Goal: Task Accomplishment & Management: Complete application form

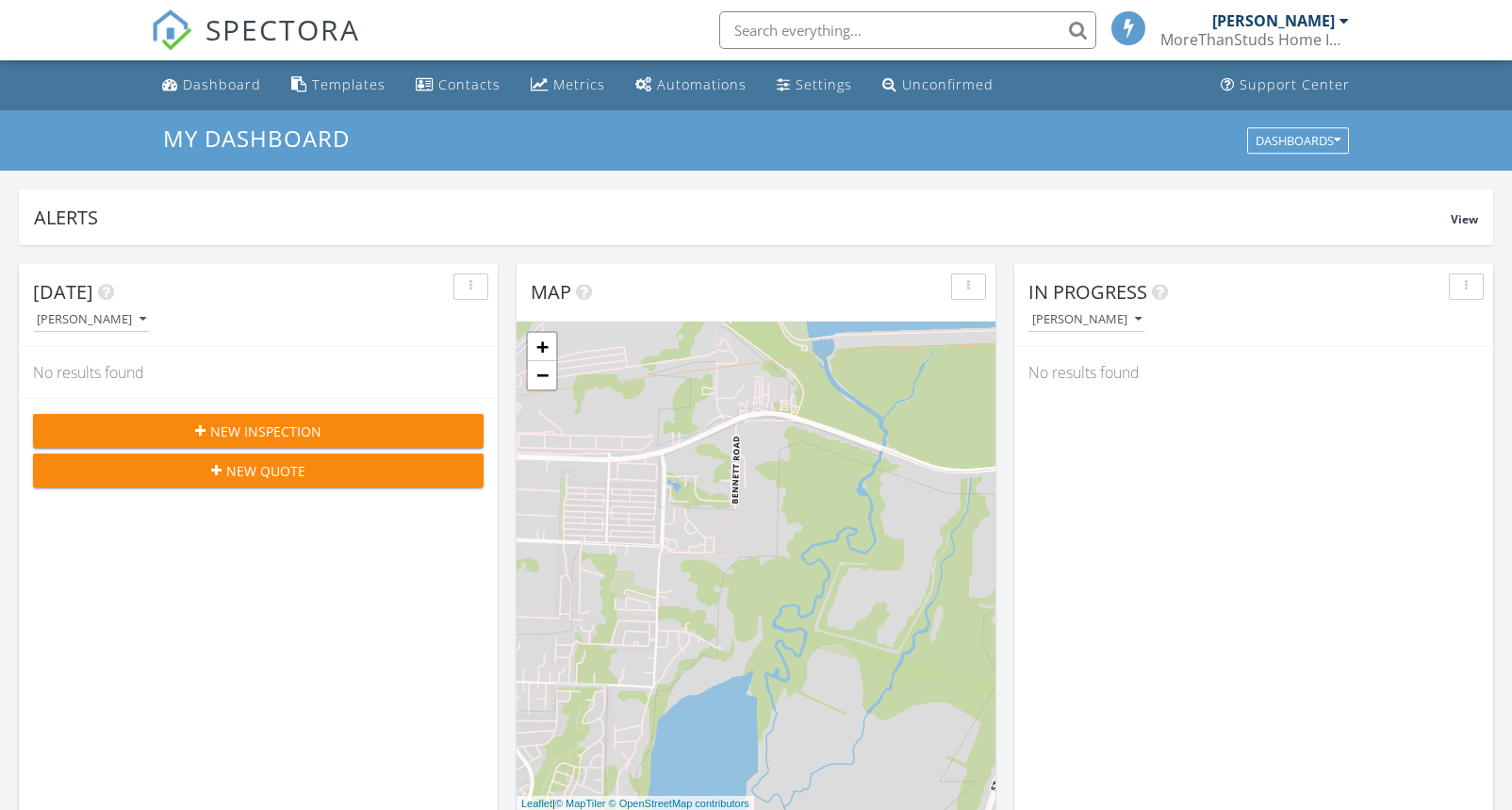
scroll to position [9, 9]
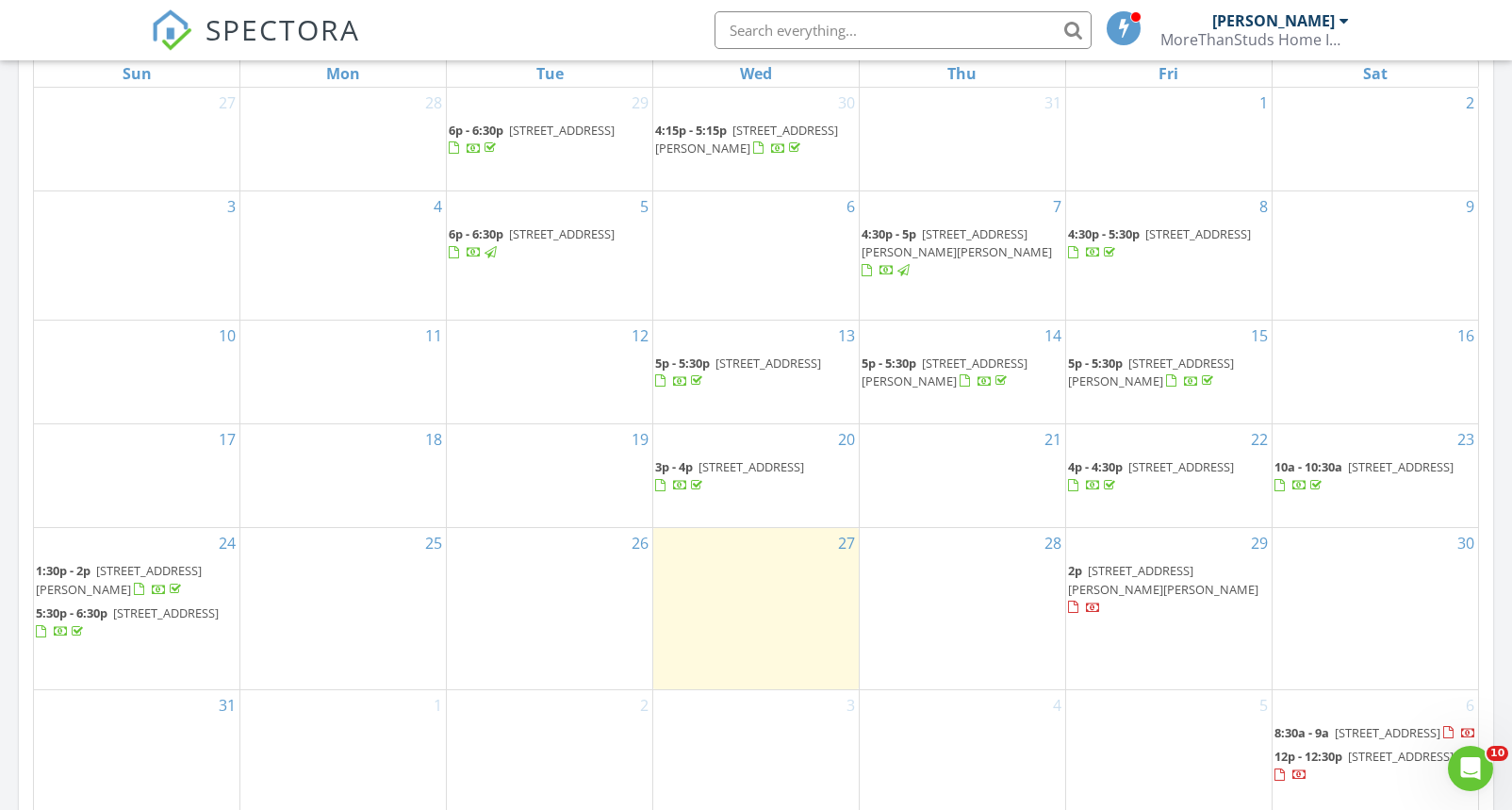
scroll to position [906, 0]
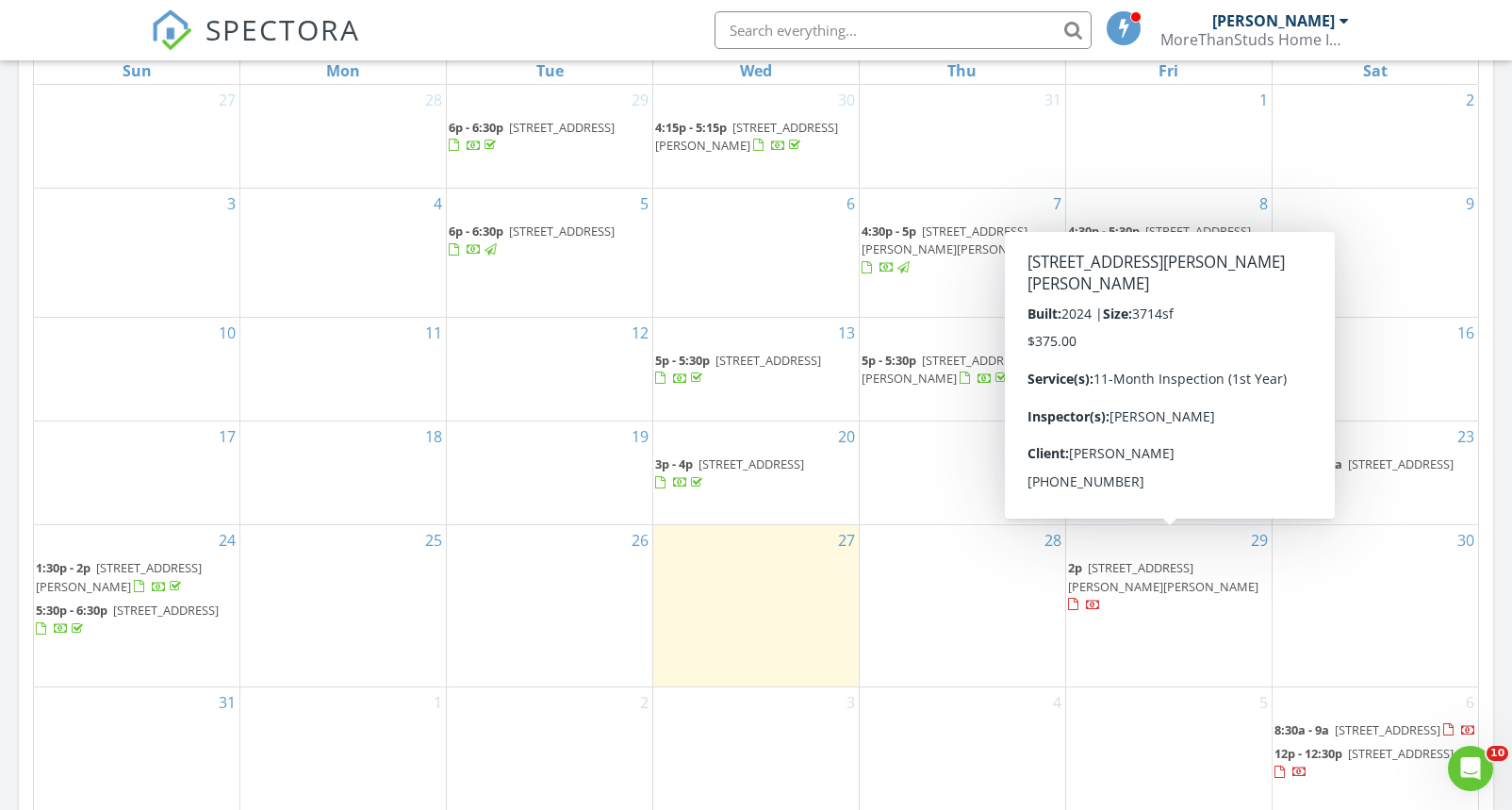
click at [1134, 559] on span "766 Faith Bud Ln, Lavon 75166" at bounding box center [1163, 576] width 191 height 35
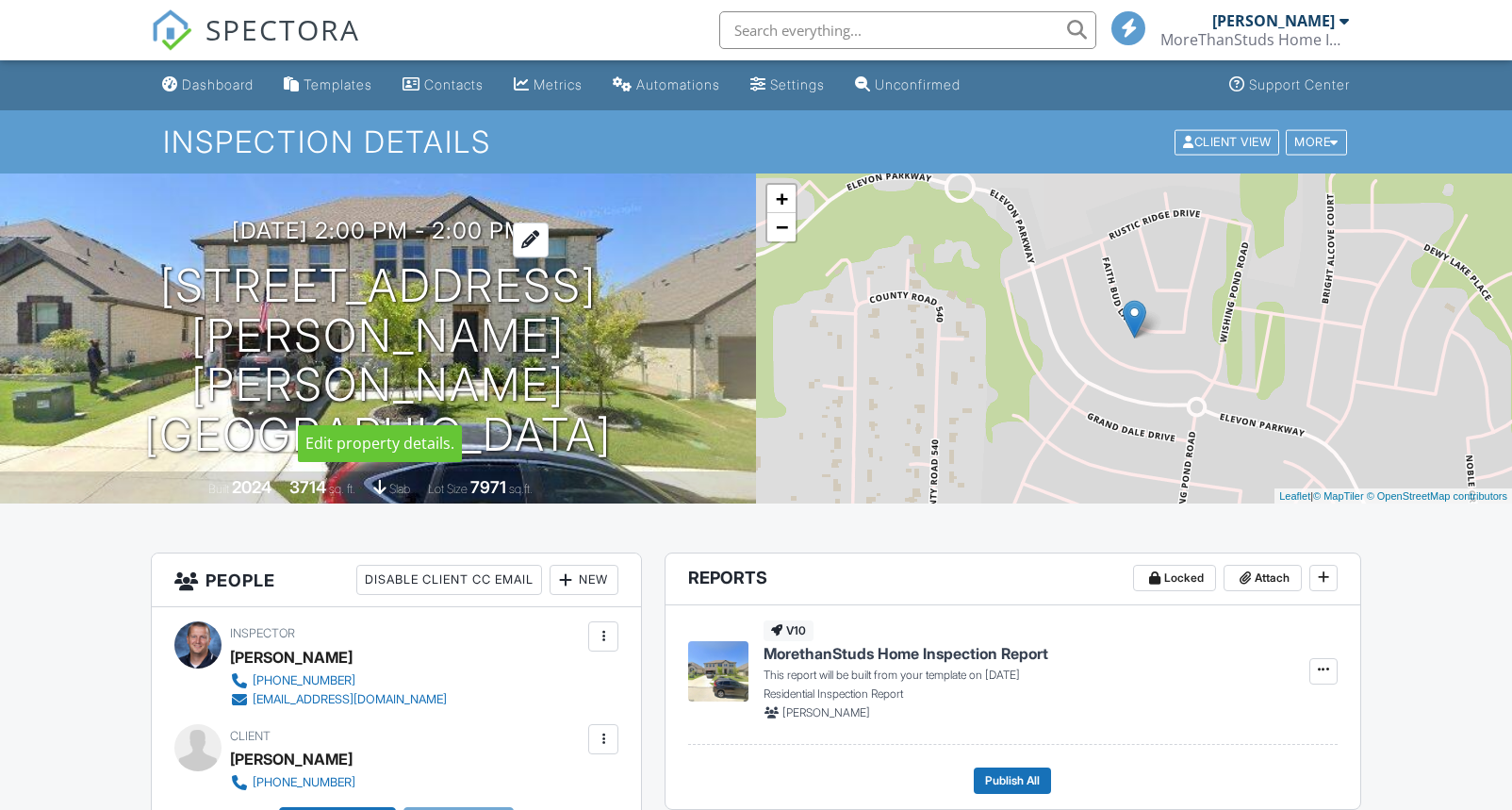
click at [400, 243] on h3 "08/29/2025 2:00 pm - 2:00 pm" at bounding box center [378, 230] width 293 height 26
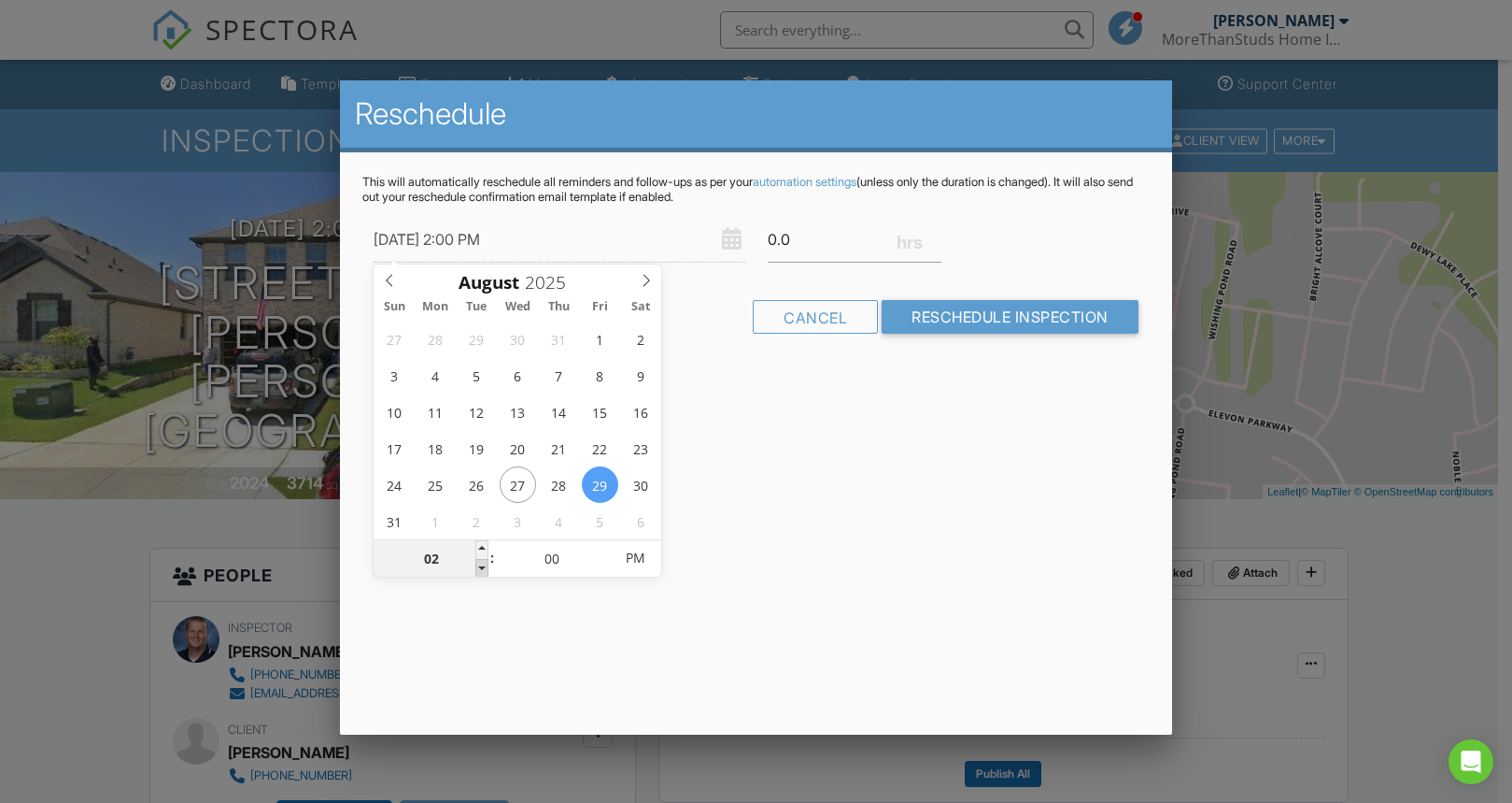
type input "08/29/2025 1:00 PM"
type input "01"
click at [481, 569] on span at bounding box center [482, 568] width 13 height 19
type input "08/29/2025 12:00 PM"
type input "12"
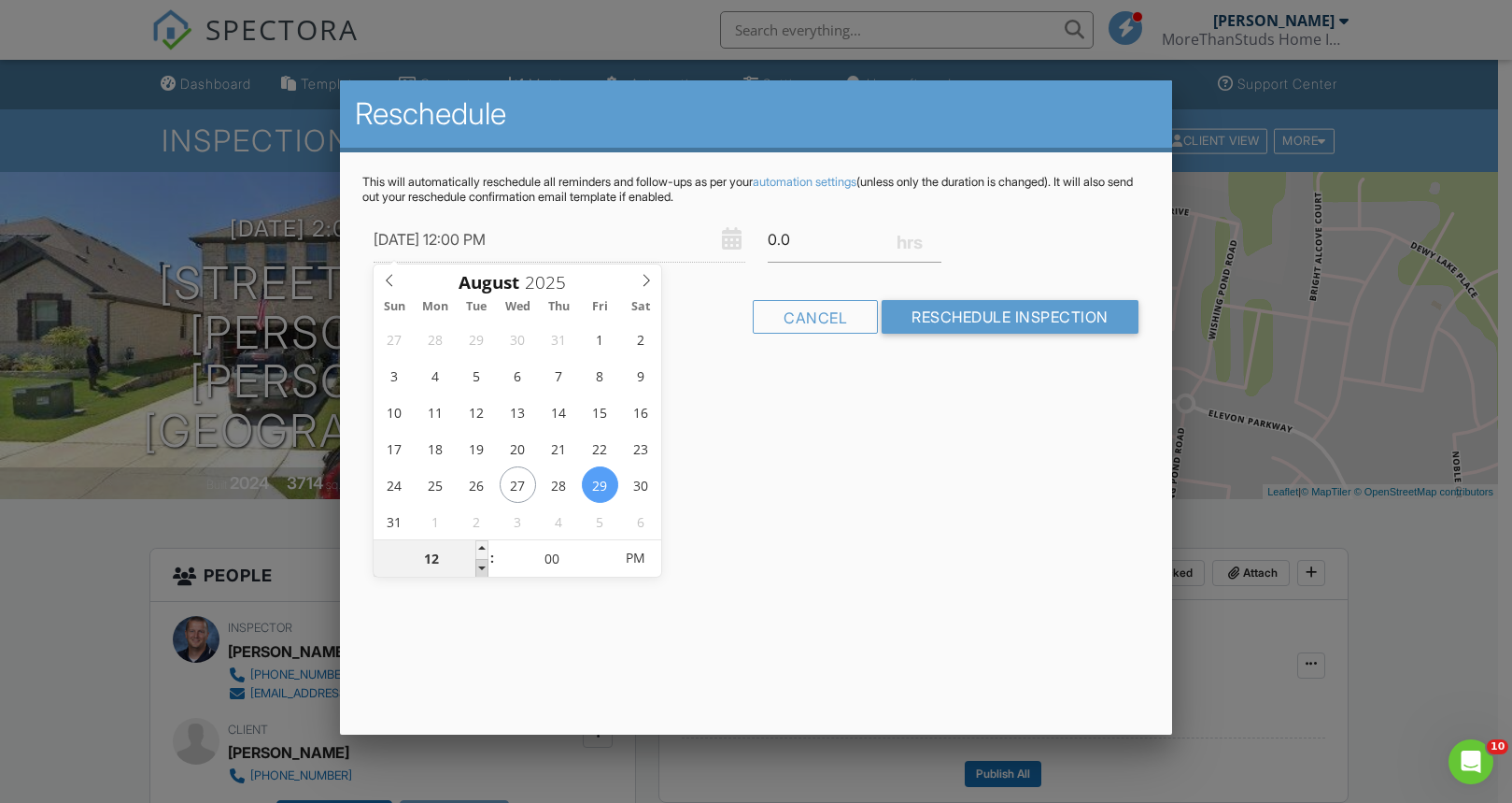
click at [482, 569] on span at bounding box center [482, 568] width 13 height 19
type input "08/29/2025 11:00 AM"
type input "11"
click at [482, 569] on span at bounding box center [482, 568] width 13 height 19
type input "08/29/2025 12:00 PM"
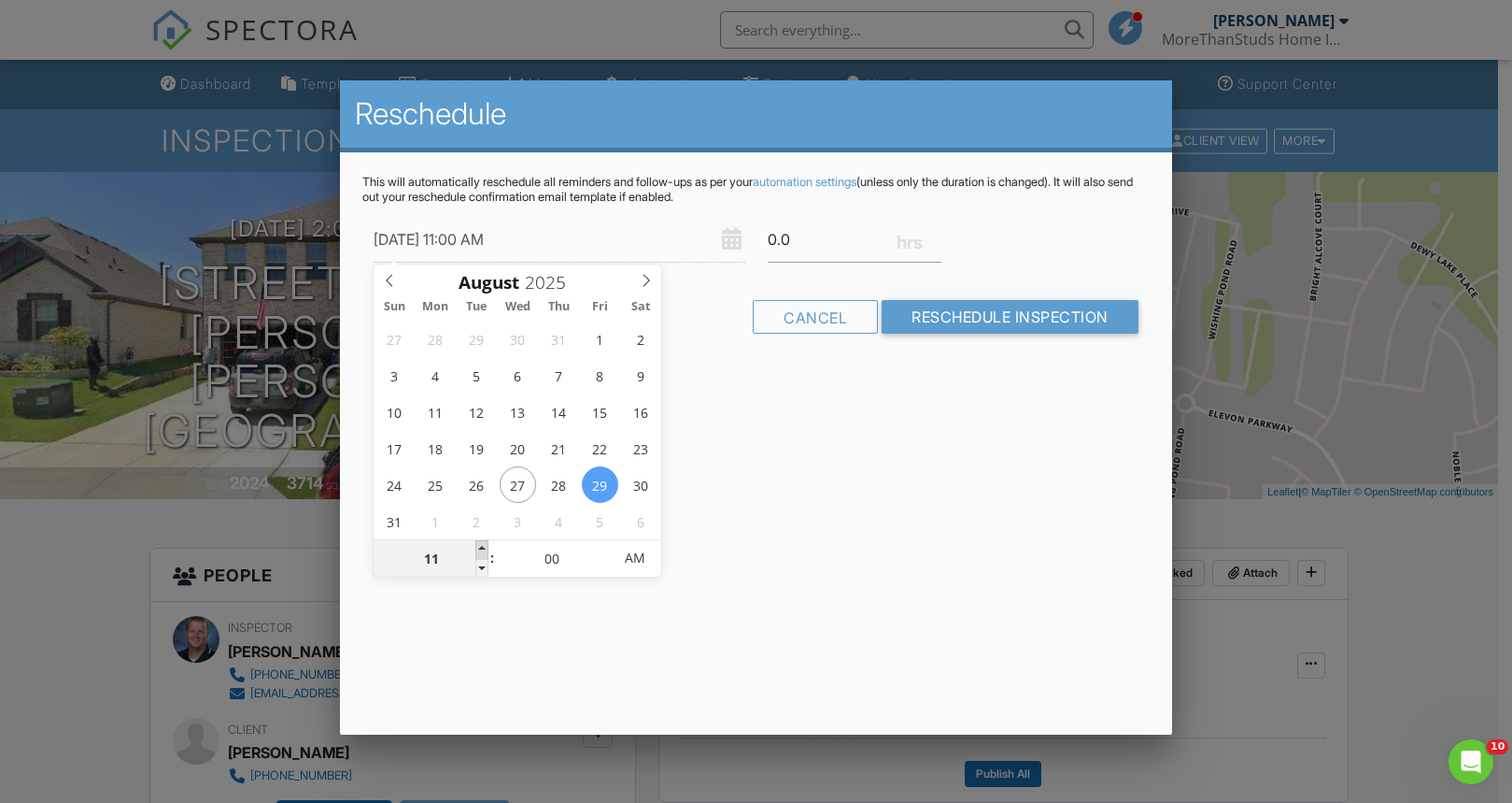
type input "12"
click at [485, 550] on span at bounding box center [482, 549] width 13 height 19
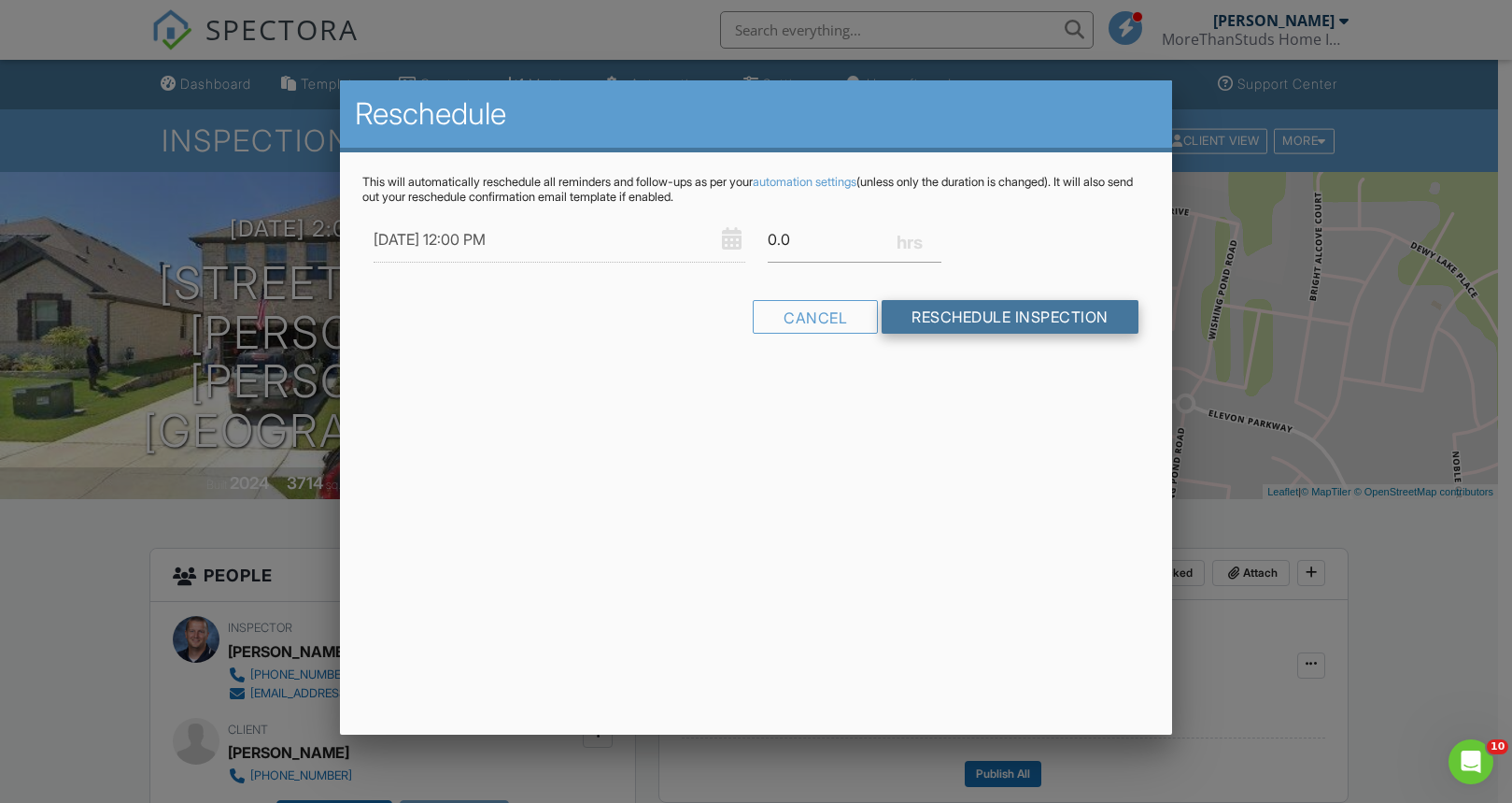
click at [906, 321] on input "Reschedule Inspection" at bounding box center [1009, 317] width 257 height 34
click at [782, 240] on input "0.0" at bounding box center [855, 240] width 175 height 46
type input "0.5"
drag, startPoint x: 960, startPoint y: 310, endPoint x: 830, endPoint y: 325, distance: 130.9
click at [960, 312] on input "Reschedule Inspection" at bounding box center [1009, 317] width 257 height 34
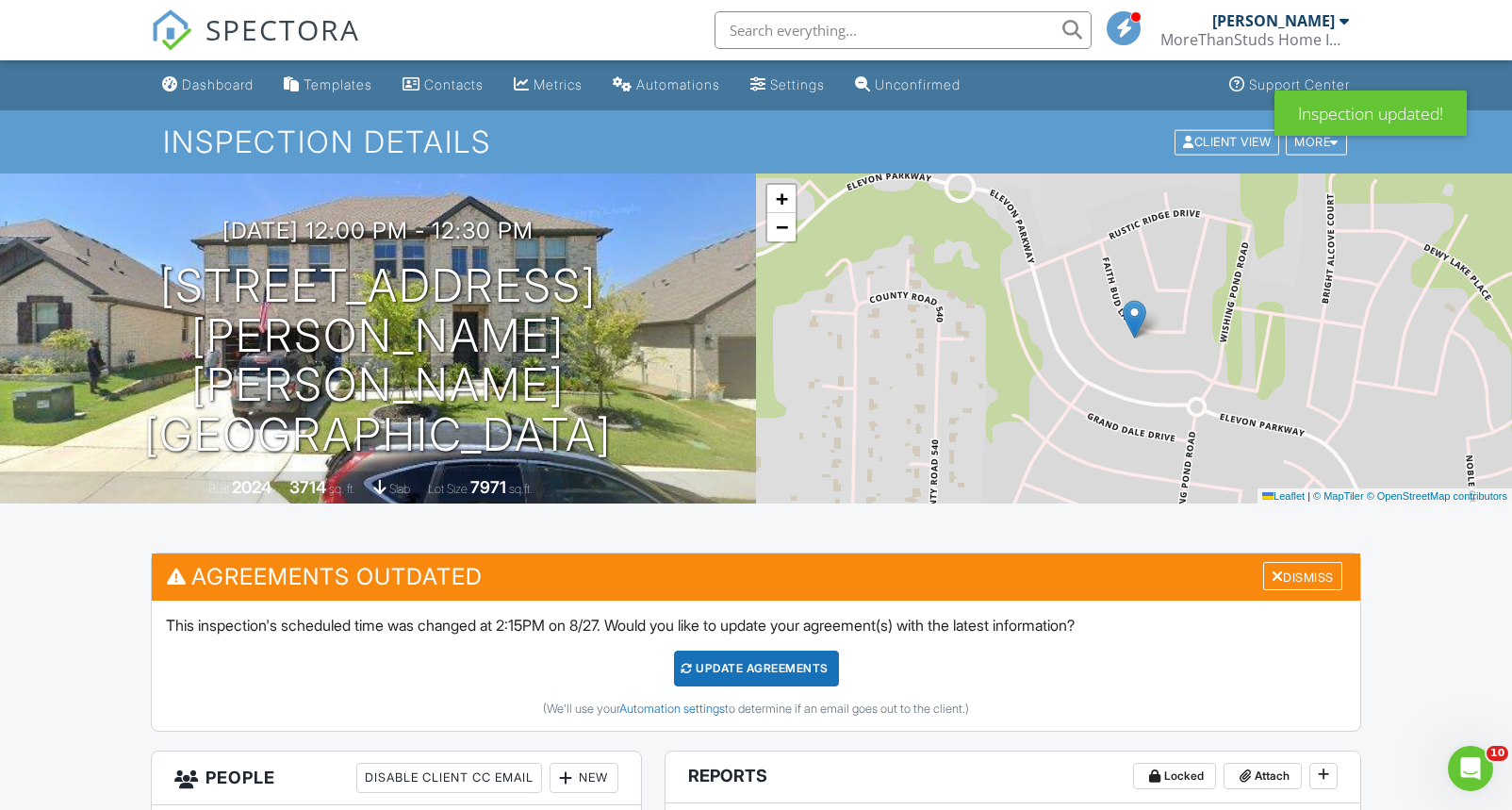
click at [837, 35] on input "text" at bounding box center [903, 30] width 378 height 38
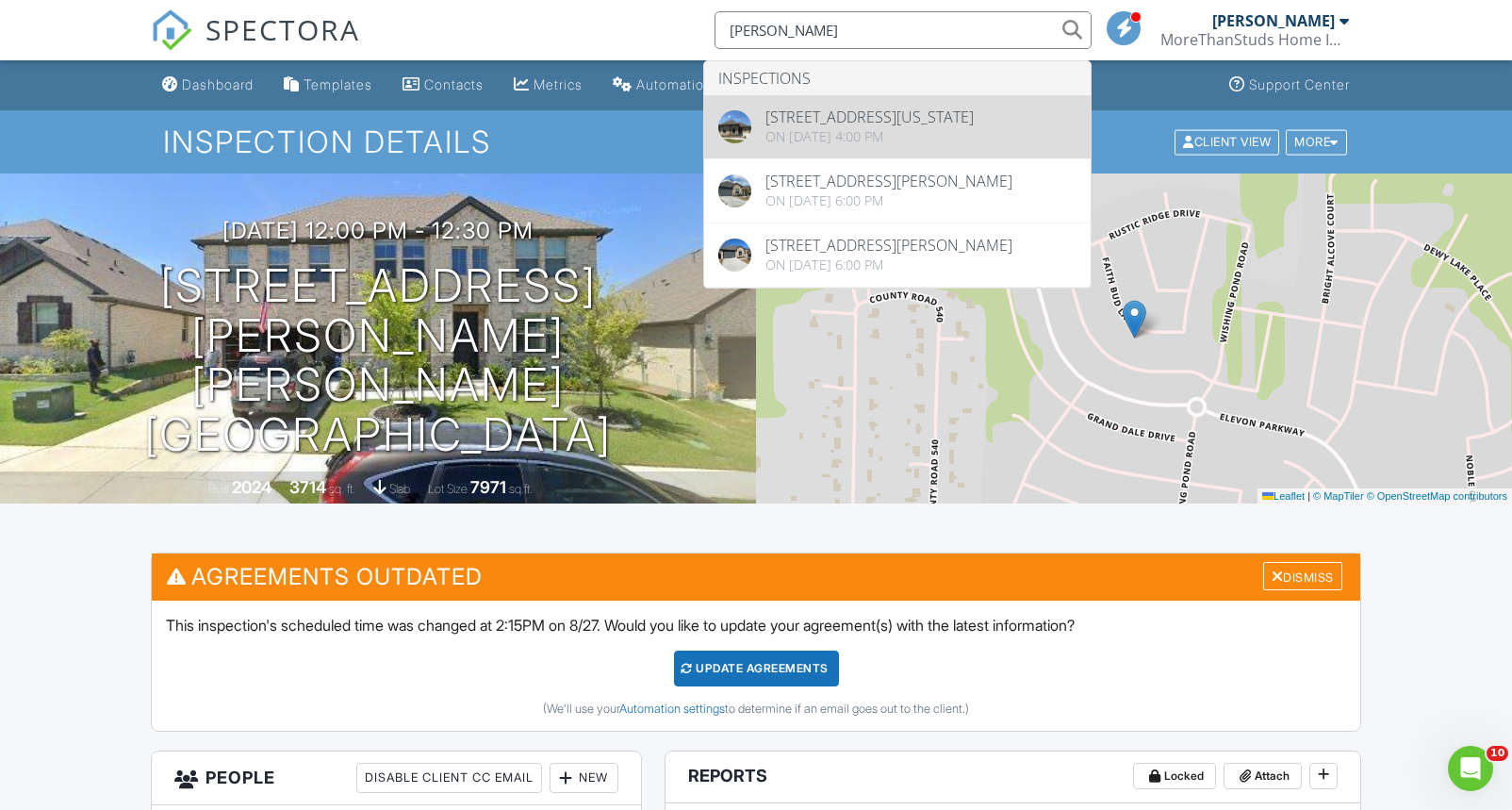
type input "whitney"
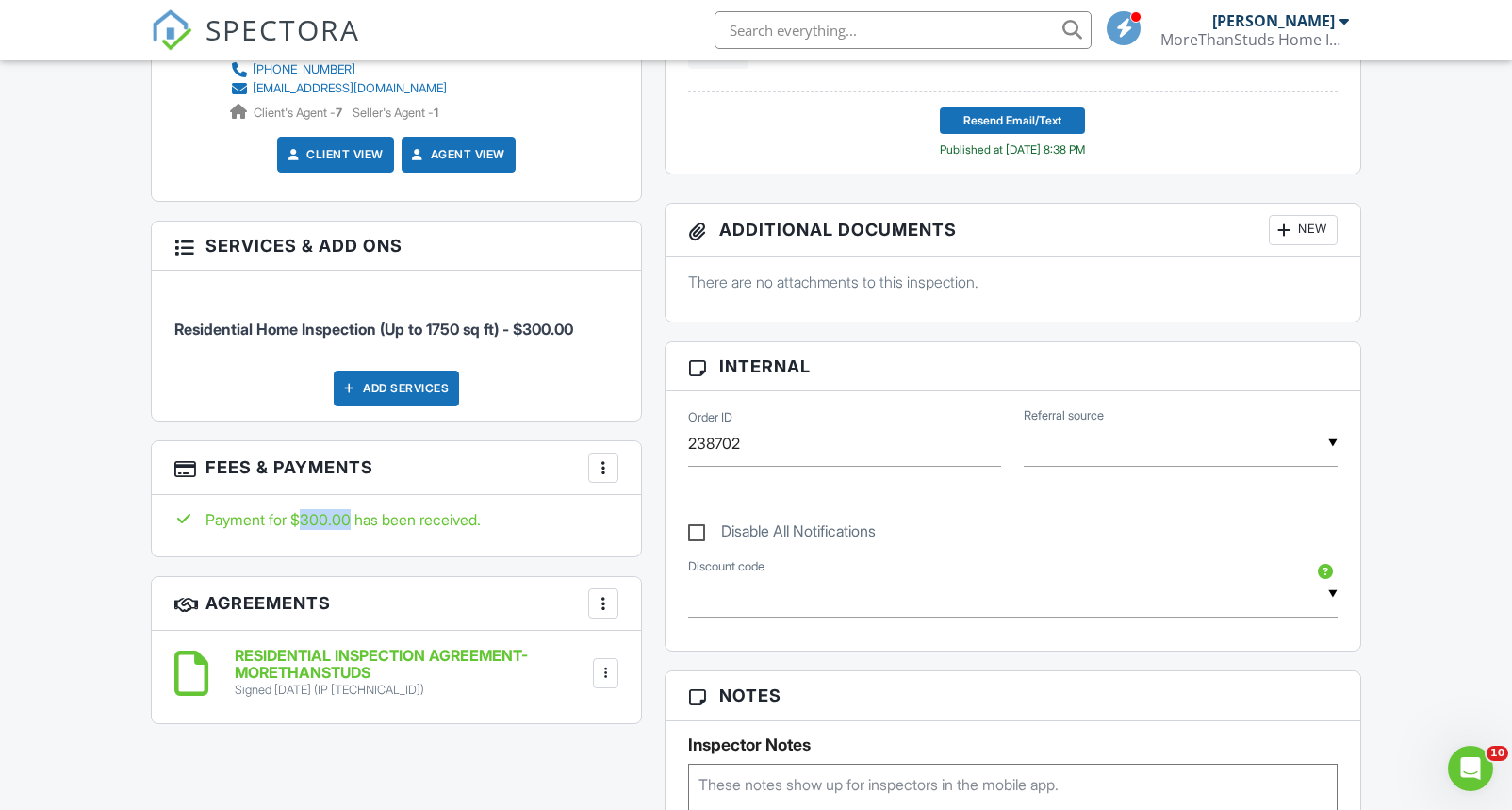
drag, startPoint x: 298, startPoint y: 523, endPoint x: 351, endPoint y: 522, distance: 53.0
click at [351, 522] on div "Payment for $300.00 has been received." at bounding box center [396, 520] width 444 height 21
click at [353, 523] on div "Payment for $300.00 has been received." at bounding box center [396, 520] width 444 height 21
drag, startPoint x: 357, startPoint y: 522, endPoint x: 318, endPoint y: 523, distance: 39.0
click at [318, 523] on div "Payment for $300.00 has been received." at bounding box center [396, 520] width 444 height 21
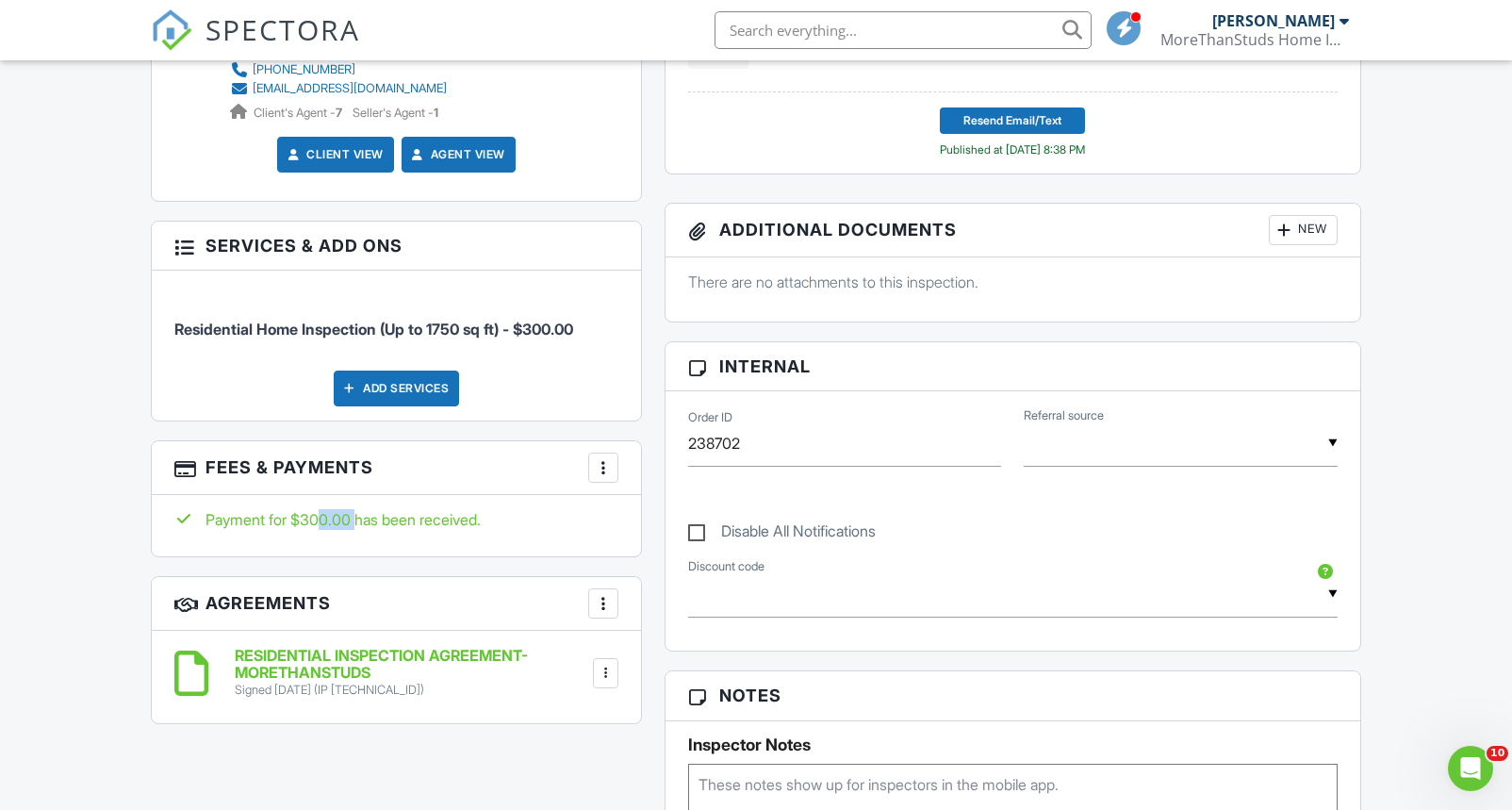
click at [318, 524] on div "Payment for $300.00 has been received." at bounding box center [396, 520] width 444 height 21
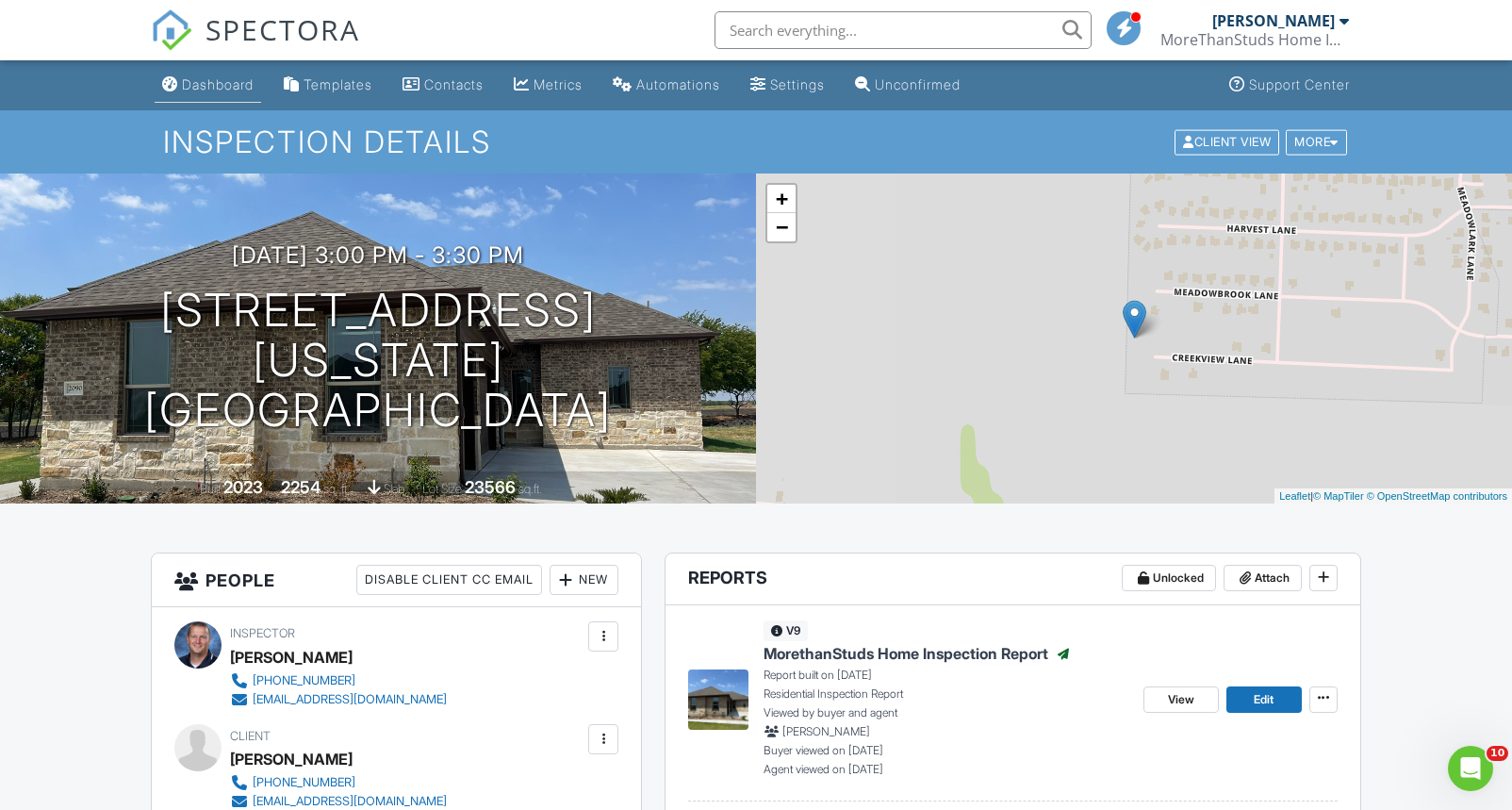
click at [230, 100] on link "Dashboard" at bounding box center [208, 85] width 106 height 35
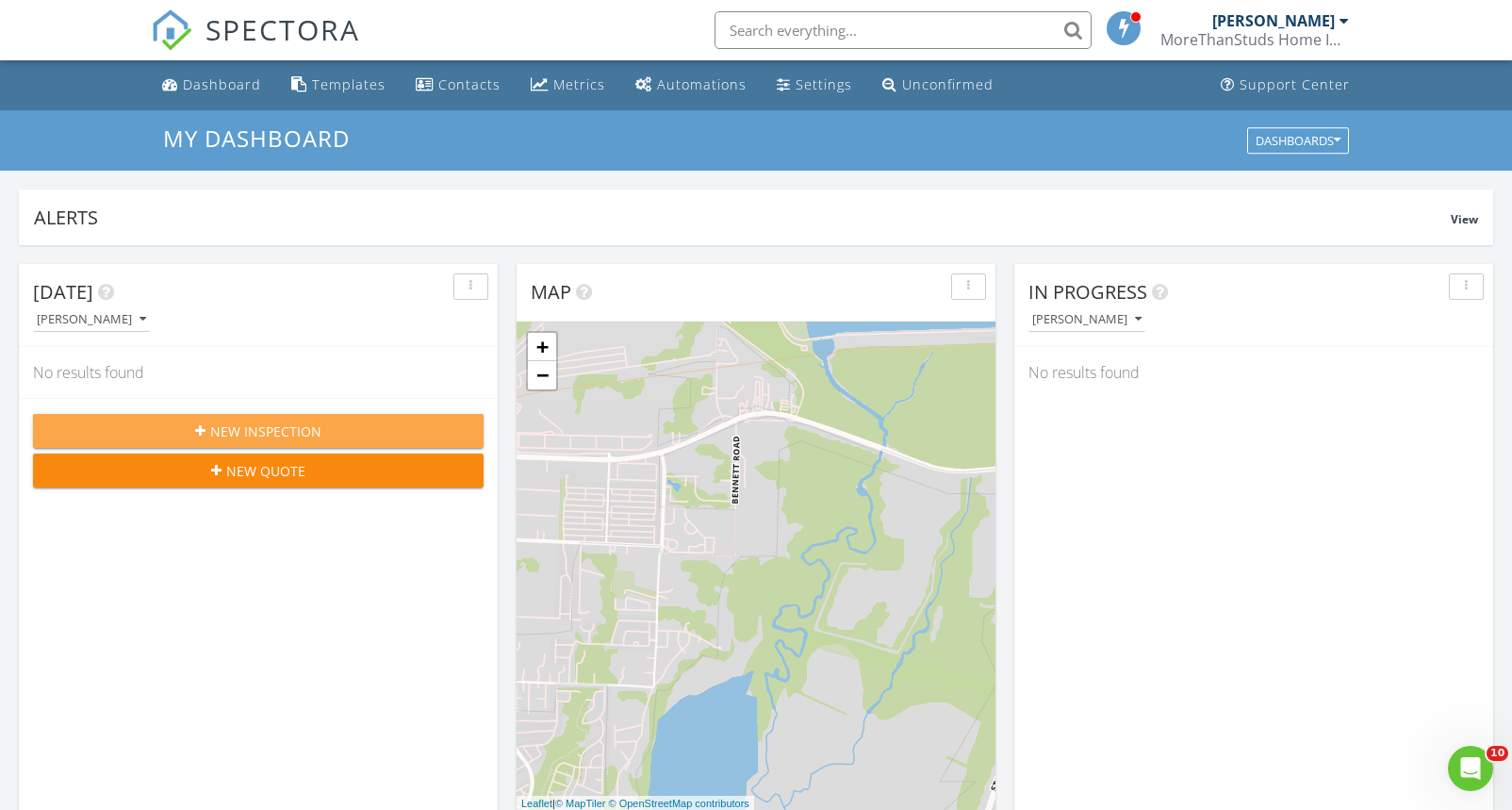
click at [244, 430] on span "New Inspection" at bounding box center [266, 431] width 111 height 20
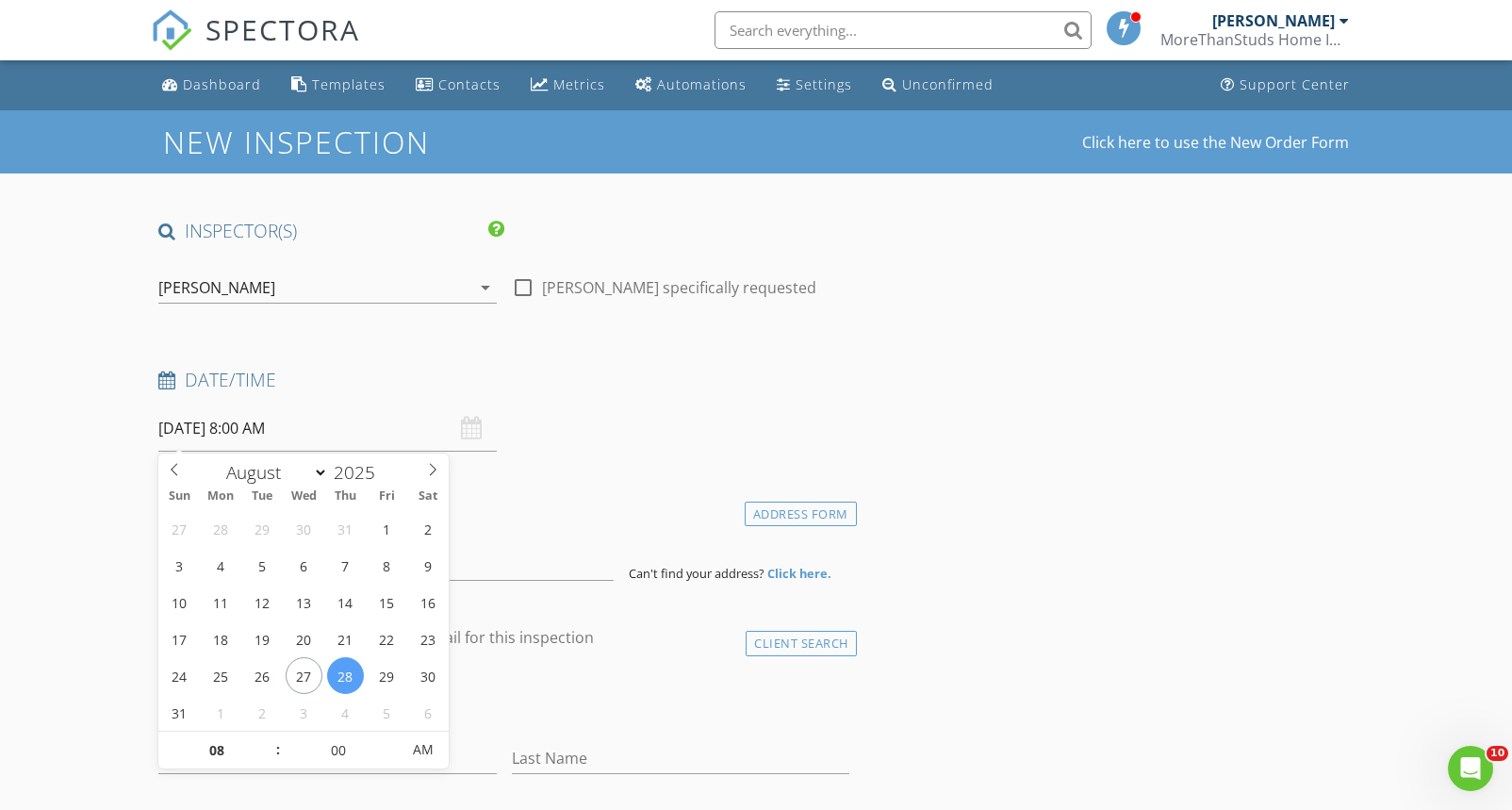
drag, startPoint x: 211, startPoint y: 443, endPoint x: 200, endPoint y: 443, distance: 11.0
click at [209, 443] on input "08/28/2025 8:00 AM" at bounding box center [327, 428] width 338 height 46
type input "09"
type input "08/28/2025 9:00 AM"
click at [263, 740] on span at bounding box center [268, 741] width 13 height 19
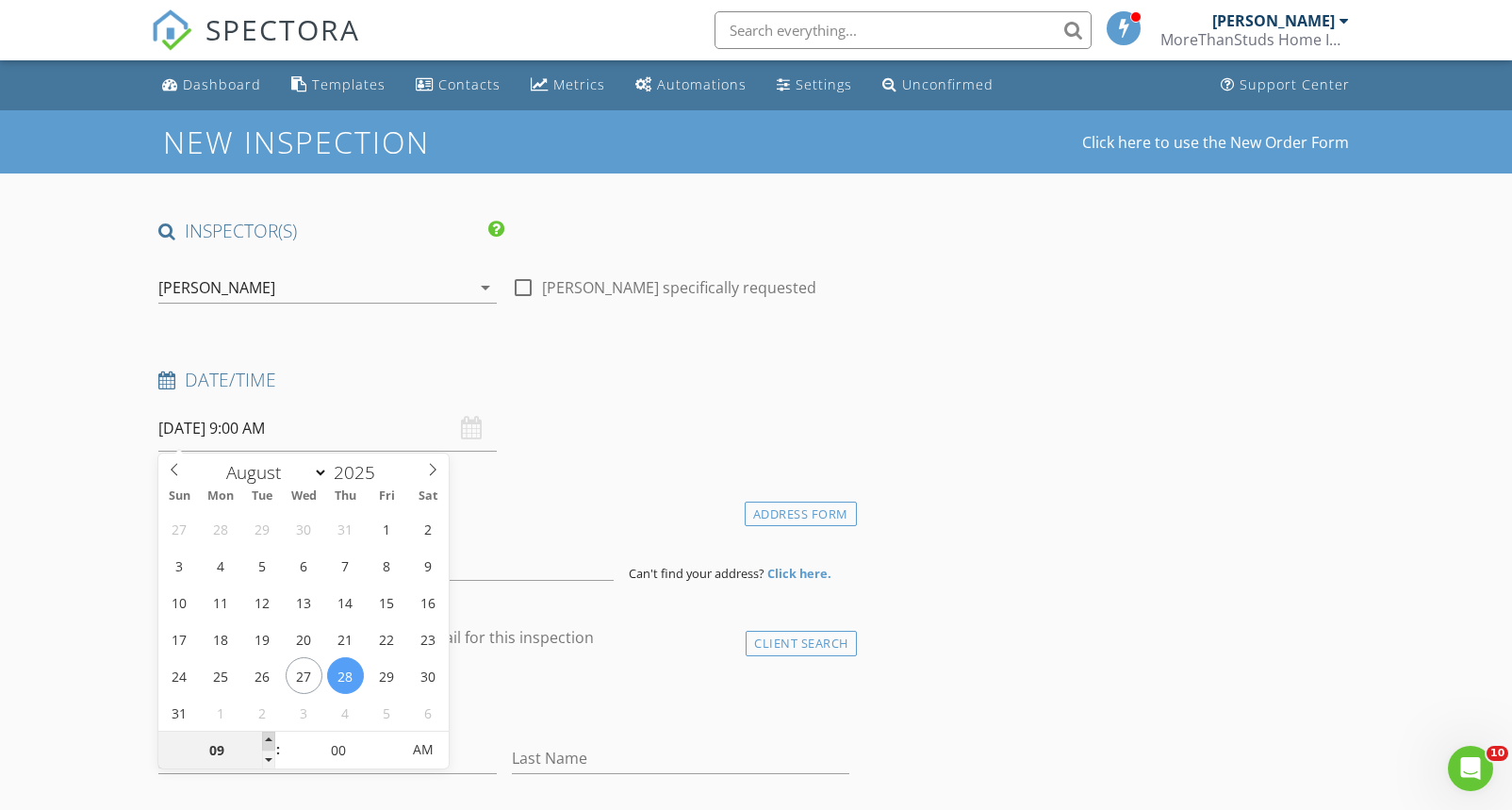
type input "10"
type input "08/28/2025 10:00 AM"
click at [263, 740] on span at bounding box center [268, 741] width 13 height 19
type input "11"
type input "08/28/2025 11:00 AM"
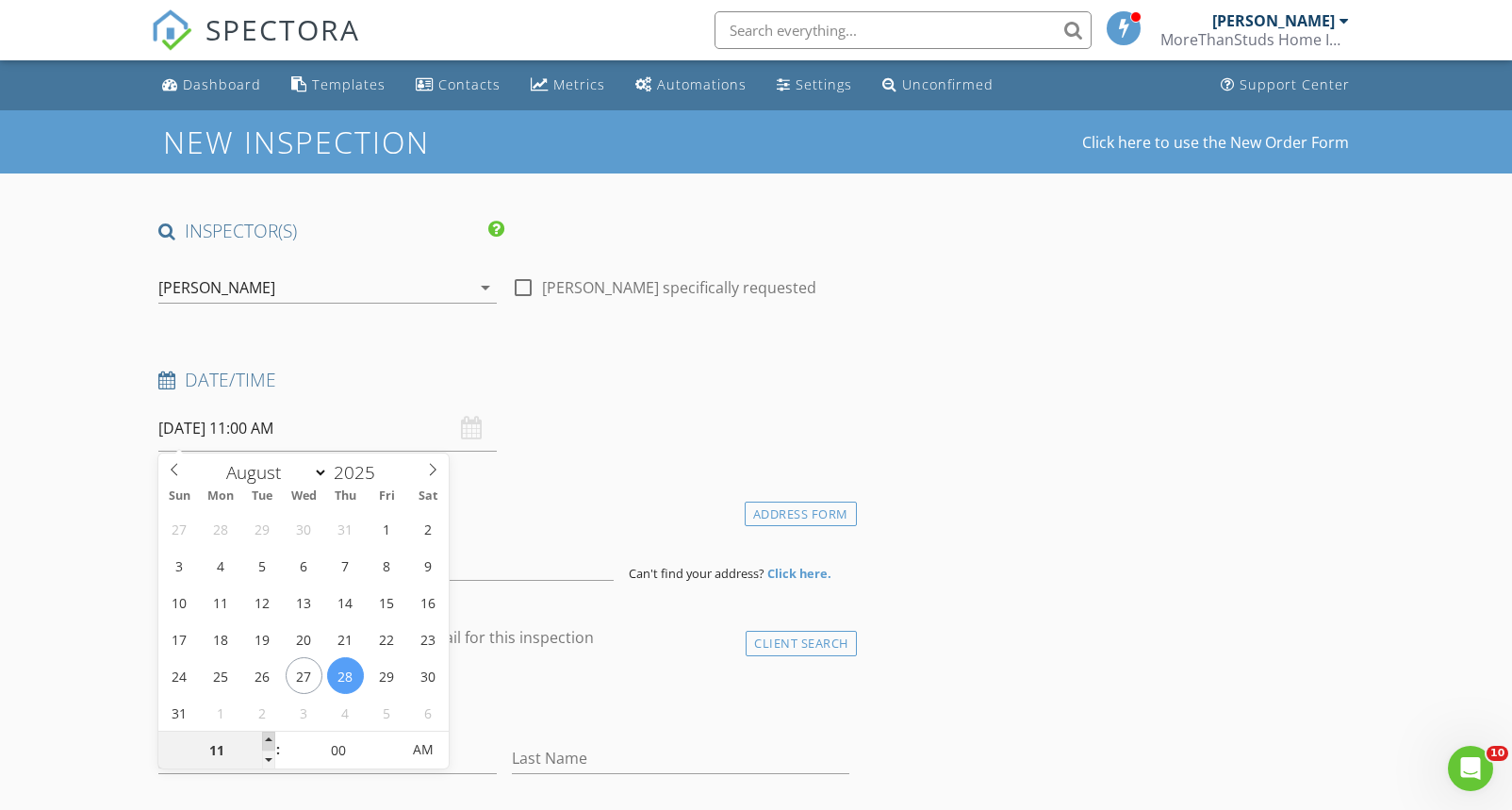
click at [263, 740] on span at bounding box center [268, 741] width 13 height 19
type input "12"
type input "08/28/2025 12:00 PM"
click at [263, 740] on span at bounding box center [268, 741] width 13 height 19
type input "01"
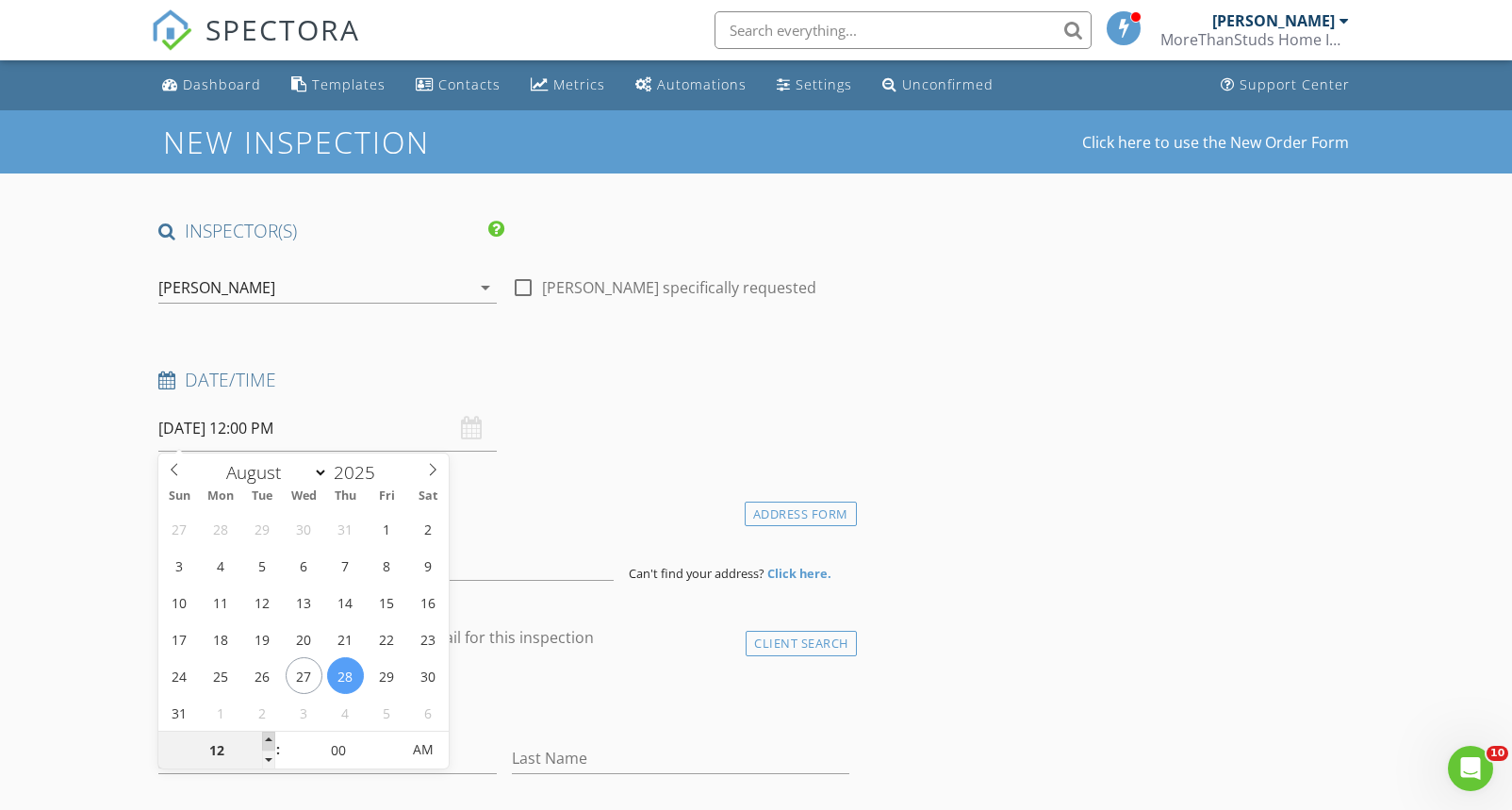
type input "08/28/2025 1:00 PM"
click at [263, 740] on span at bounding box center [268, 741] width 13 height 19
type input "02"
type input "08/28/2025 2:00 PM"
click at [263, 740] on span at bounding box center [268, 741] width 13 height 19
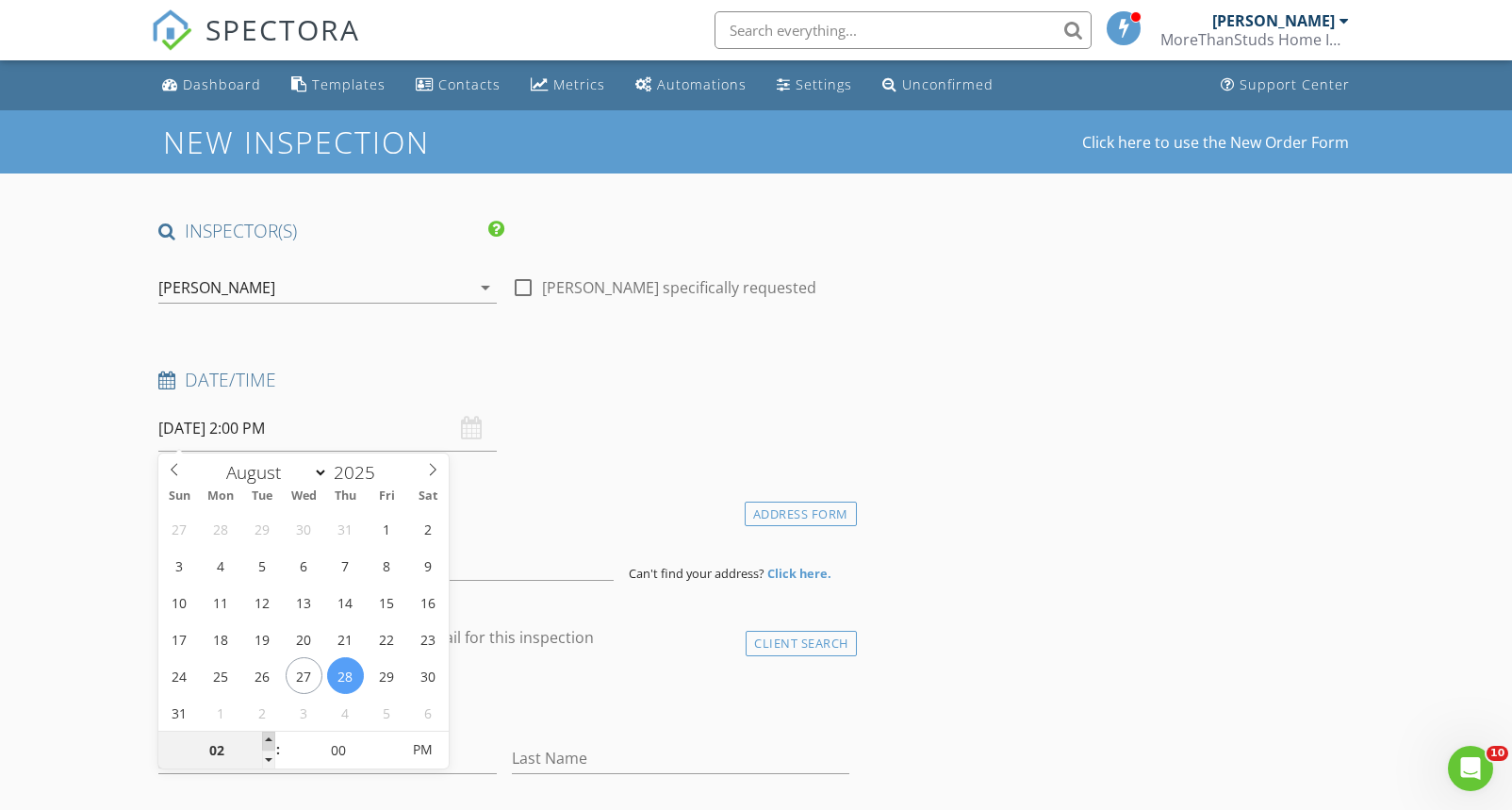
type input "03"
type input "08/28/2025 3:00 PM"
click at [263, 740] on span at bounding box center [268, 741] width 13 height 19
type input "04"
type input "[DATE] 4:00 PM"
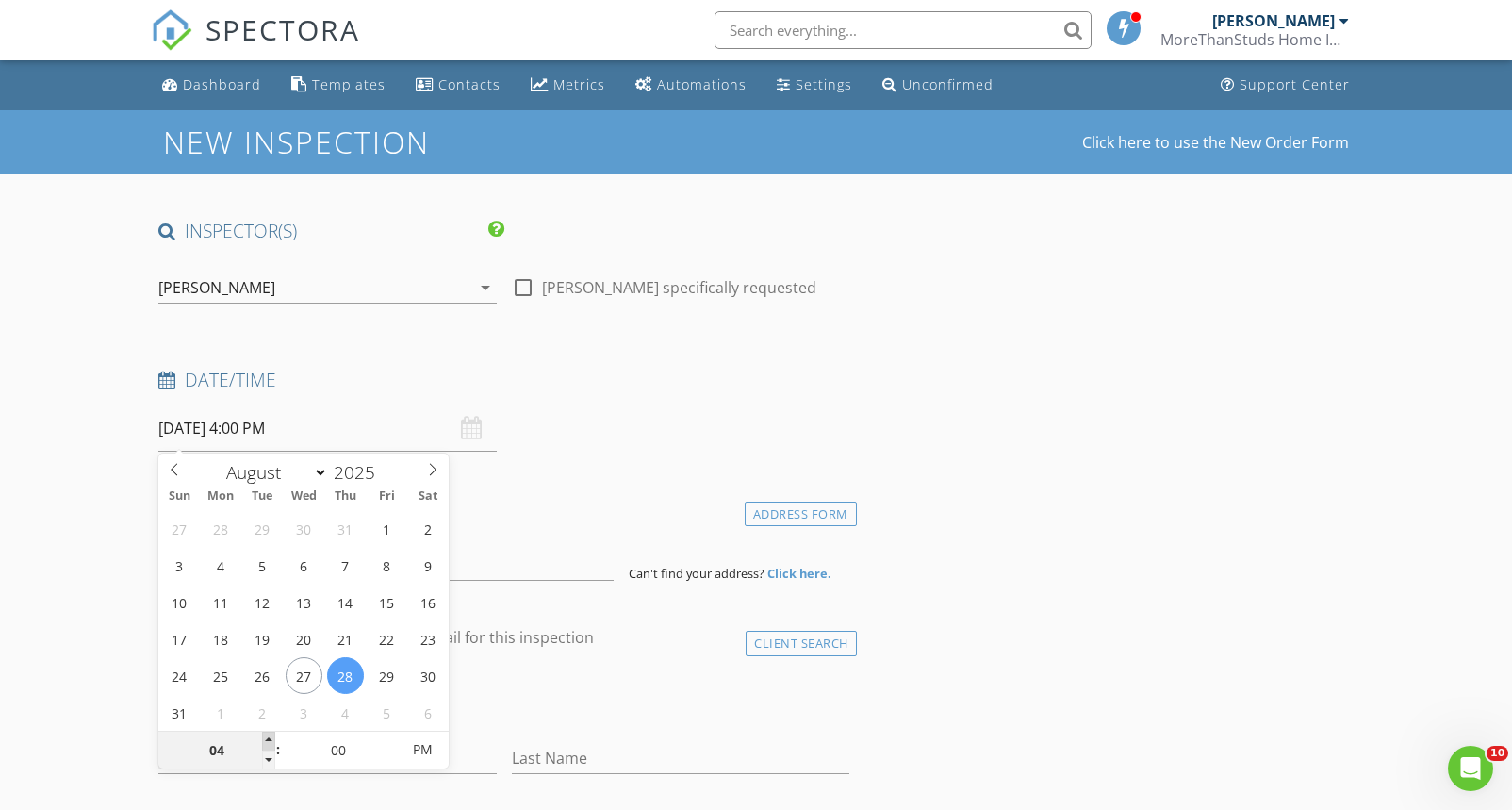
click at [267, 743] on span at bounding box center [268, 741] width 13 height 19
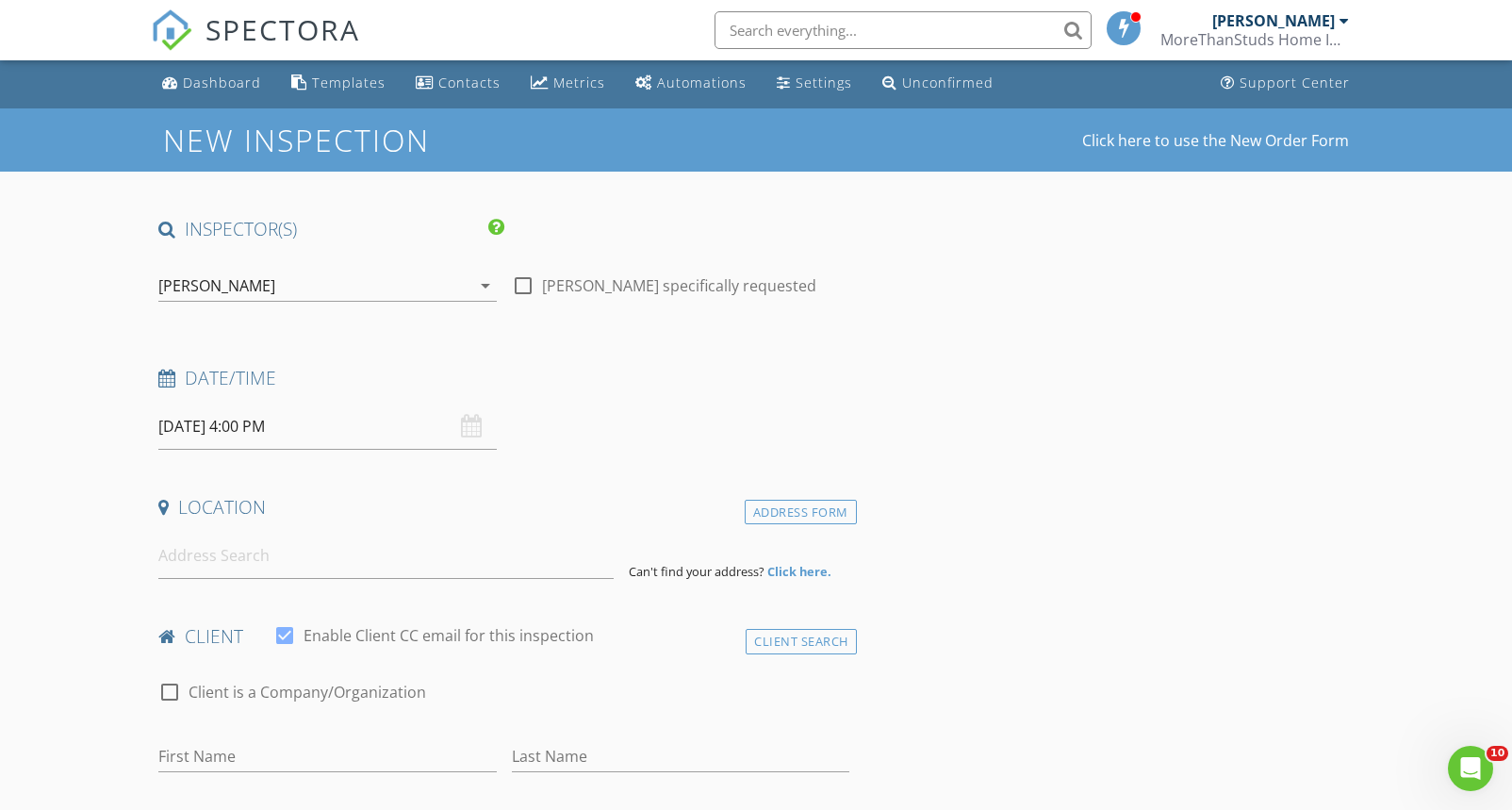
click at [215, 549] on input at bounding box center [386, 556] width 455 height 46
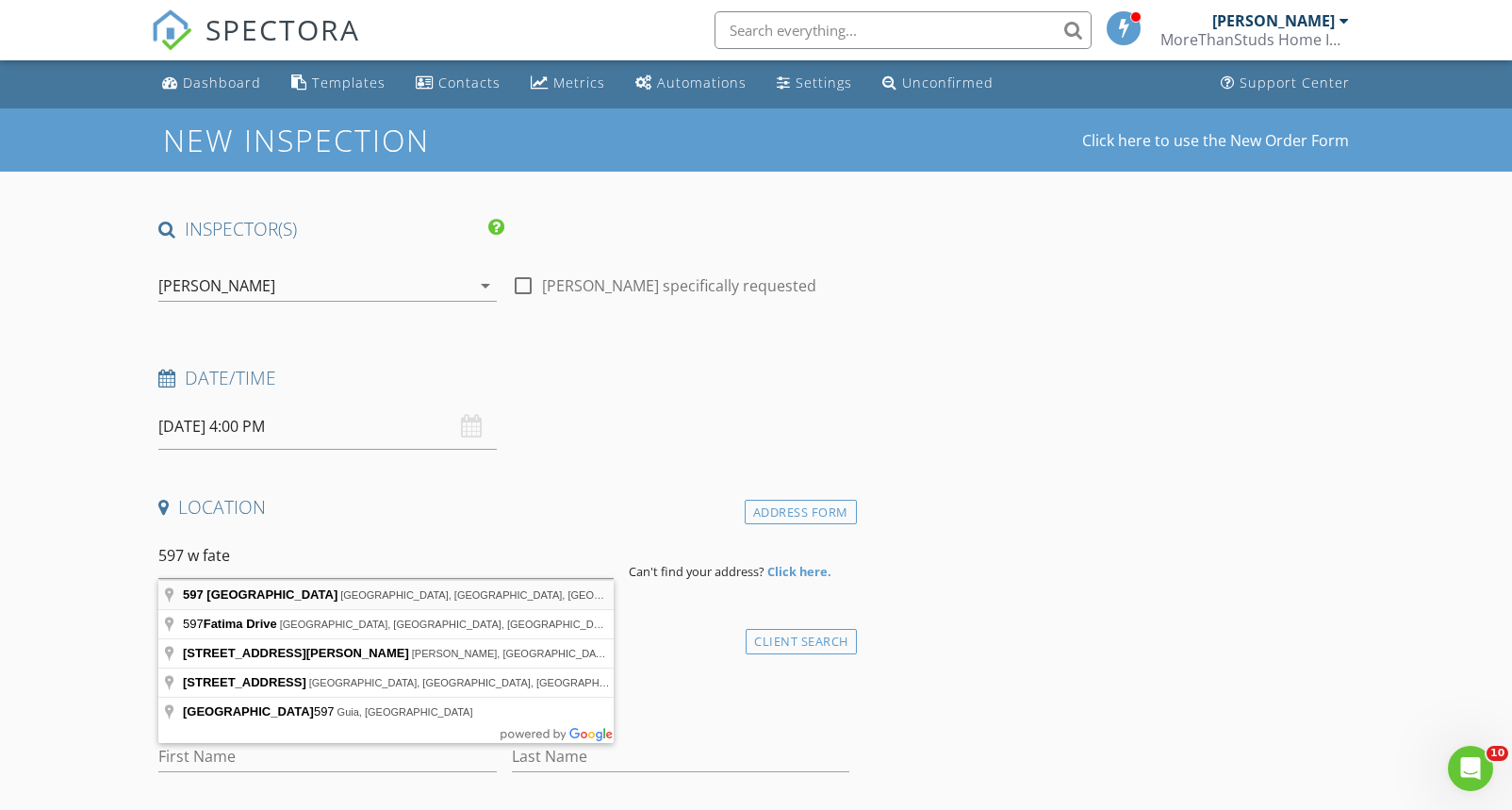
type input "597 West Fate Main Place, Rockwall, TX, USA"
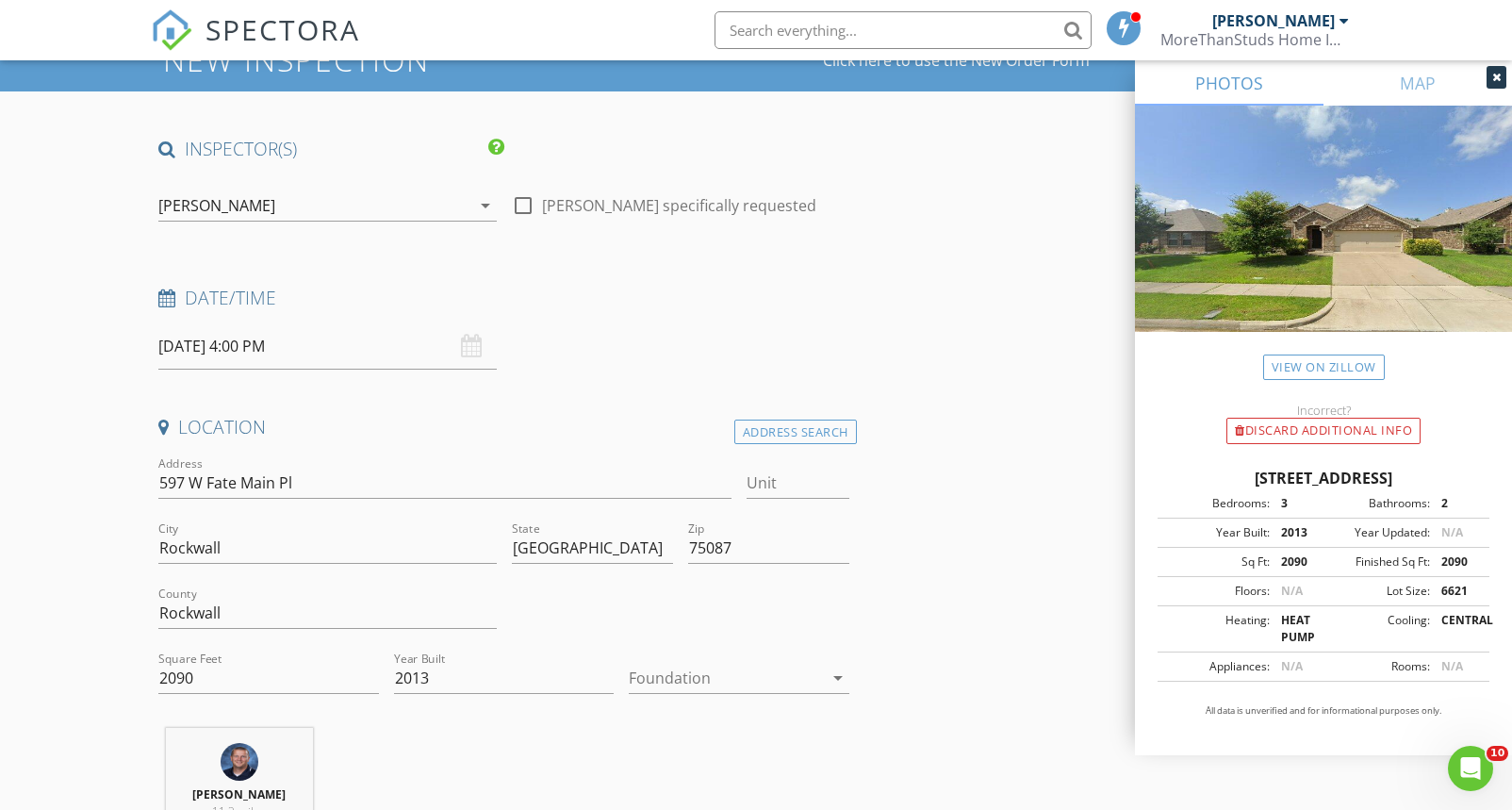
scroll to position [165, 0]
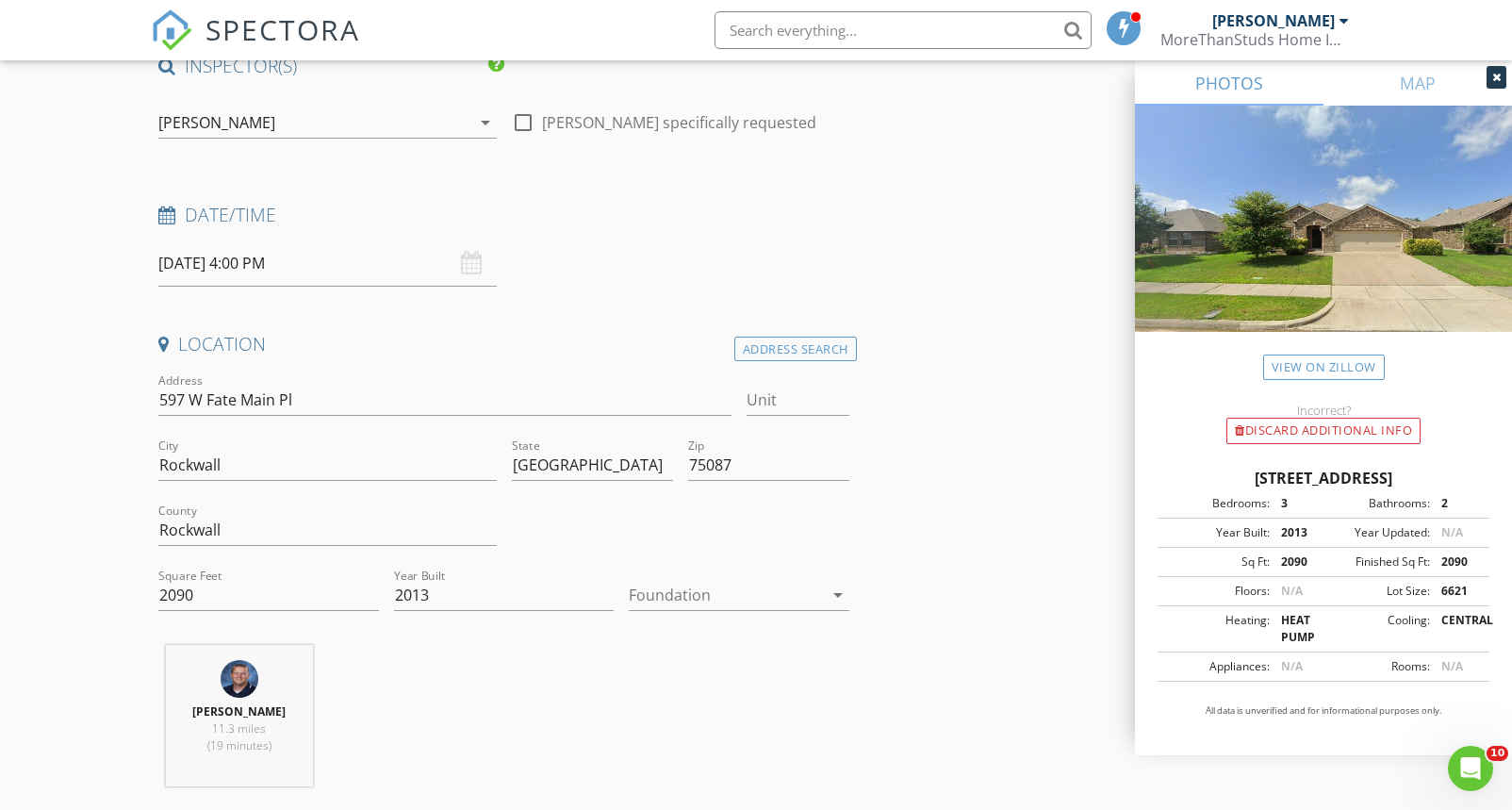
click at [739, 593] on div at bounding box center [726, 595] width 194 height 30
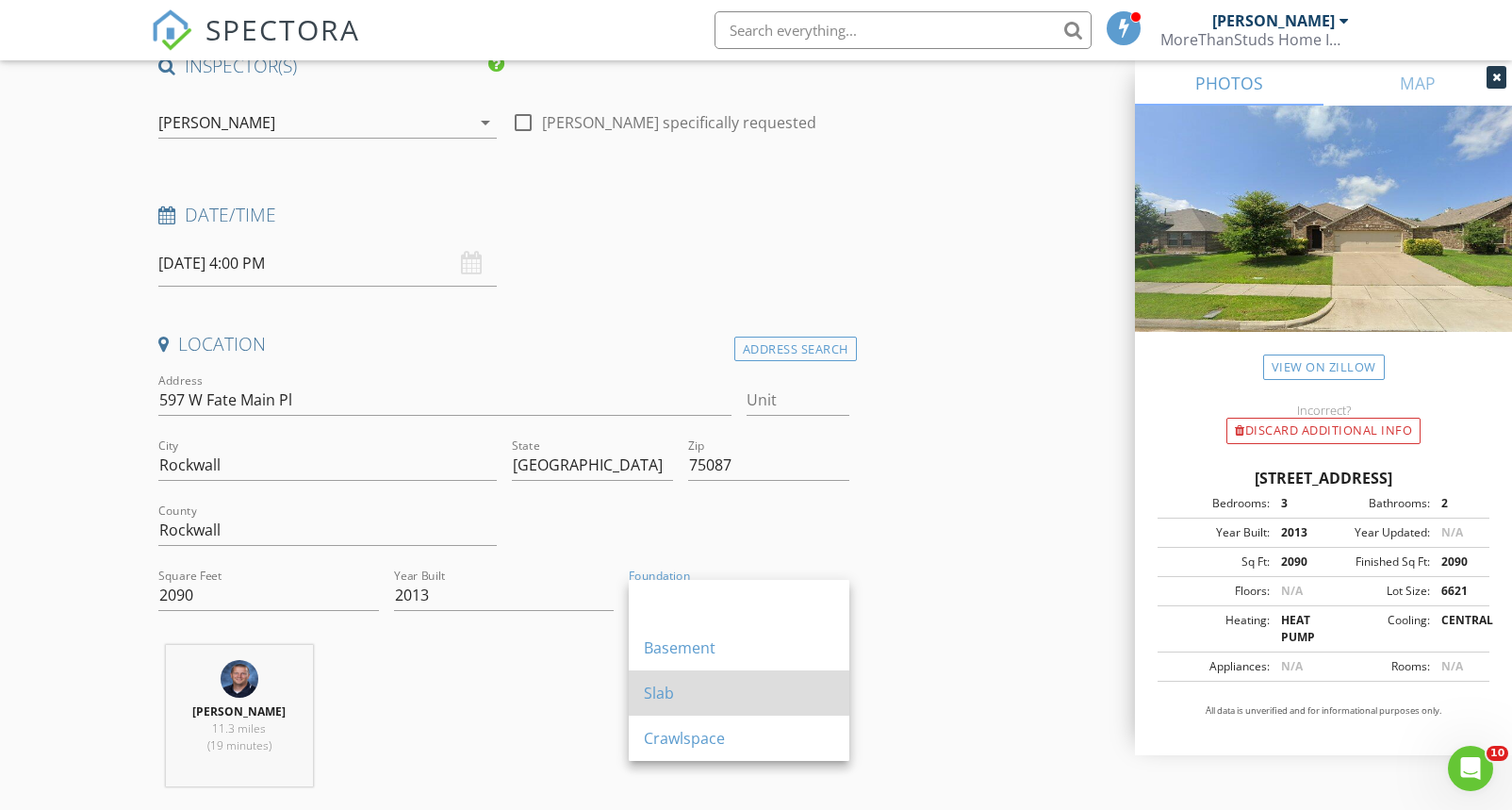
click at [688, 686] on div "Slab" at bounding box center [739, 693] width 191 height 23
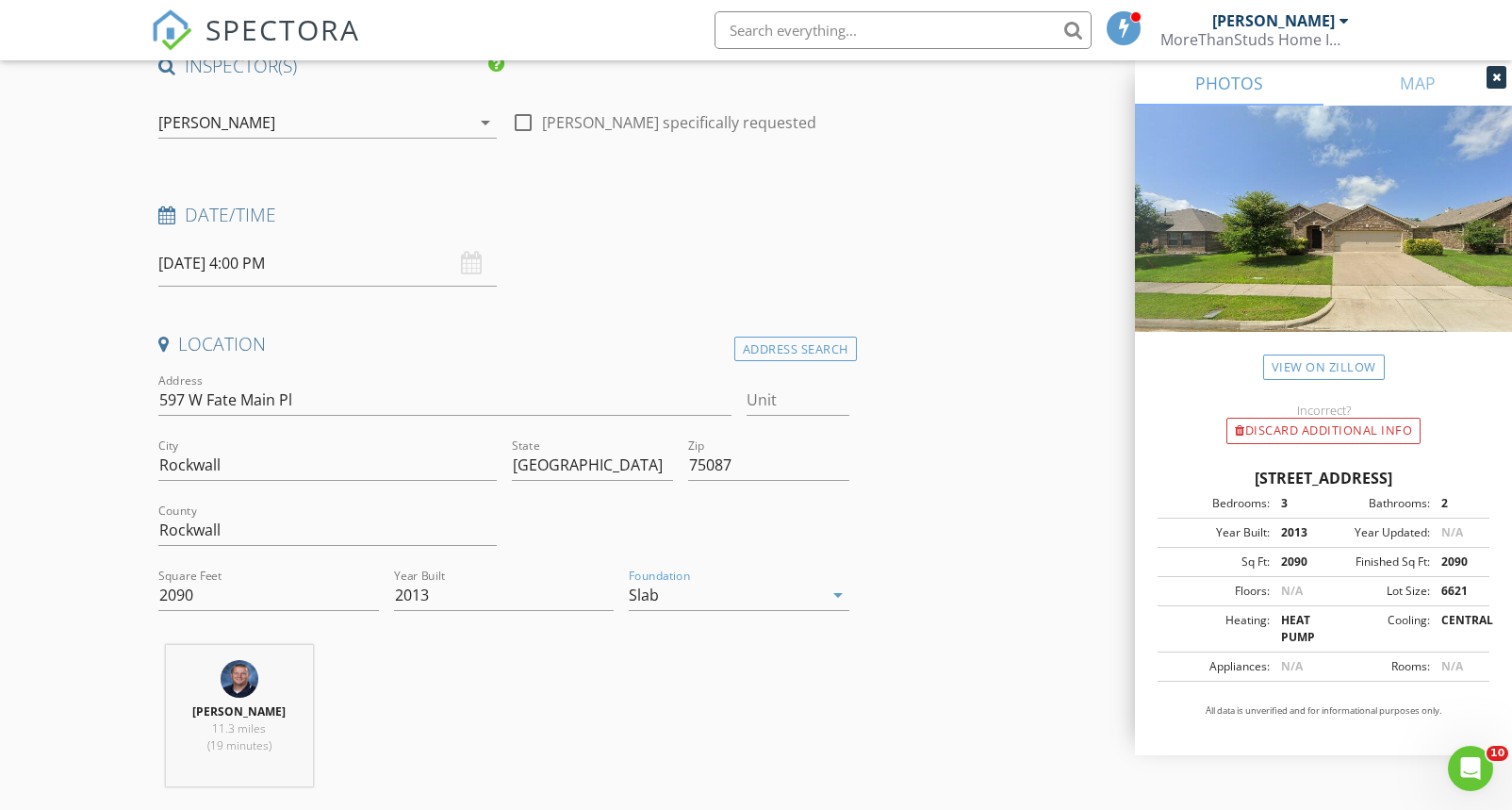
click at [619, 684] on div "Jeremy Seeton 11.3 miles (19 minutes)" at bounding box center [504, 723] width 706 height 156
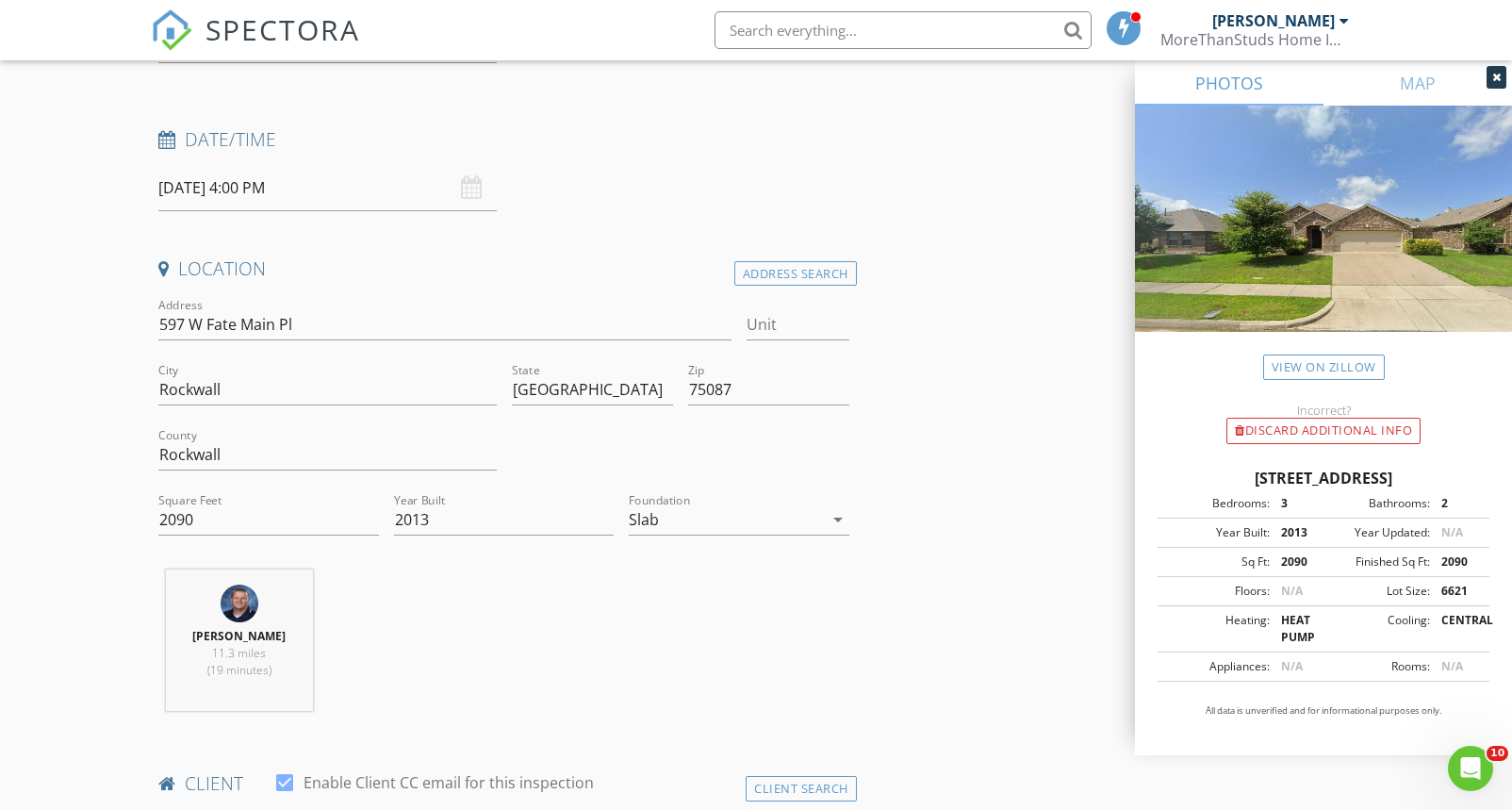
scroll to position [445, 0]
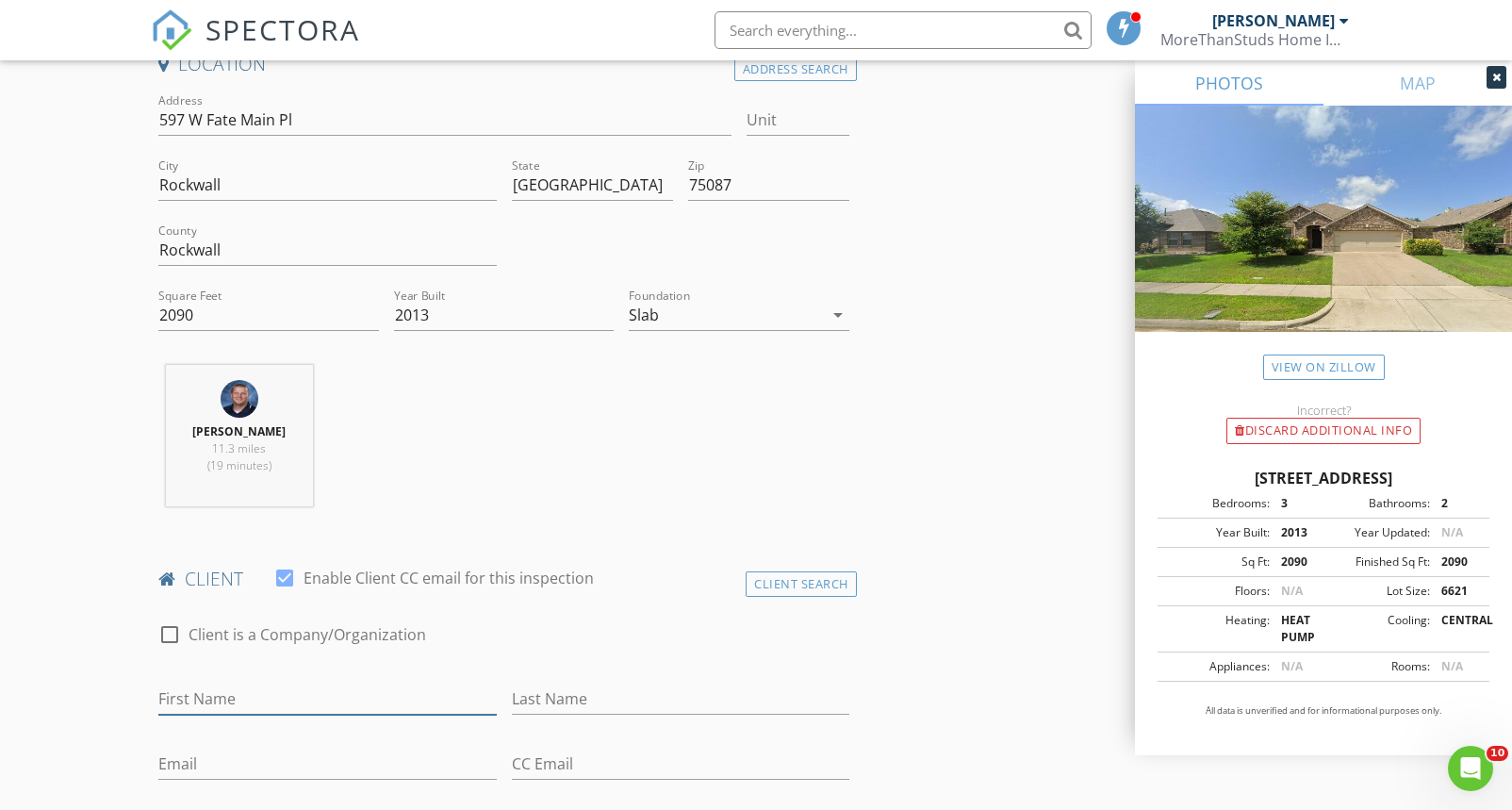
click at [229, 690] on input "First Name" at bounding box center [327, 699] width 338 height 31
type input "Clayton"
type input "Whitney"
paste input "clayton.whitney@outlook.com"
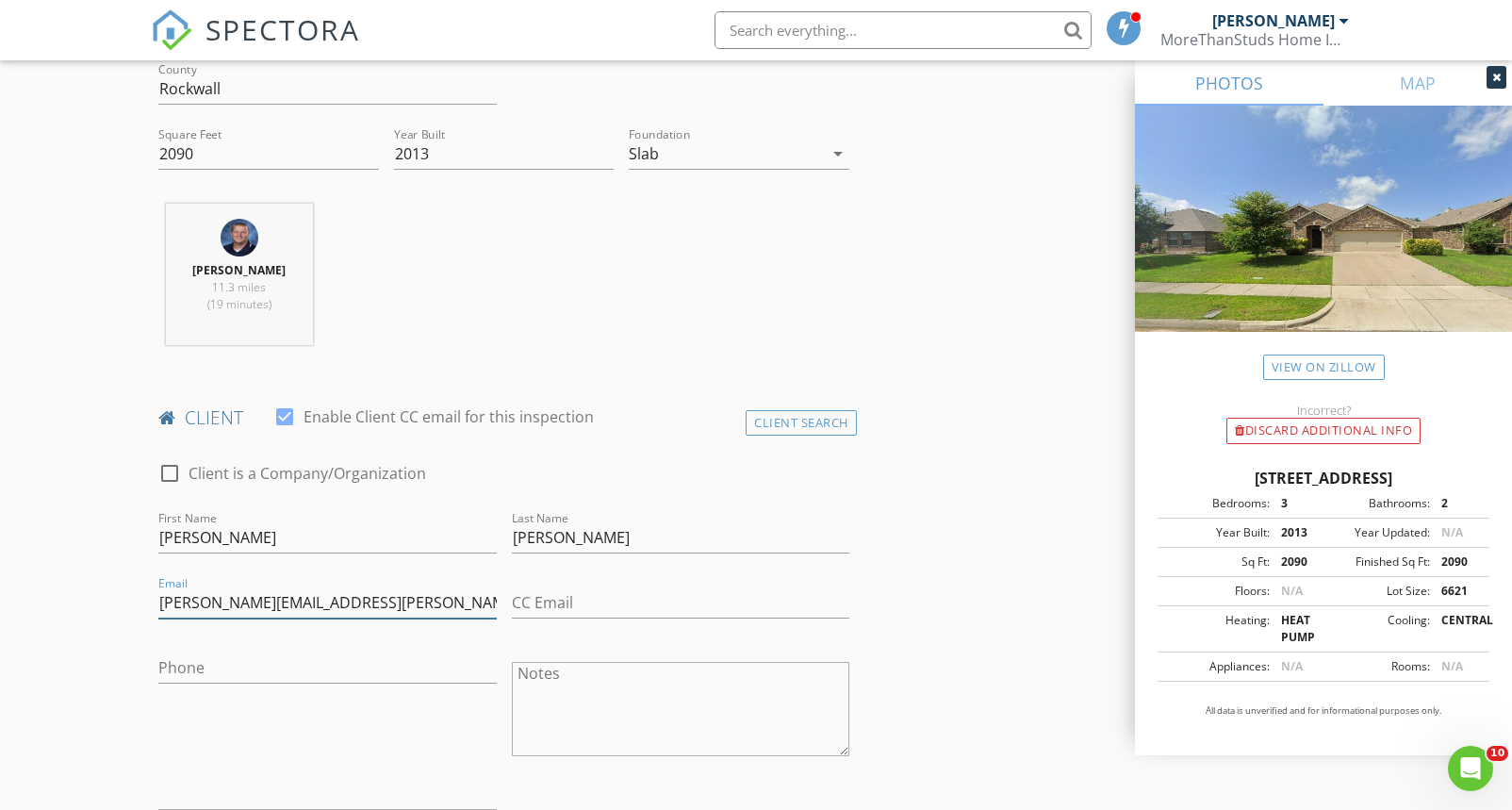
scroll to position [610, 0]
type input "clayton.whitney@outlook.com"
click at [306, 656] on input "Phone" at bounding box center [327, 664] width 338 height 31
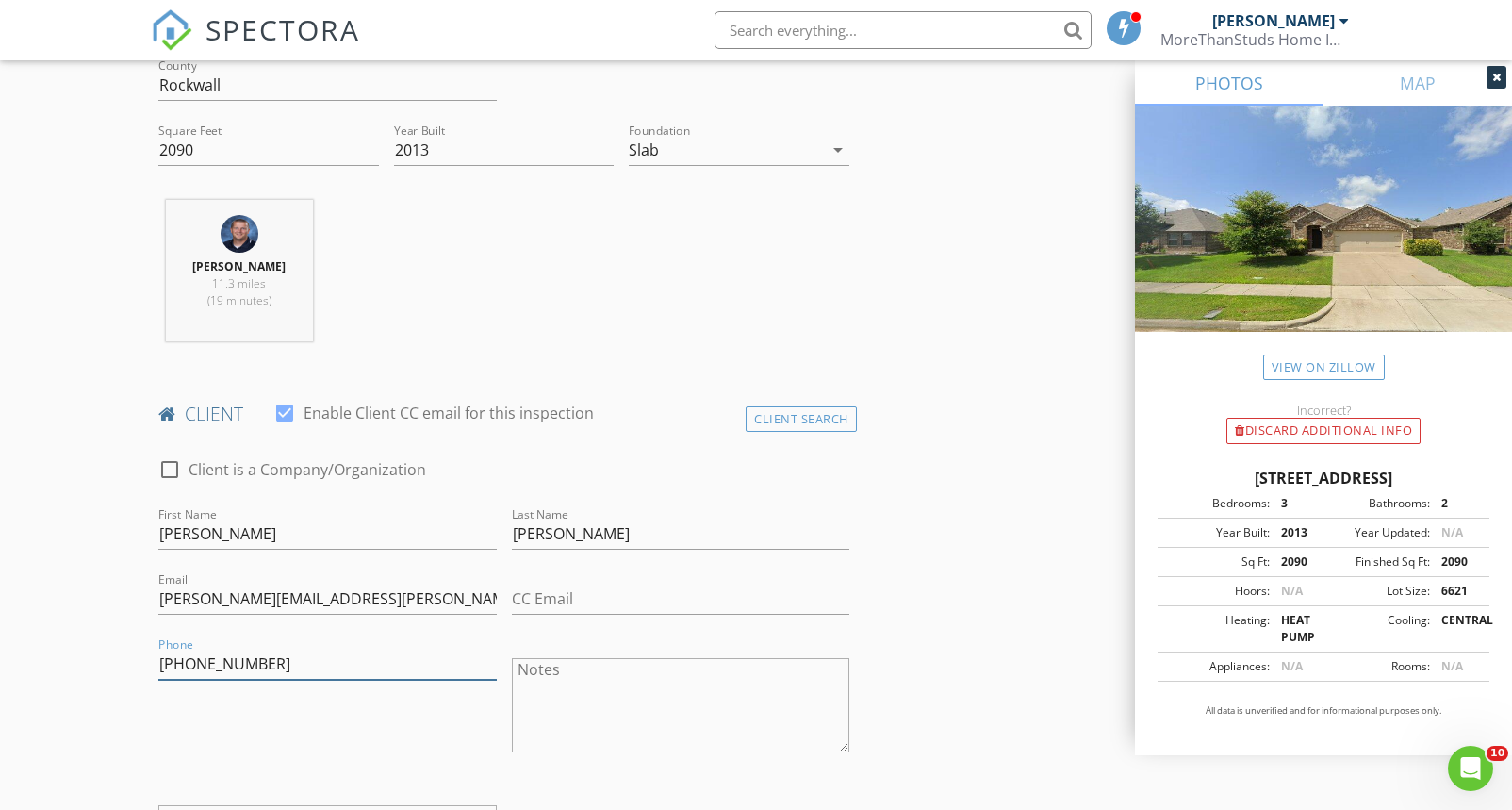
type input "214-502-5557"
click at [286, 735] on div "Phone 214-502-5557" at bounding box center [327, 707] width 353 height 147
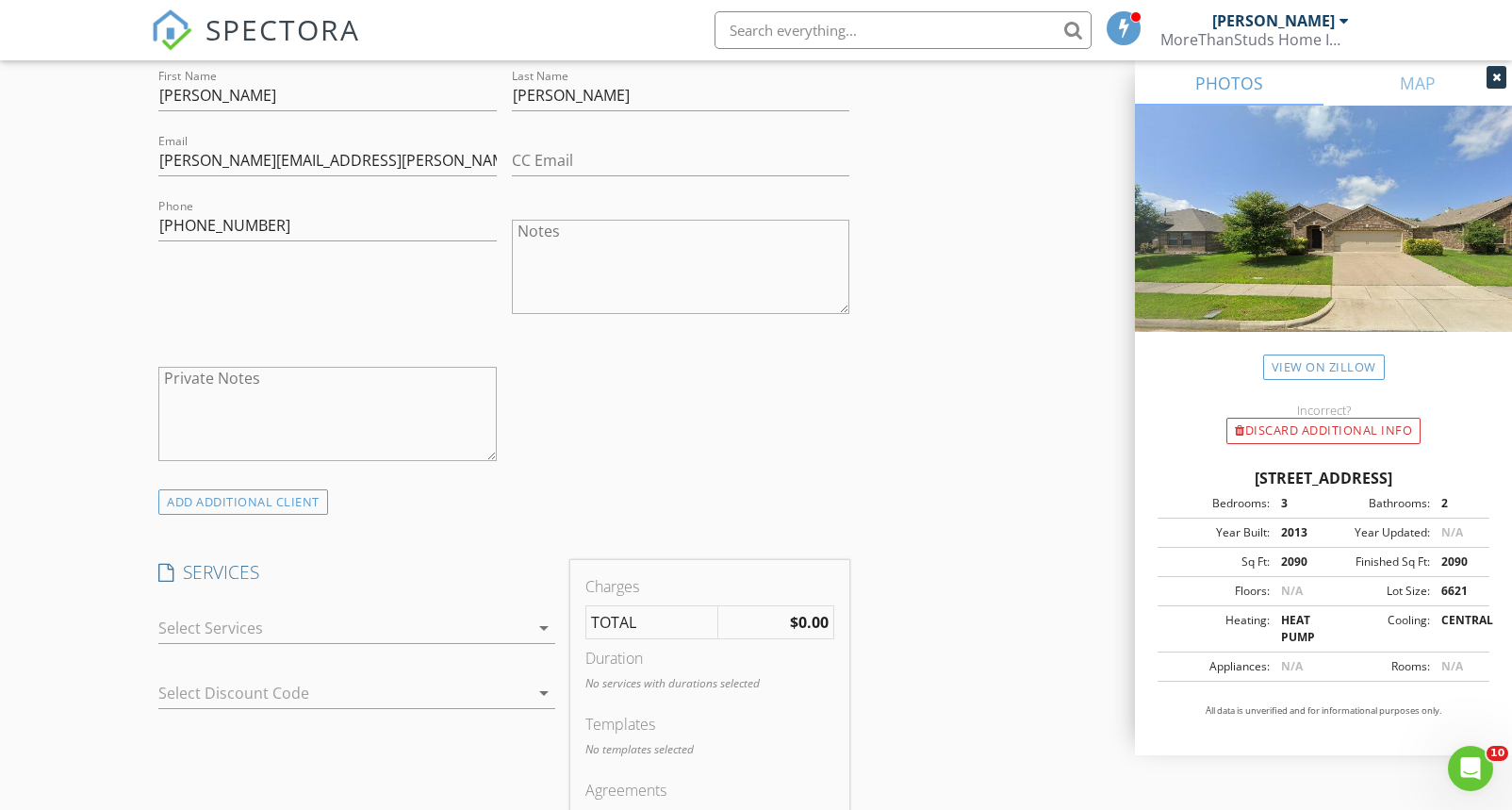
scroll to position [1258, 0]
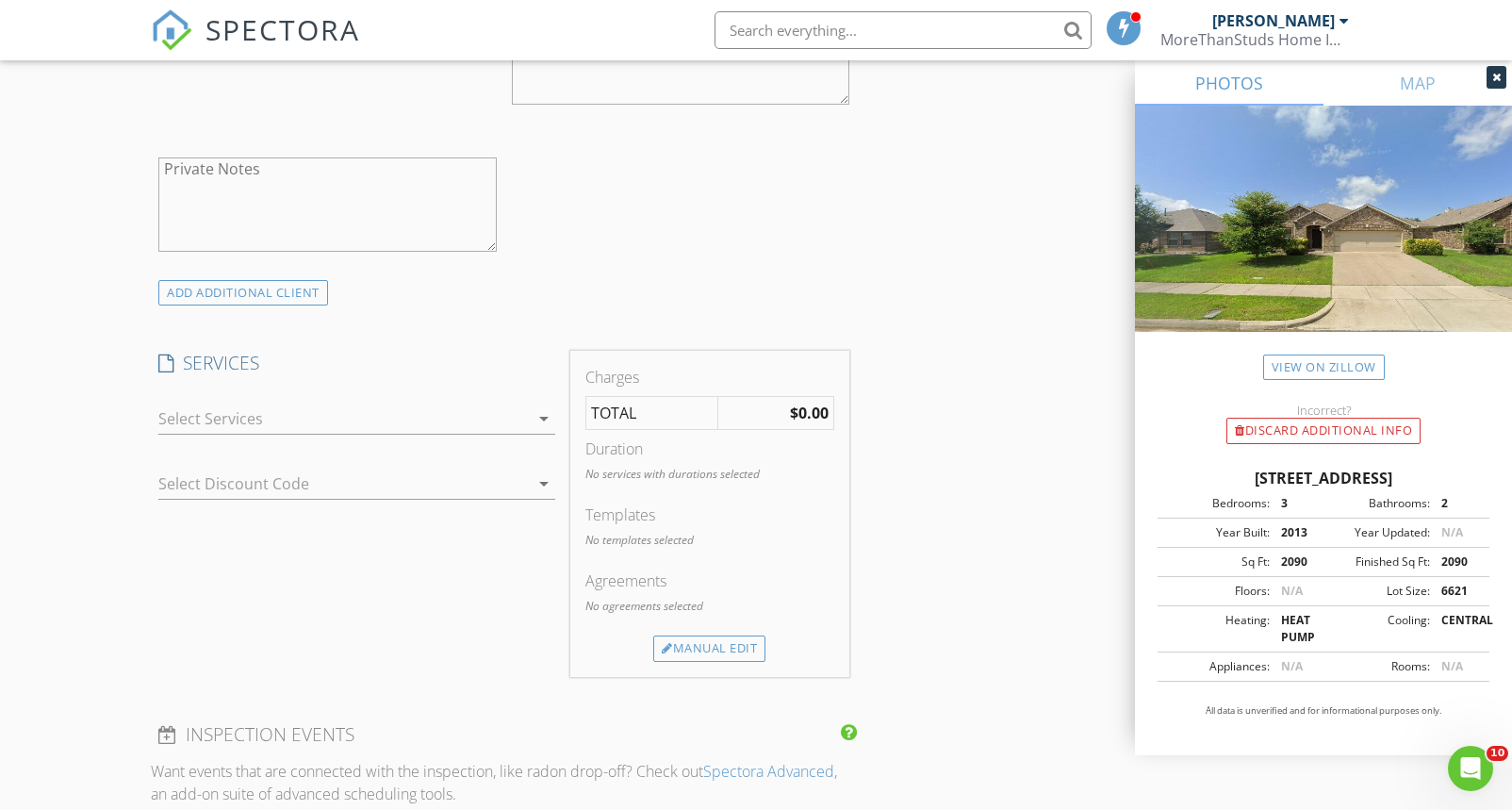
click at [287, 414] on div at bounding box center [343, 418] width 371 height 30
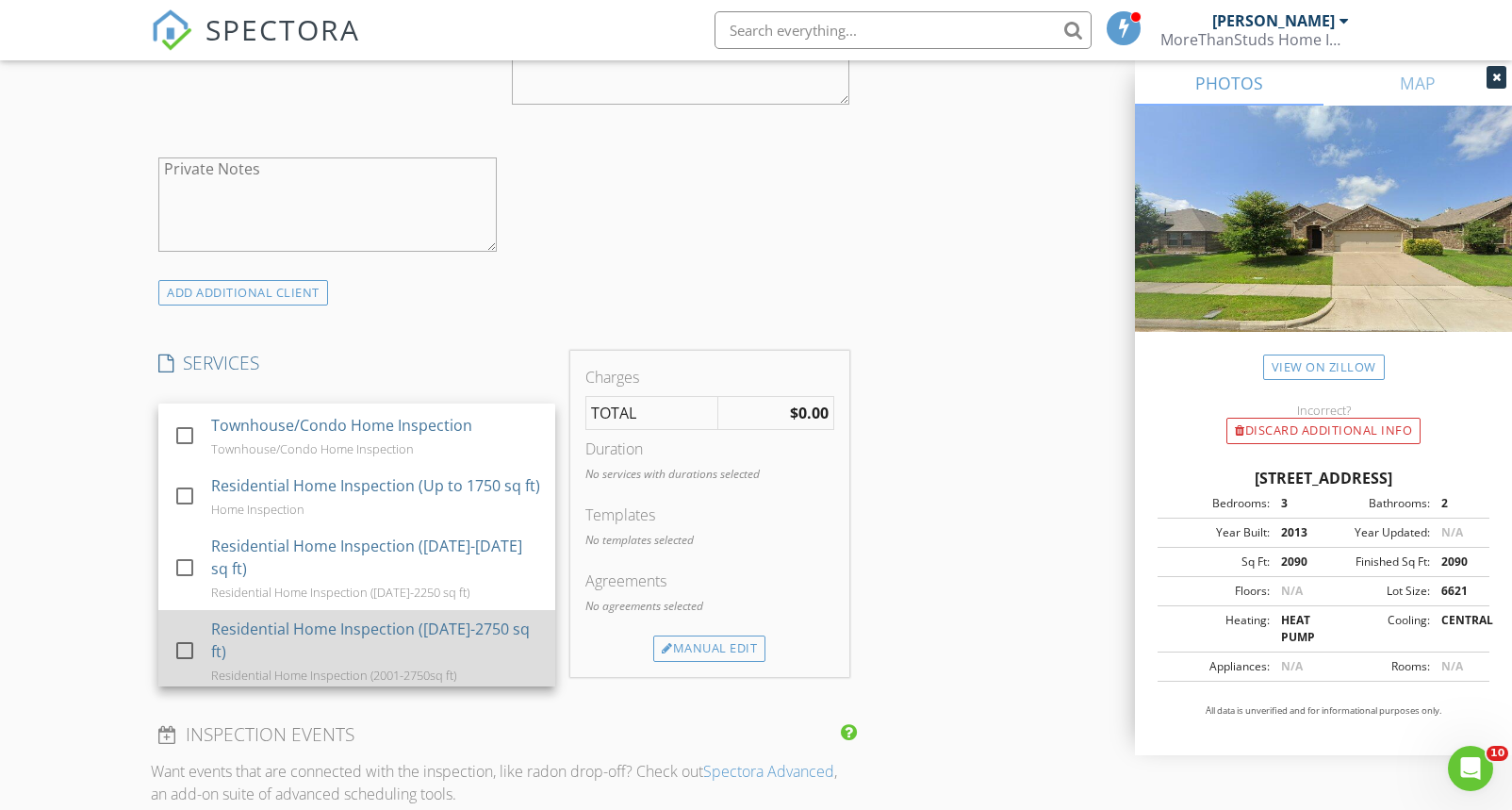
scroll to position [62, 0]
click at [186, 663] on div at bounding box center [185, 647] width 32 height 32
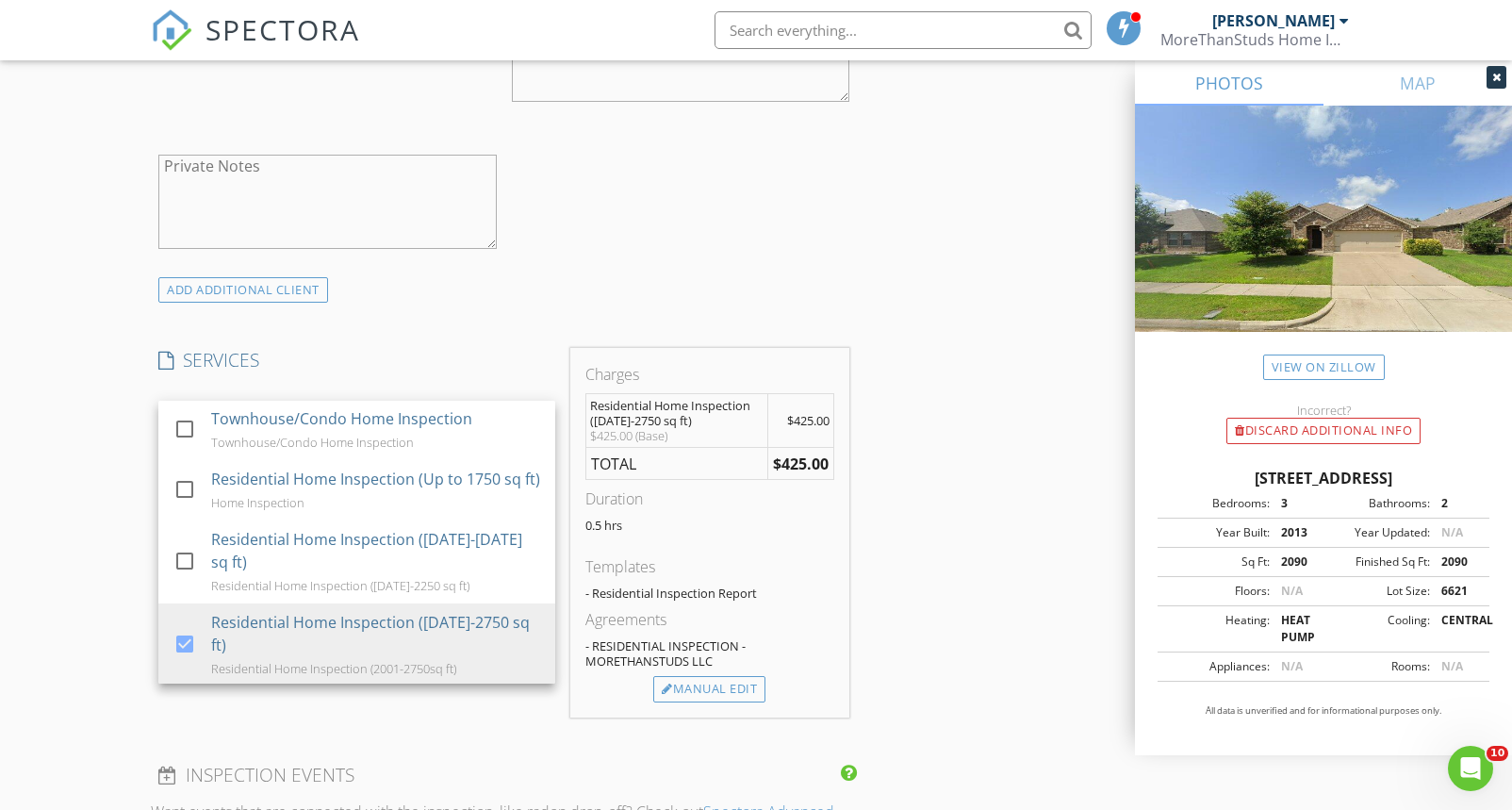
scroll to position [1267, 0]
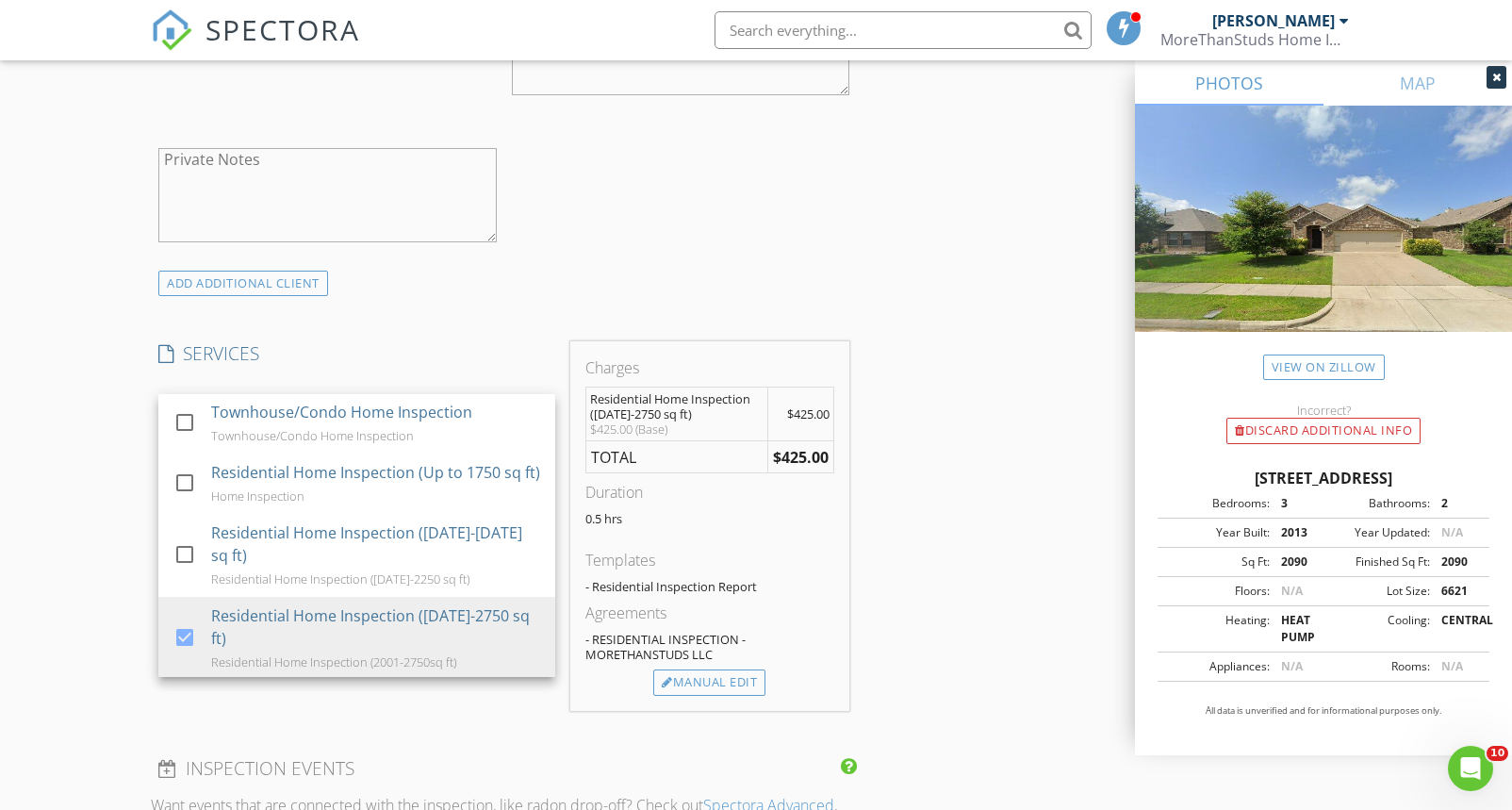
click at [555, 703] on div "SERVICES check_box_outline_blank 11-Month Inspection (1st Year) Newbuild 11-Mon…" at bounding box center [357, 526] width 412 height 370
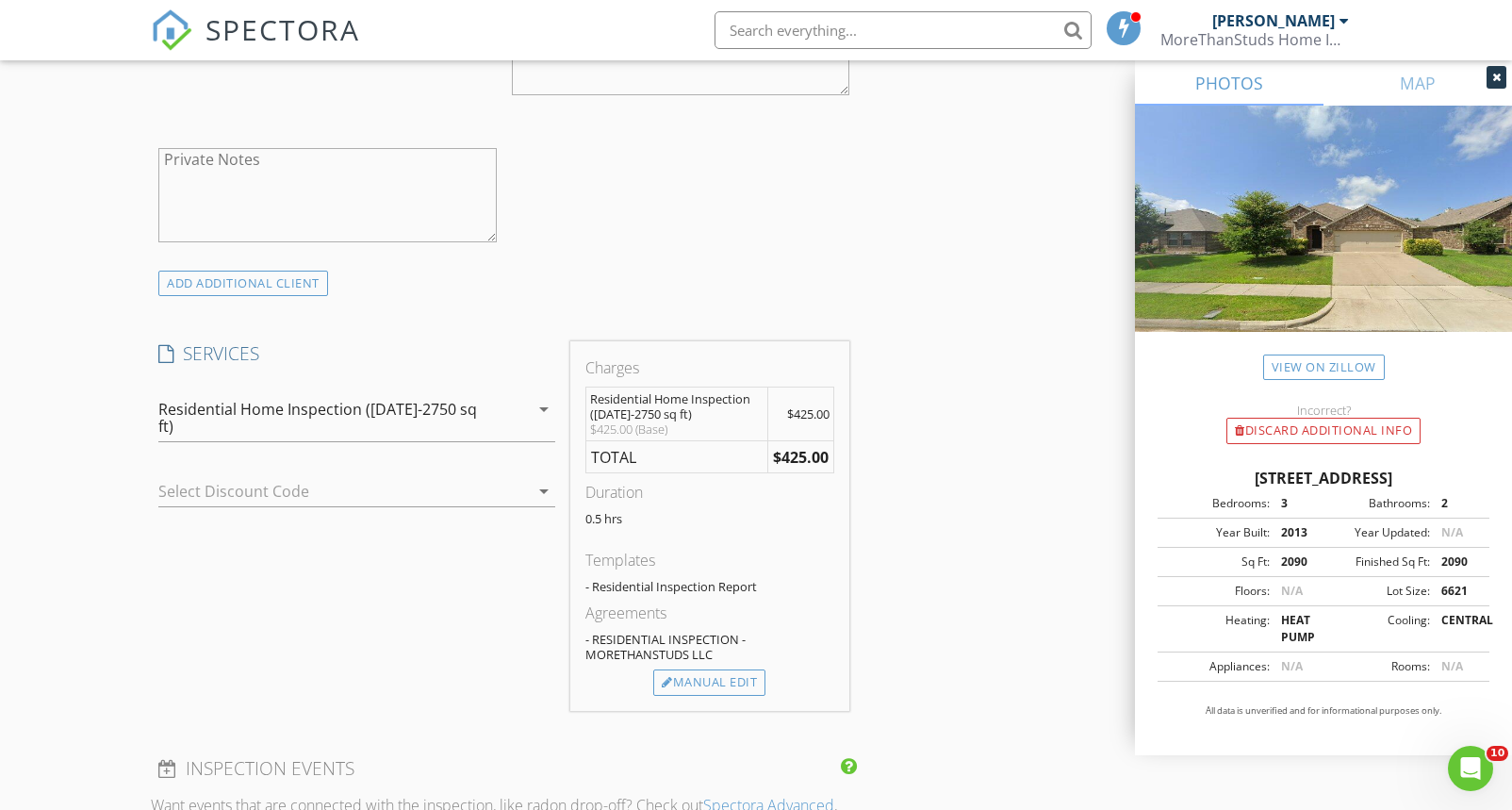
click at [330, 476] on div at bounding box center [330, 491] width 344 height 30
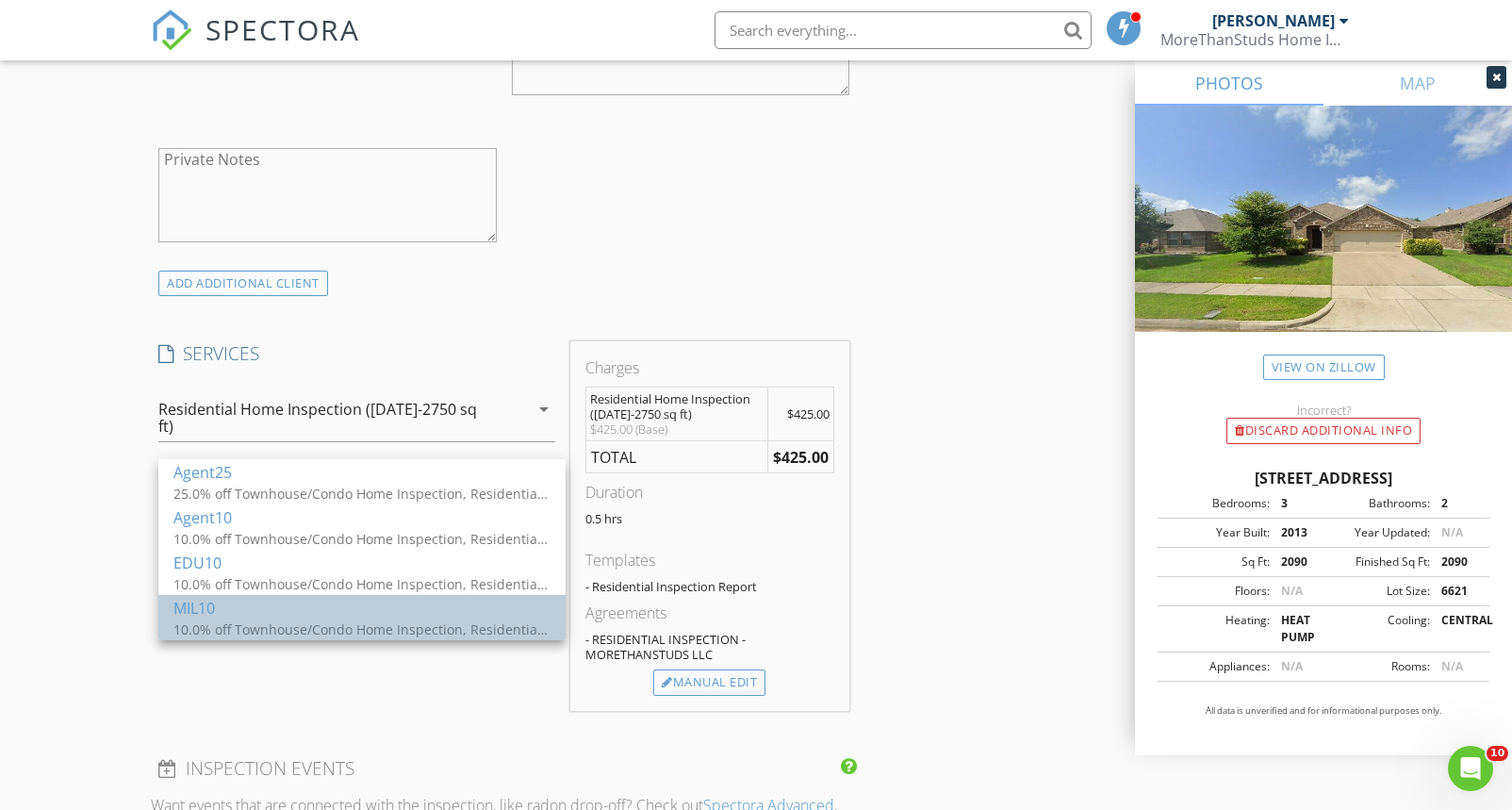
click at [290, 623] on div "10.0% off Townhouse/Condo Home Inspection, Residential Home Inspection ([DATE]-…" at bounding box center [362, 629] width 378 height 20
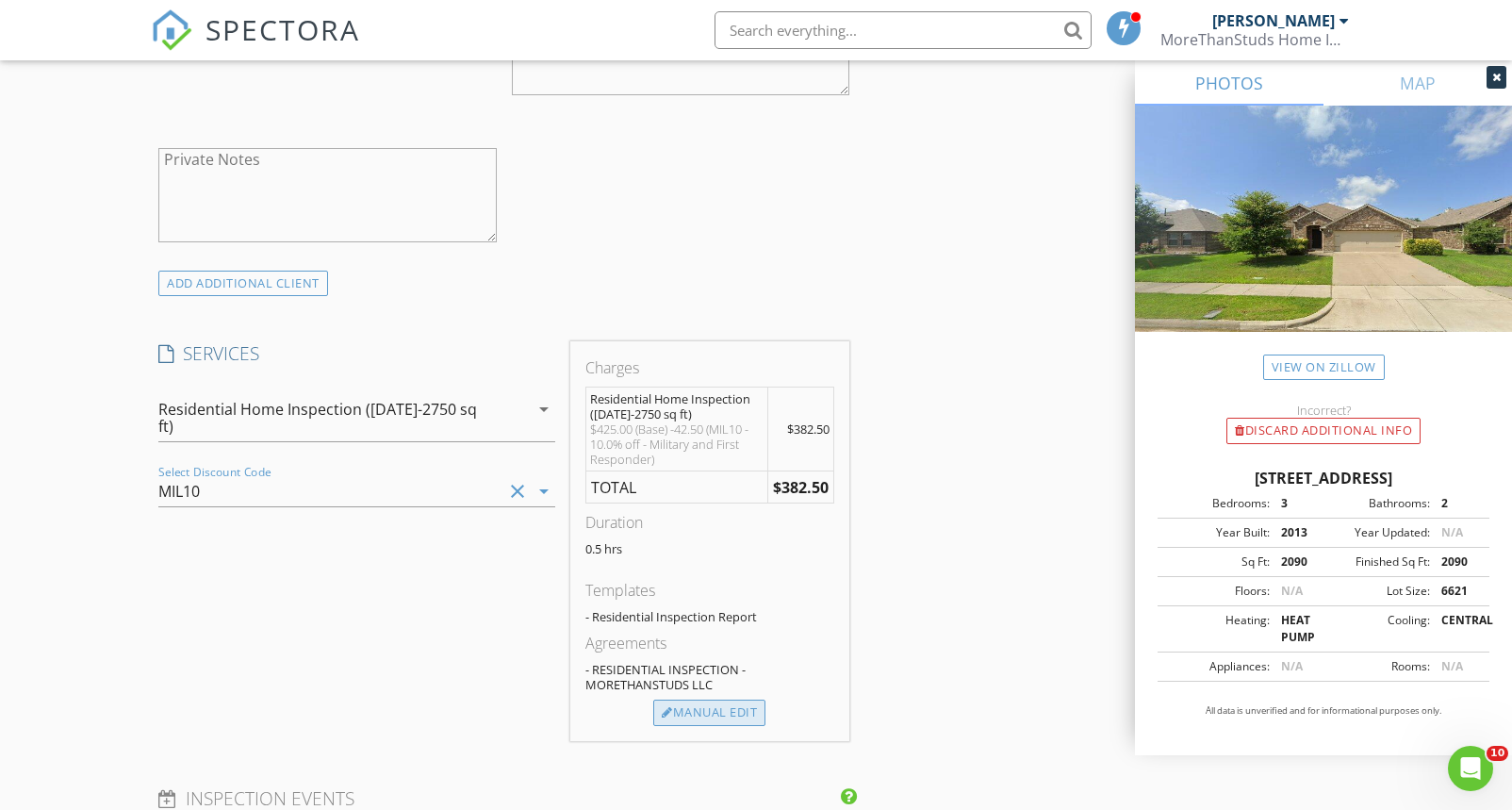
click at [687, 706] on div "Manual Edit" at bounding box center [710, 712] width 112 height 27
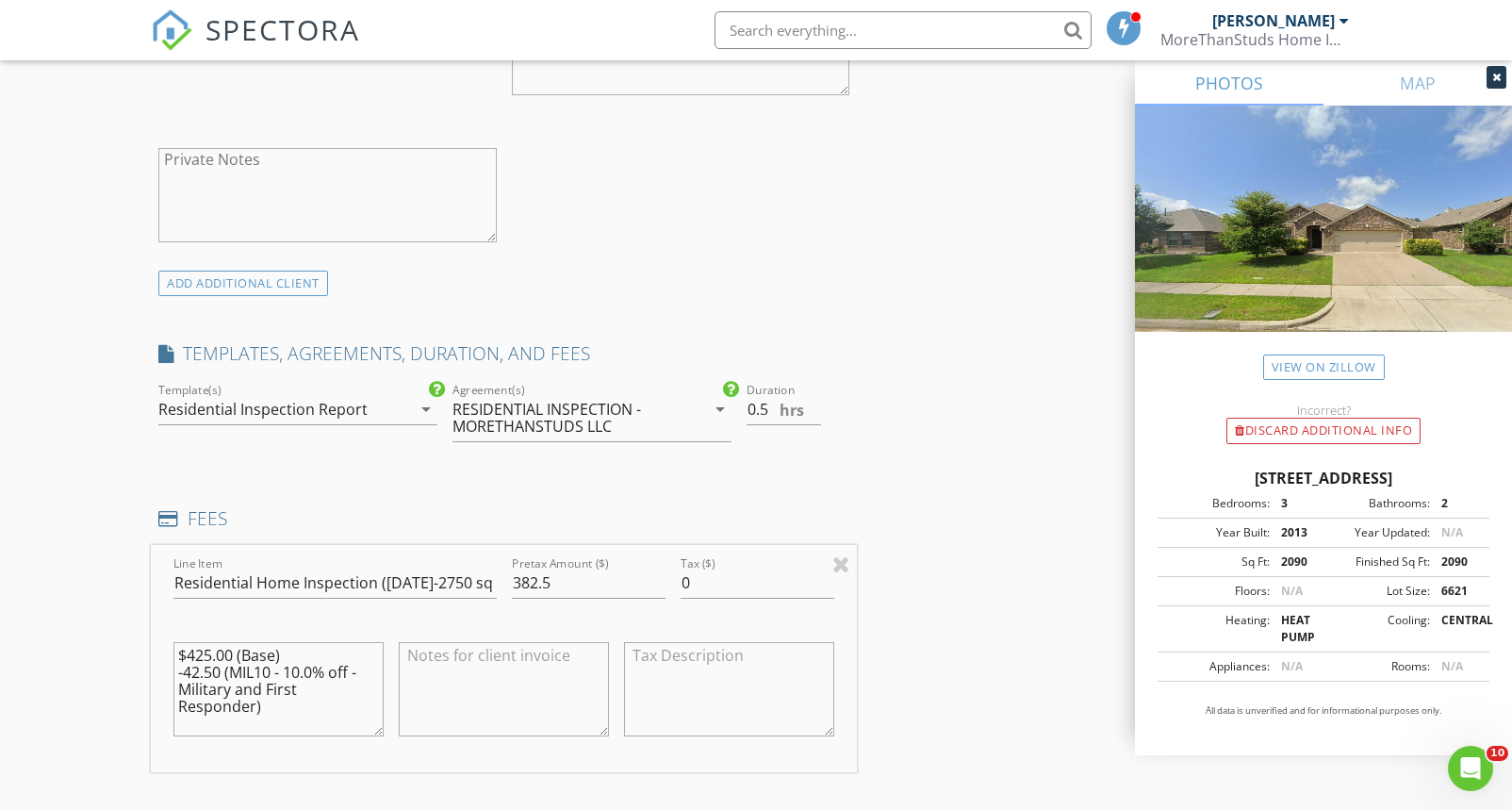
drag, startPoint x: 303, startPoint y: 672, endPoint x: 293, endPoint y: 682, distance: 14.1
click at [288, 673] on textarea "$425.00 (Base) -42.50 (MIL10 - 10.0% off - Military and First Responder)" at bounding box center [279, 689] width 211 height 94
click at [299, 673] on textarea "$425.00 (Base) -42.50 (MIL10 - 10.0% off - Military and First Responder)" at bounding box center [279, 689] width 211 height 94
click at [287, 675] on textarea "$425.00 (Base) -42.50 (MIL10 - 10.0% off - Military and First Responder)" at bounding box center [279, 689] width 211 height 94
click at [267, 699] on textarea "$425.00 (Base) -42.50 (MIL10 - 30.0% off - Military and First Responder)" at bounding box center [279, 689] width 211 height 94
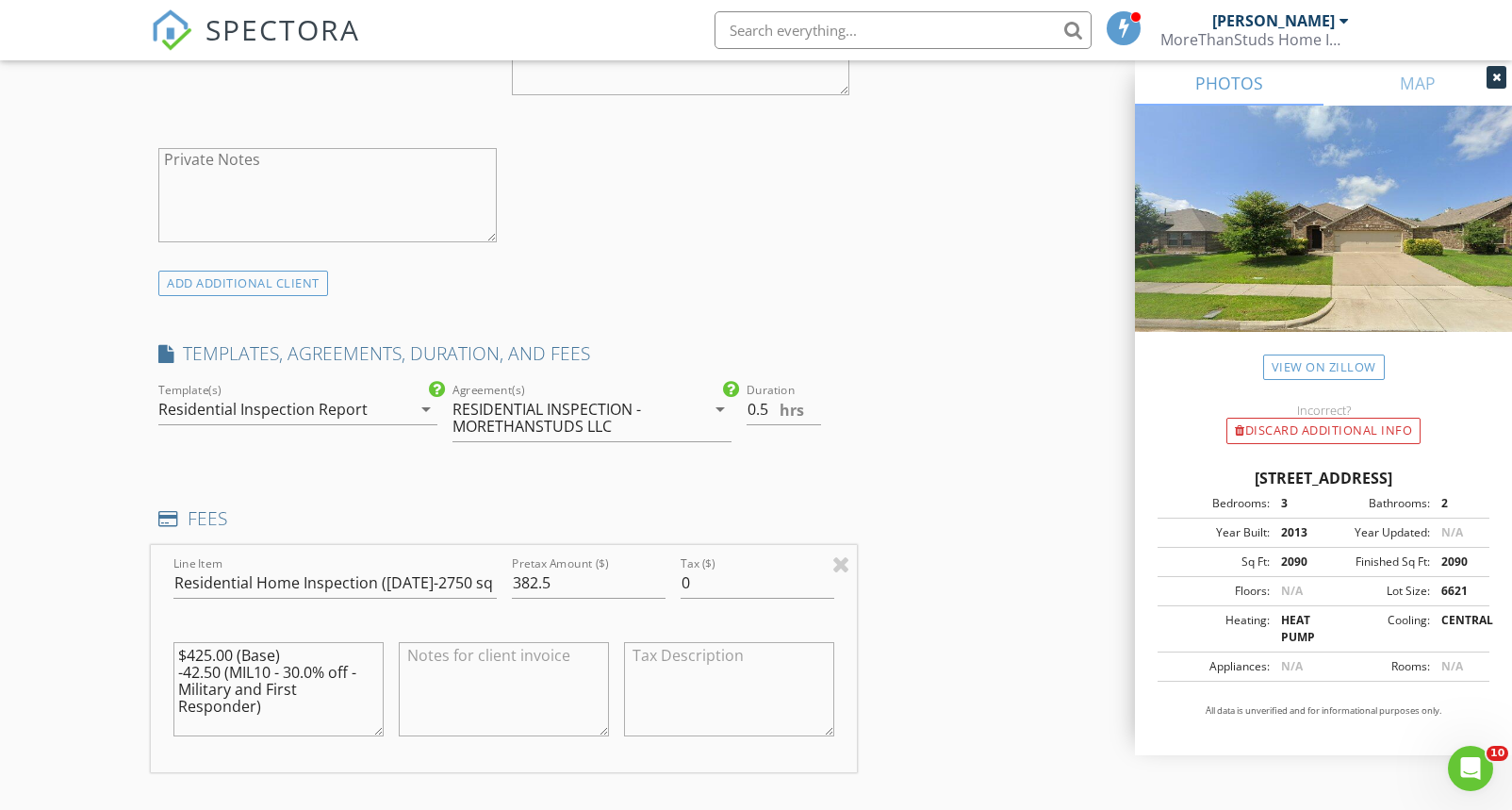
drag, startPoint x: 187, startPoint y: 674, endPoint x: 201, endPoint y: 675, distance: 14.0
click at [201, 675] on textarea "$425.00 (Base) -42.50 (MIL10 - 30.0% off - Military and First Responder)" at bounding box center [279, 689] width 211 height 94
click at [217, 676] on textarea "$425.00 (Base) -125.50 (MIL10 - 30.0% off - Military and First Responder)" at bounding box center [279, 689] width 211 height 94
click at [233, 699] on textarea "$425.00 (Base) -125.00 (MIL10 - 30.0% off - Military and First Responder)" at bounding box center [279, 689] width 211 height 94
drag, startPoint x: 282, startPoint y: 675, endPoint x: 366, endPoint y: 672, distance: 84.1
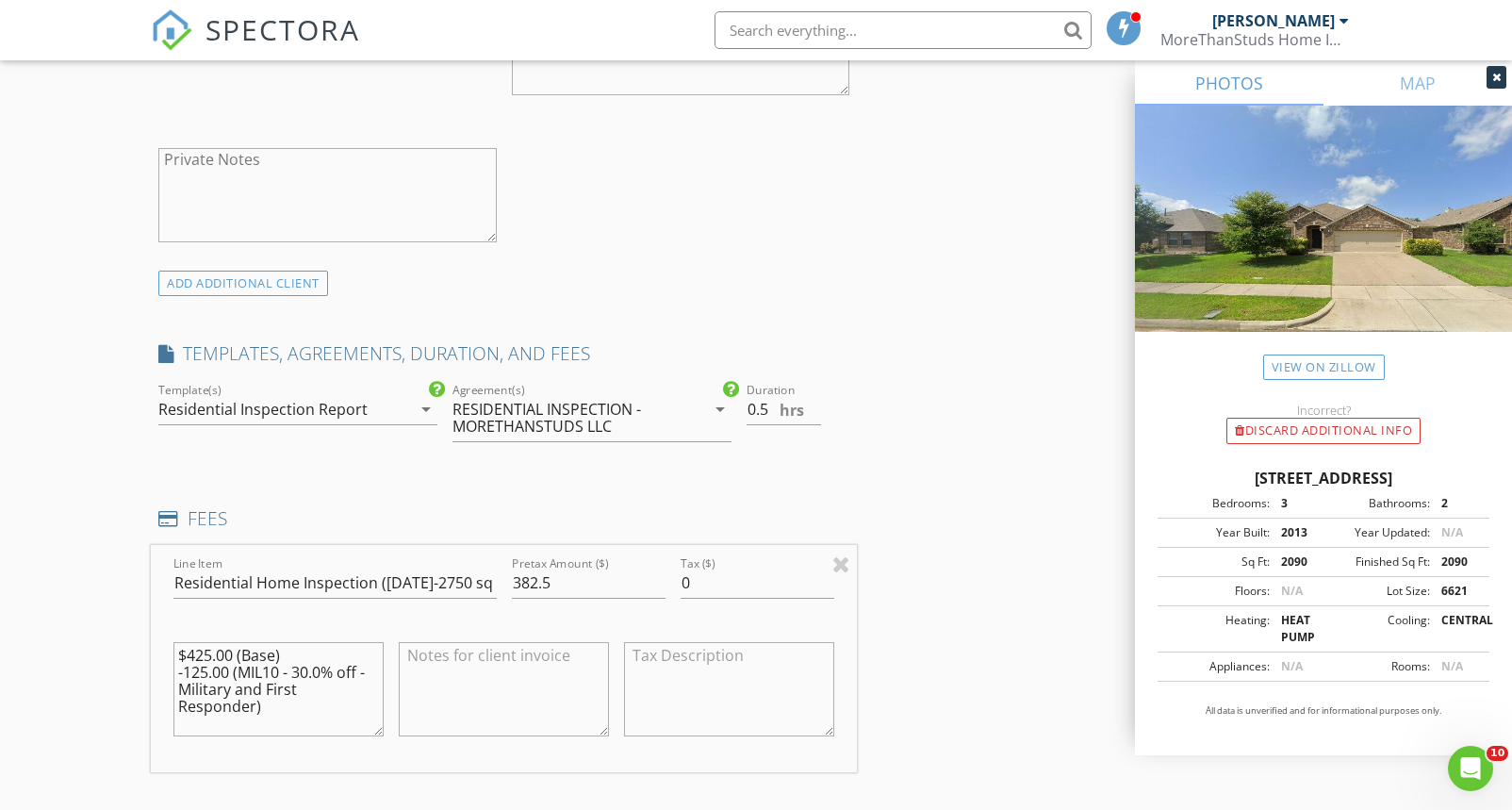
click at [366, 672] on textarea "$425.00 (Base) -125.00 (MIL10 - 30.0% off - Military and First Responder)" at bounding box center [279, 689] width 211 height 94
click at [286, 674] on textarea "$425.00 (Base) -125.00 (MIL10- Military and First Responder)" at bounding box center [279, 689] width 211 height 94
click at [272, 671] on textarea "$425.00 (Base) -125.00 (Military and First Responder)" at bounding box center [279, 689] width 211 height 94
click at [274, 690] on textarea "$425.00 (Base) -125.00 (Military and First Responder)" at bounding box center [279, 689] width 211 height 94
type textarea "$425.00 (Base) -125.00 (Military and First Responder)"
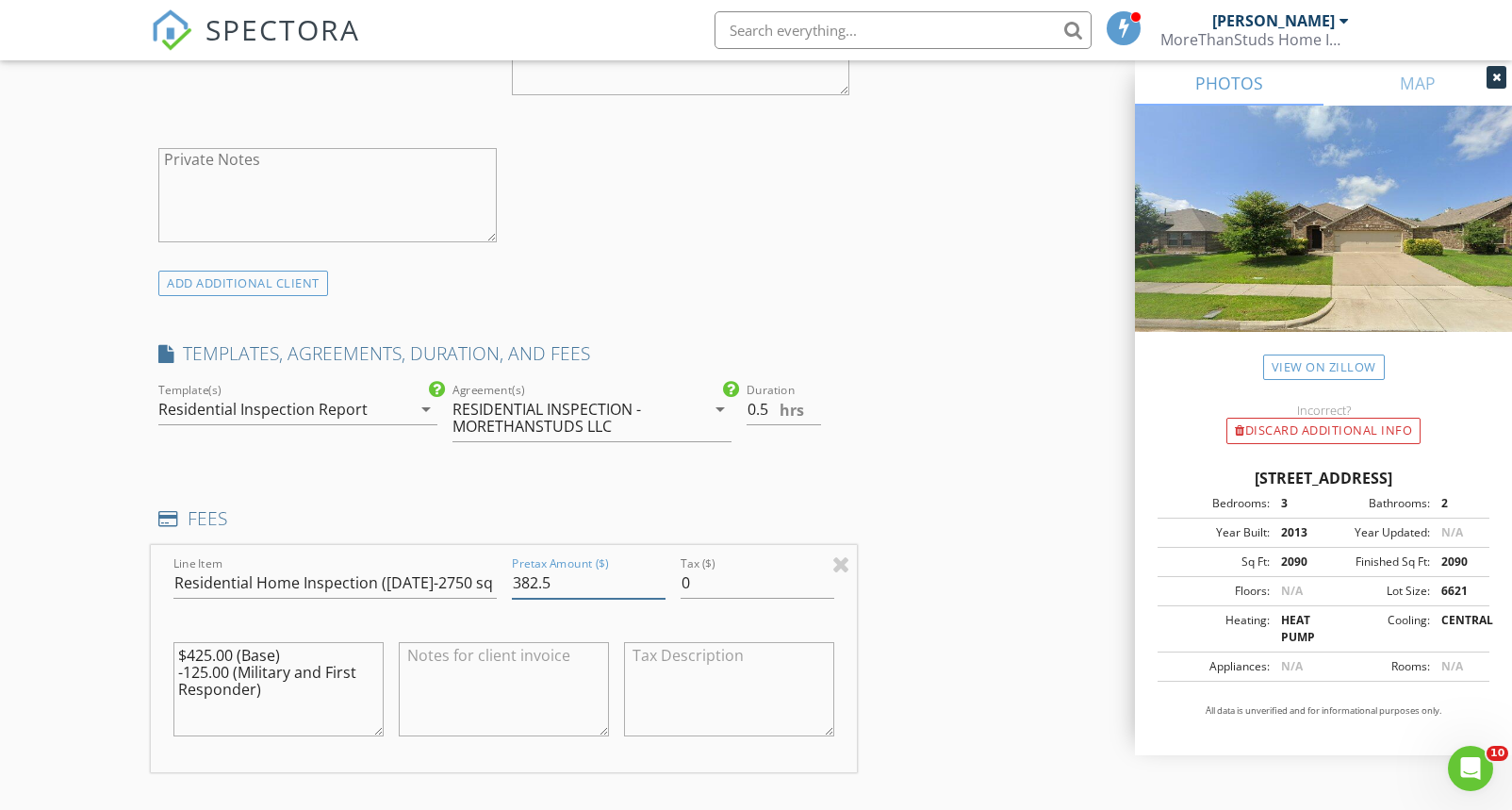
drag, startPoint x: 554, startPoint y: 582, endPoint x: 507, endPoint y: 585, distance: 47.1
click at [507, 585] on div "Pretax Amount ($) 382.5" at bounding box center [589, 584] width 169 height 65
type input "300.00"
click at [579, 670] on textarea at bounding box center [504, 689] width 211 height 94
drag, startPoint x: 215, startPoint y: 659, endPoint x: 277, endPoint y: 688, distance: 68.4
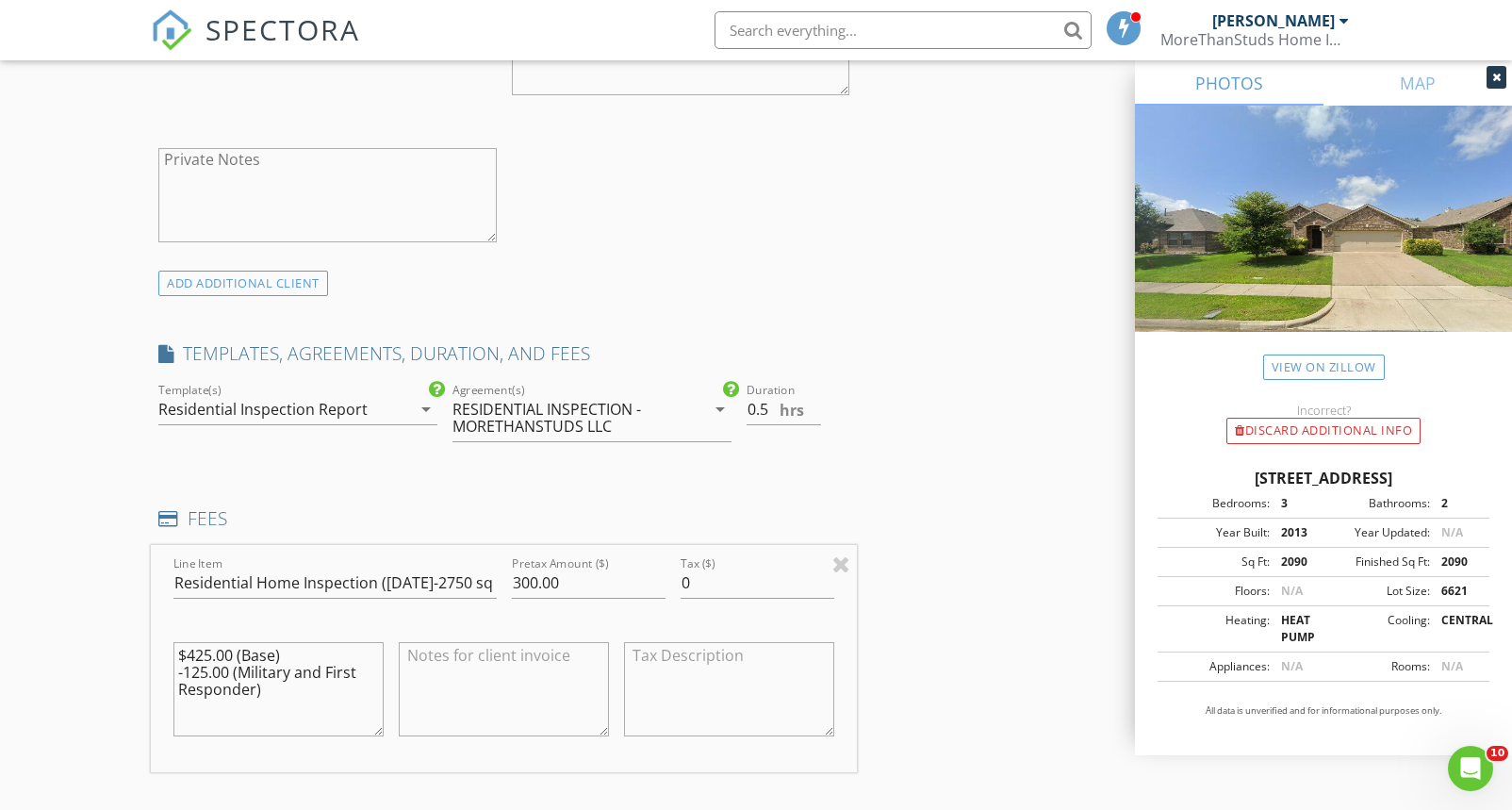
click at [279, 689] on textarea "$425.00 (Base) -125.00 (Military and First Responder)" at bounding box center [279, 689] width 211 height 94
click at [459, 672] on textarea at bounding box center [504, 689] width 211 height 94
paste textarea "$425.00 (Base) -125.00 (Military and First Responder)"
type textarea "$425.00 (Base) -125.00 (Military and First Responder)"
click at [535, 616] on div at bounding box center [589, 612] width 154 height 11
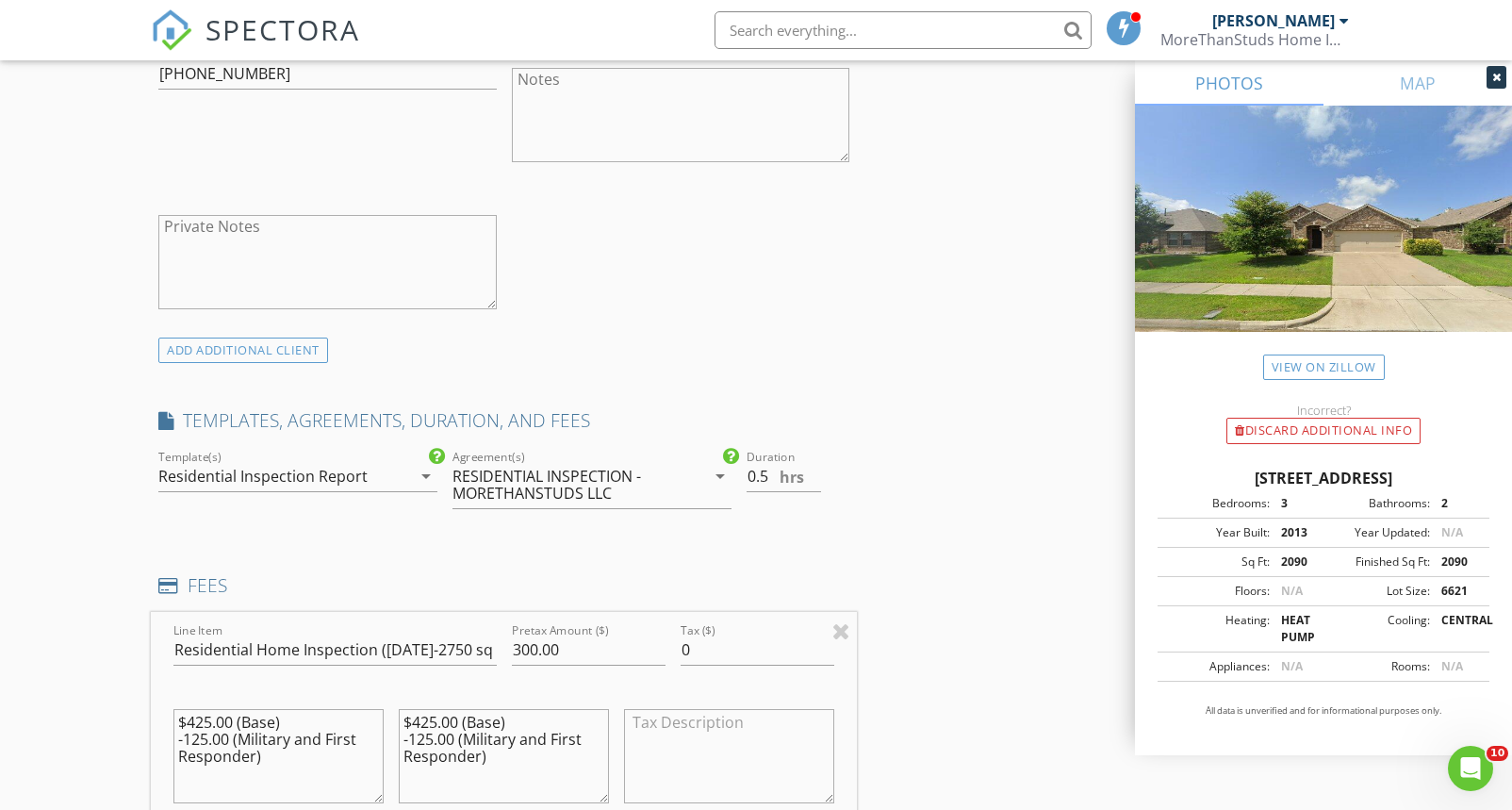
scroll to position [2769, 0]
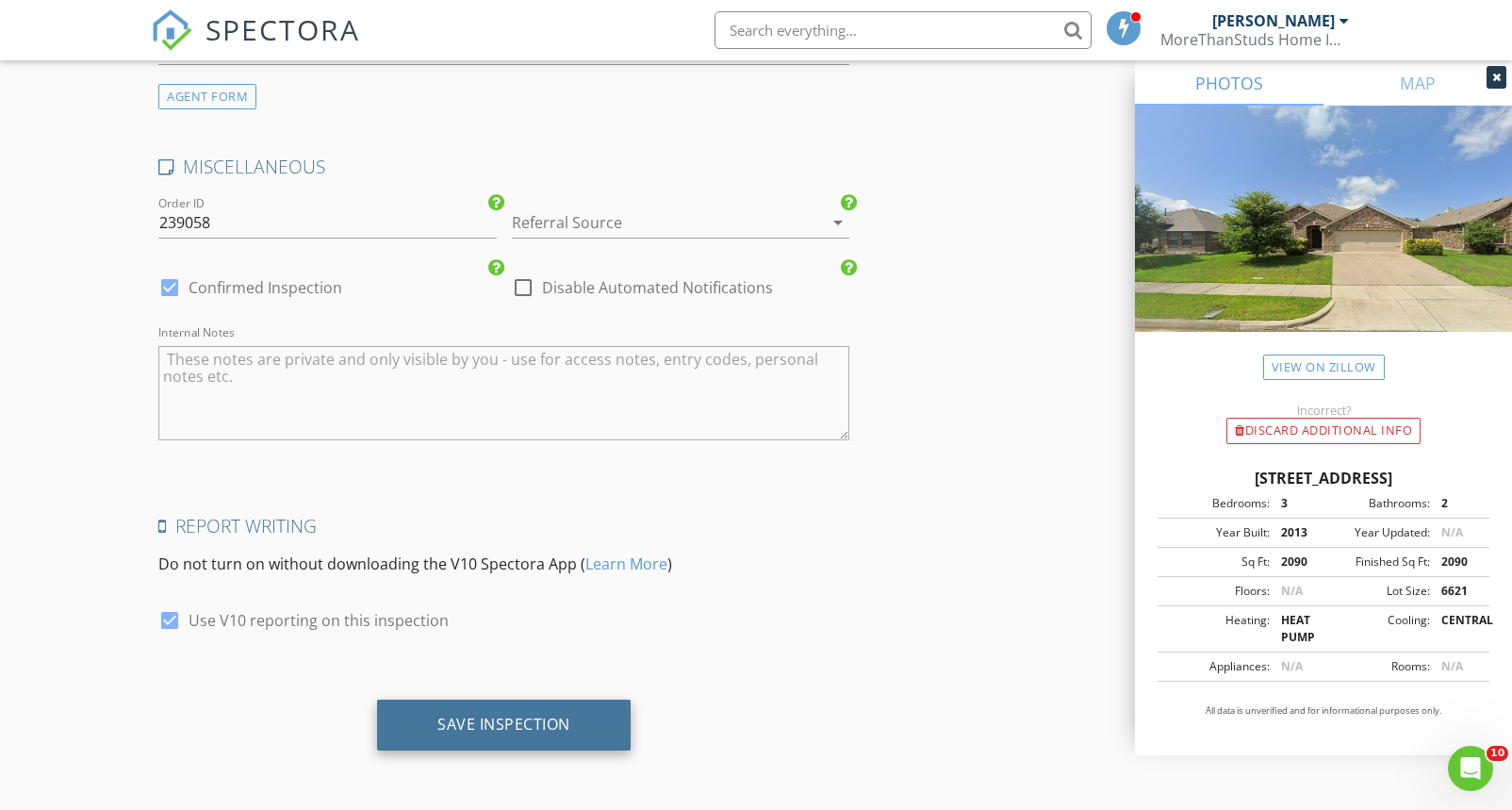
click at [504, 727] on div "Save Inspection" at bounding box center [504, 724] width 133 height 19
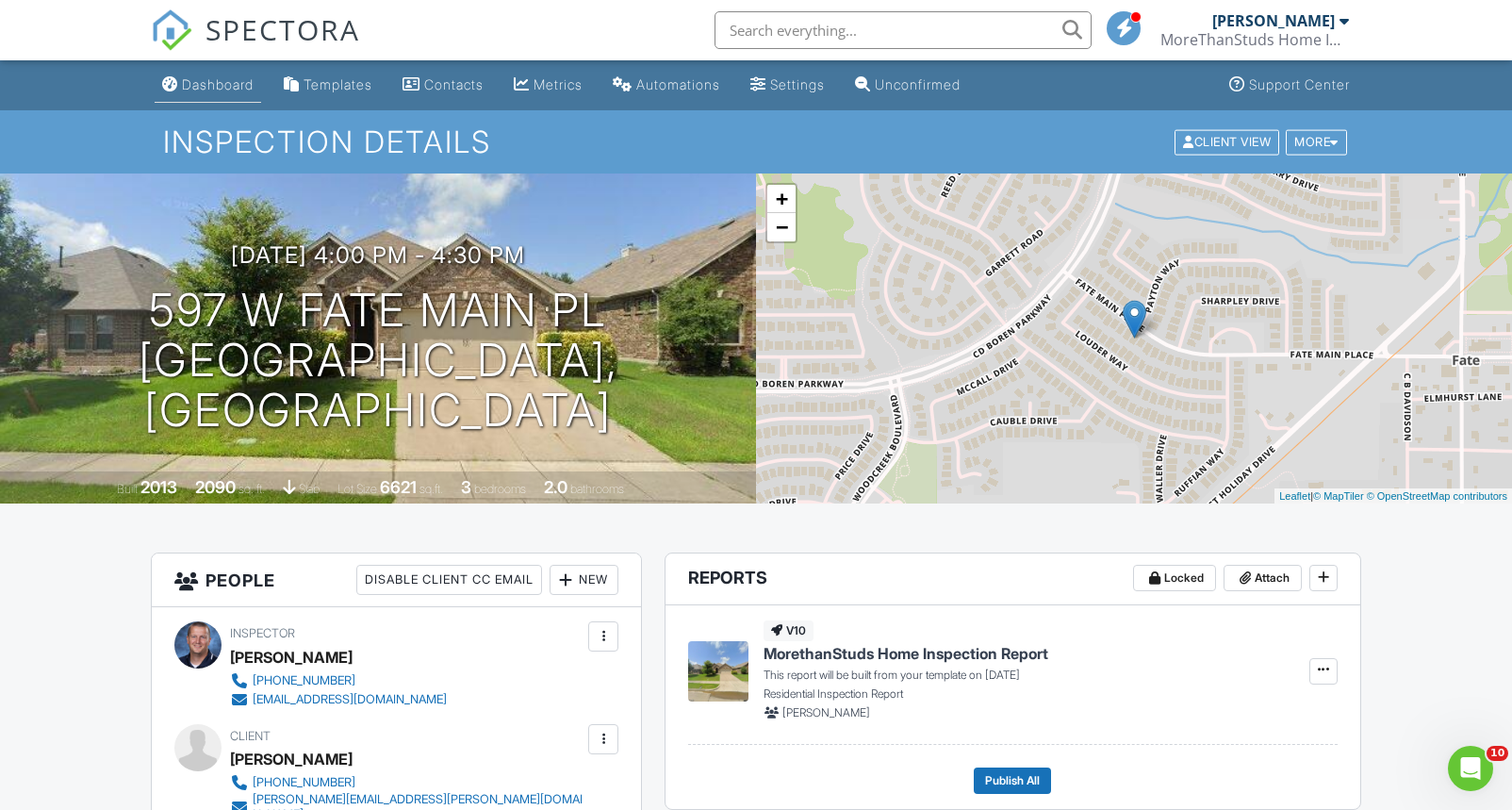
click at [214, 78] on div "Dashboard" at bounding box center [218, 84] width 72 height 16
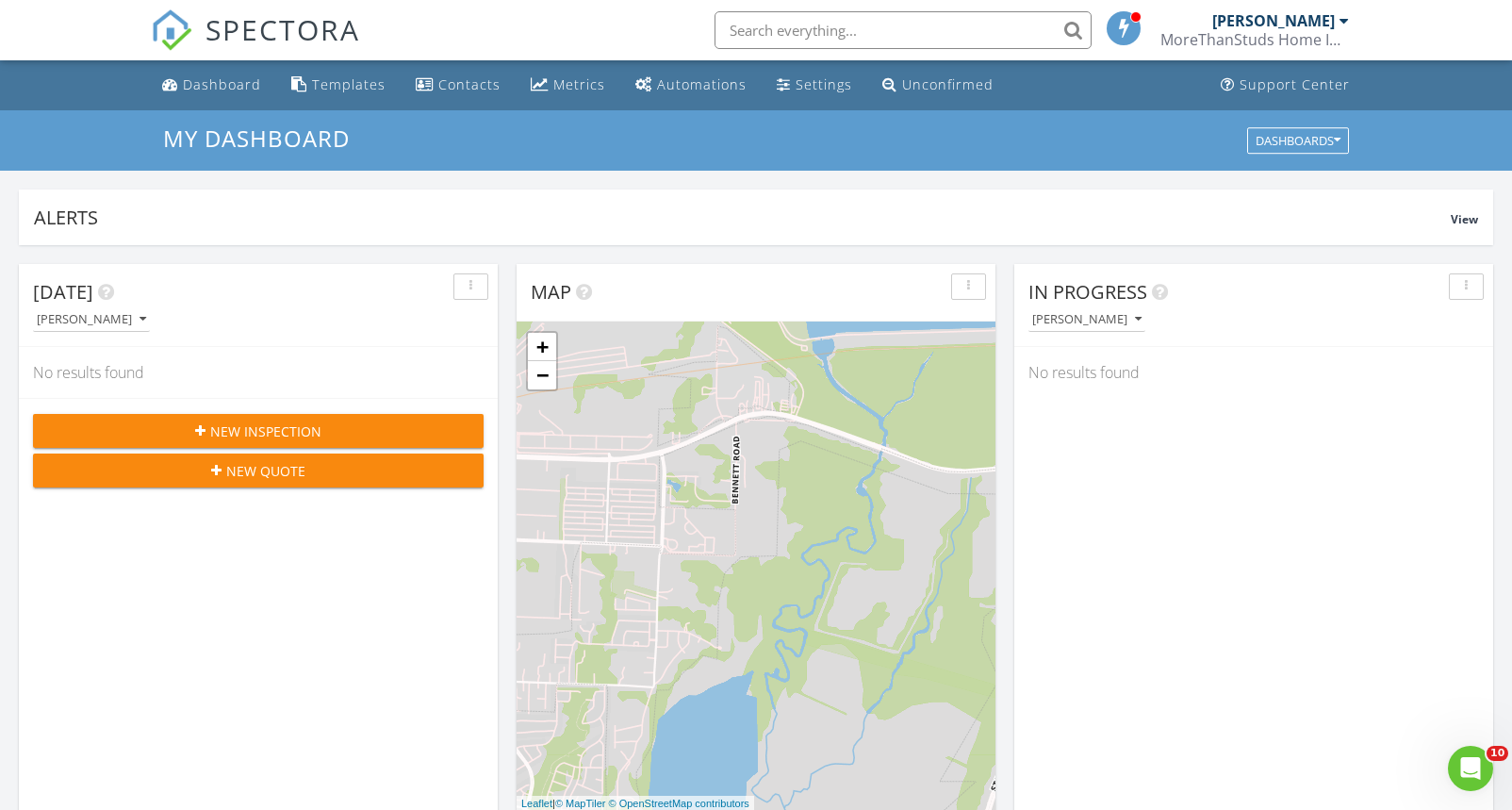
click at [246, 427] on span "New Inspection" at bounding box center [266, 431] width 111 height 20
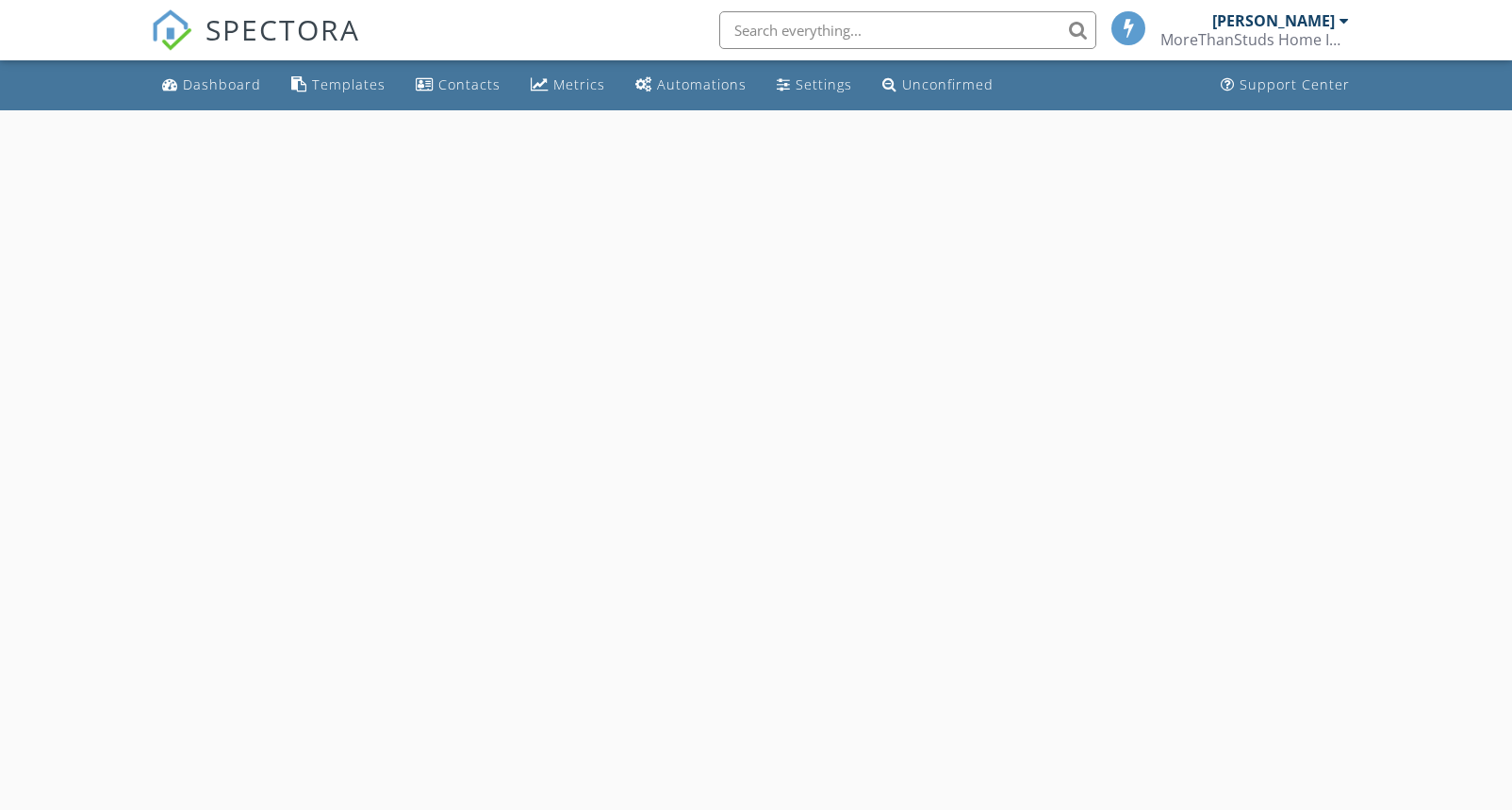
select select "7"
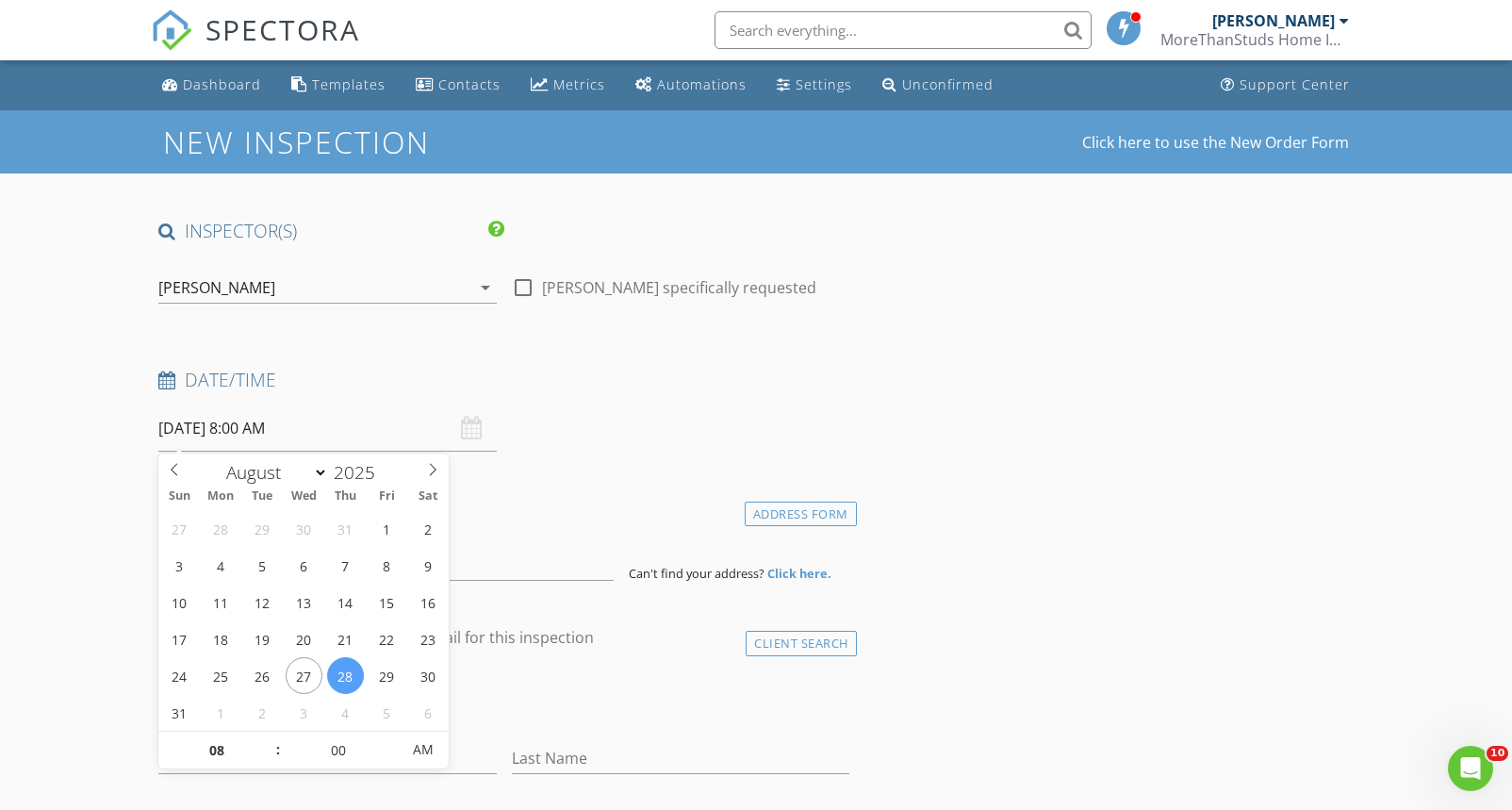
click at [188, 430] on input "[DATE] 8:00 AM" at bounding box center [327, 428] width 338 height 46
type input "09"
type input "[DATE] 9:00 AM"
click at [267, 740] on span at bounding box center [268, 741] width 13 height 19
type input "10"
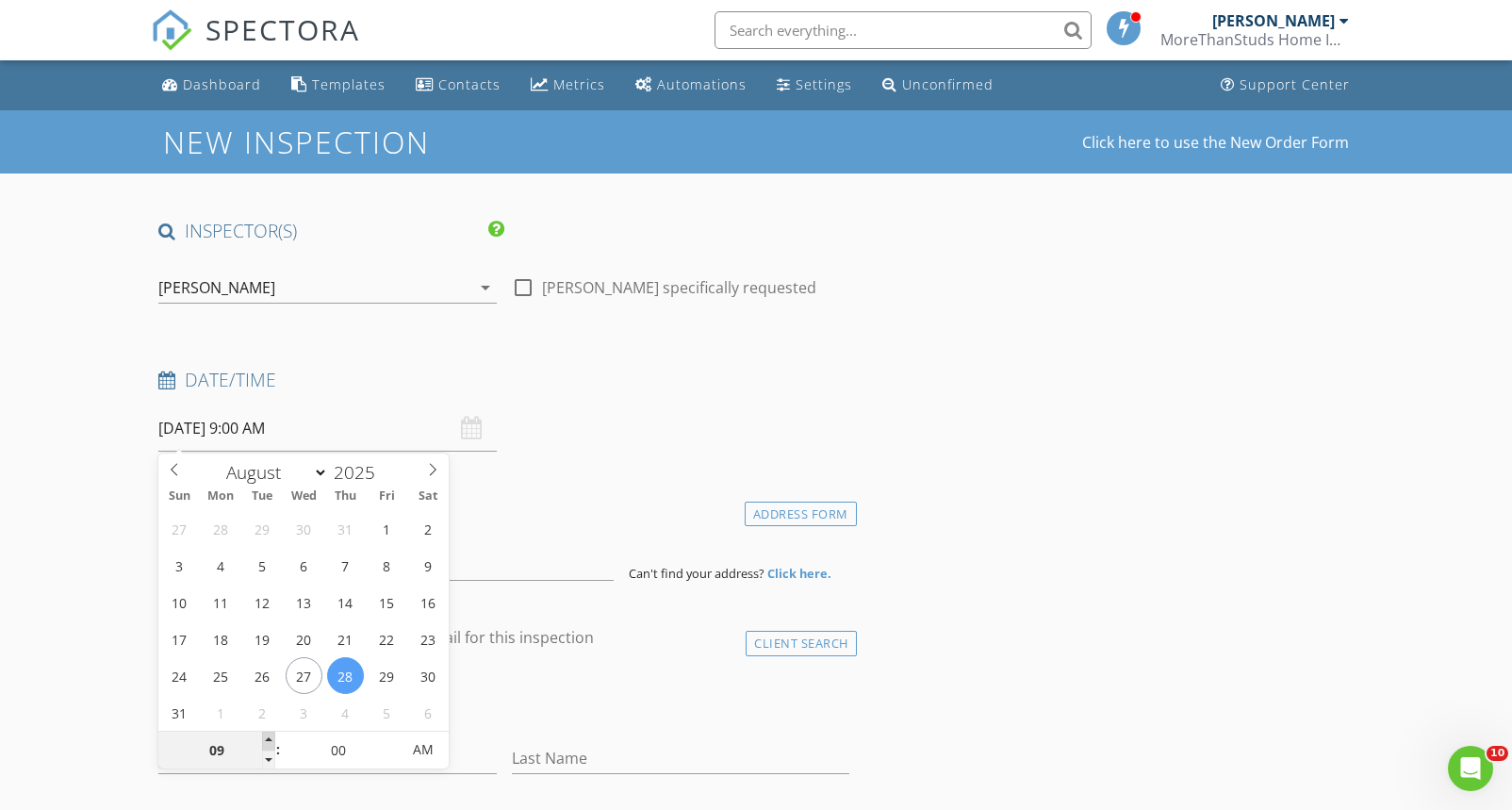
type input "[DATE] 10:00 AM"
click at [267, 740] on span at bounding box center [268, 741] width 13 height 19
type input "11"
type input "[DATE] 11:00 AM"
click at [267, 740] on span at bounding box center [268, 741] width 13 height 19
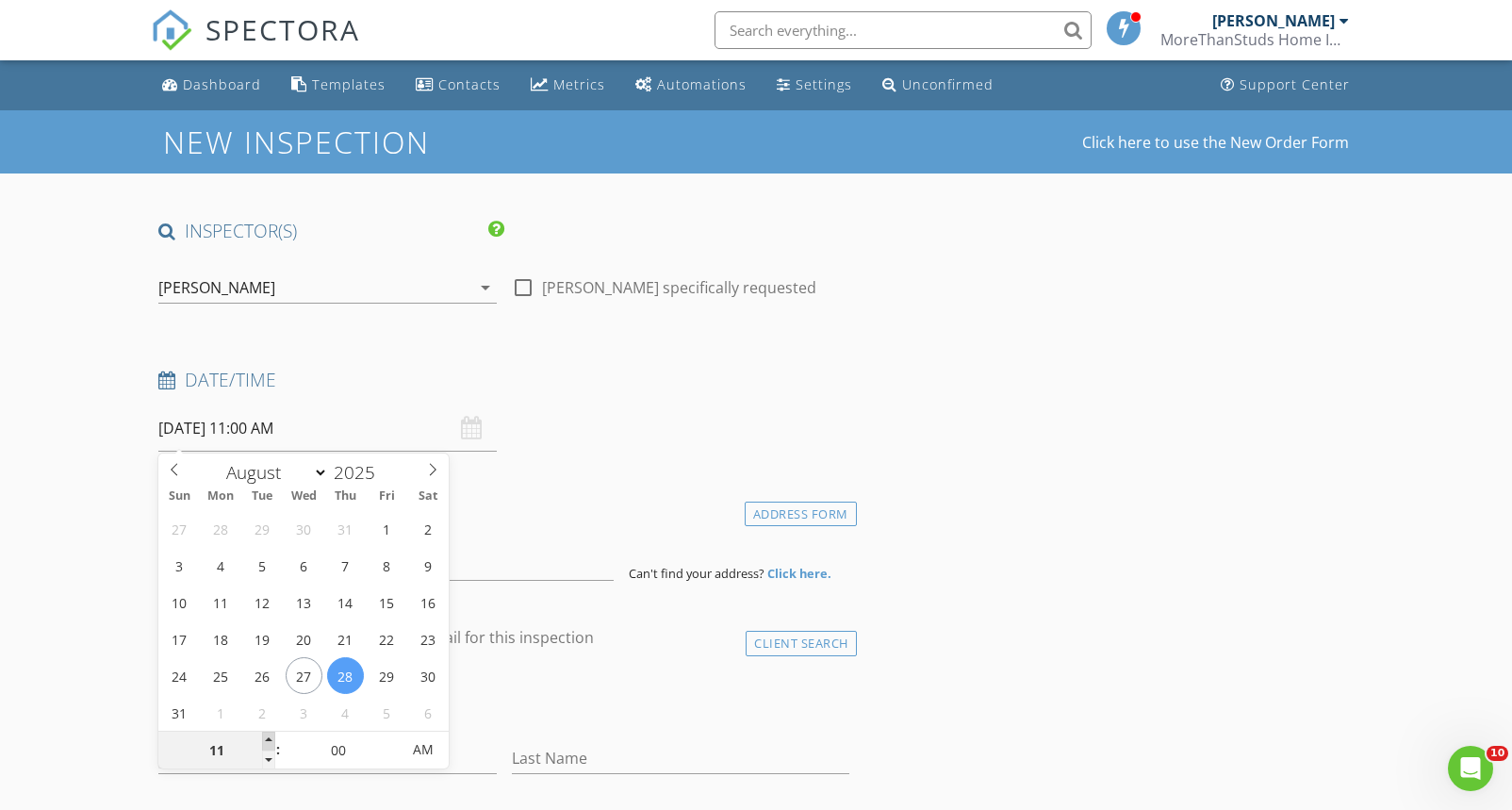
type input "12"
type input "[DATE] 12:00 PM"
click at [267, 740] on span at bounding box center [268, 741] width 13 height 19
type input "01"
type input "[DATE] 1:00 PM"
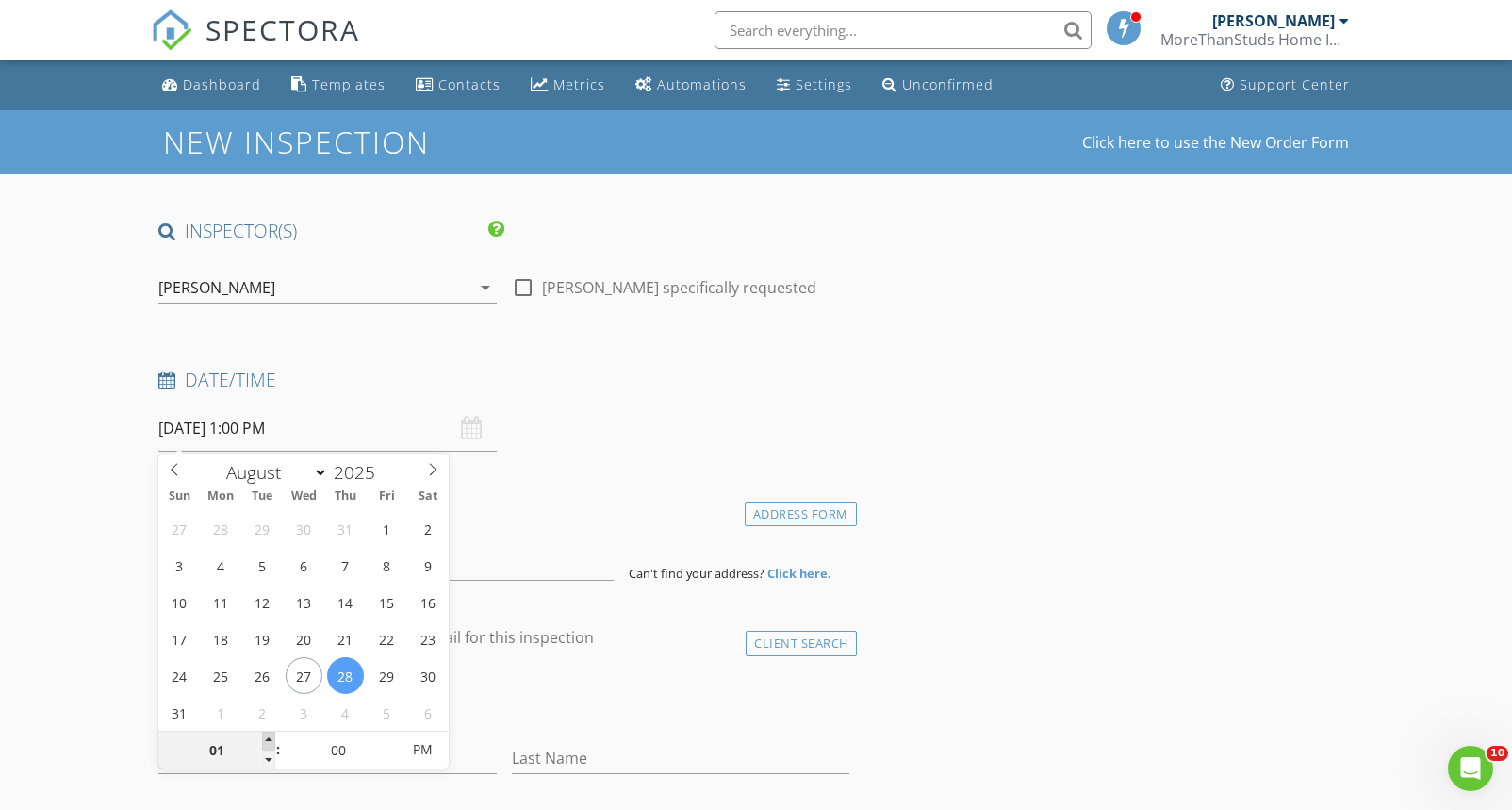
click at [267, 740] on span at bounding box center [268, 741] width 13 height 19
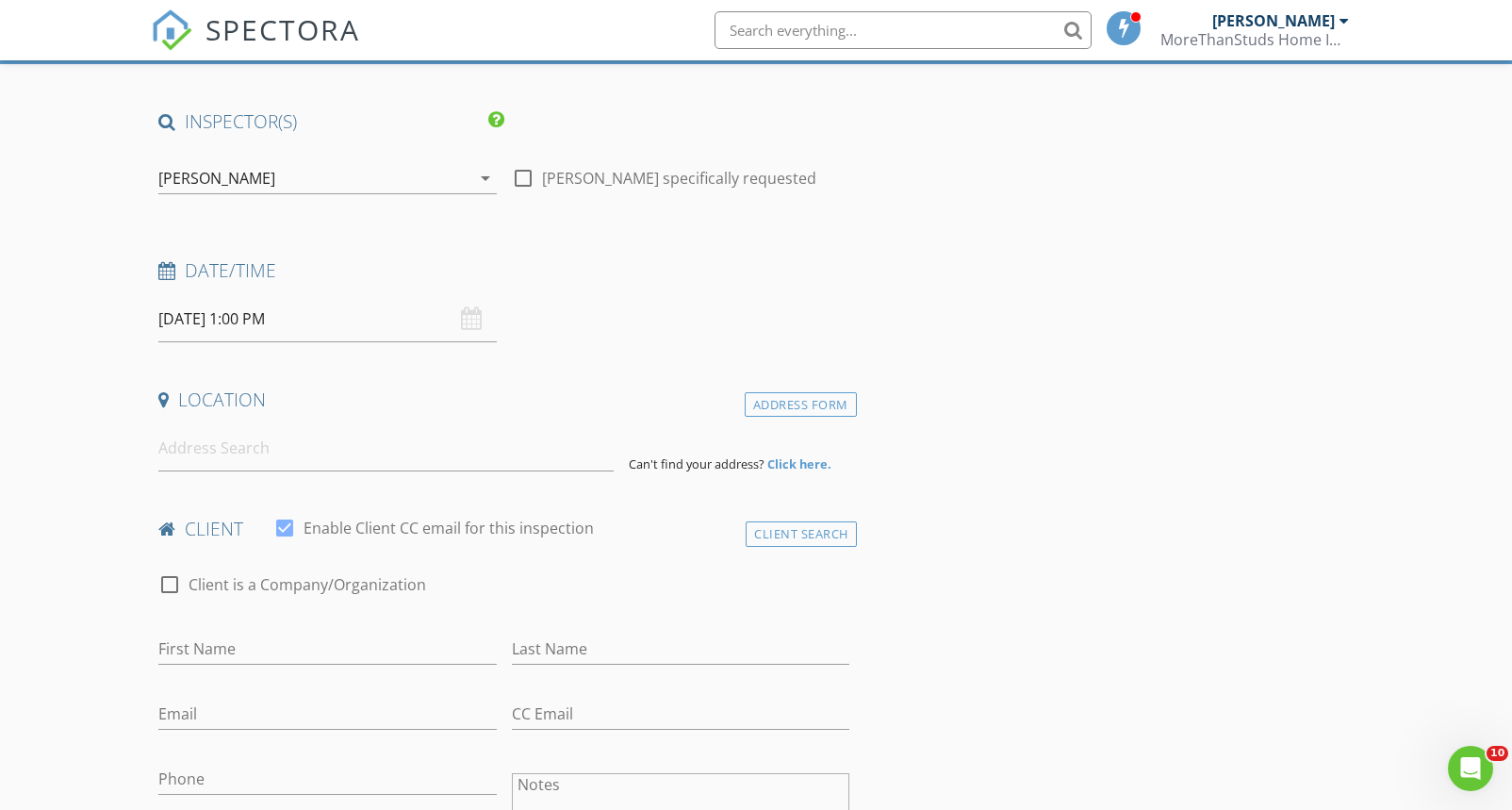
scroll to position [112, 0]
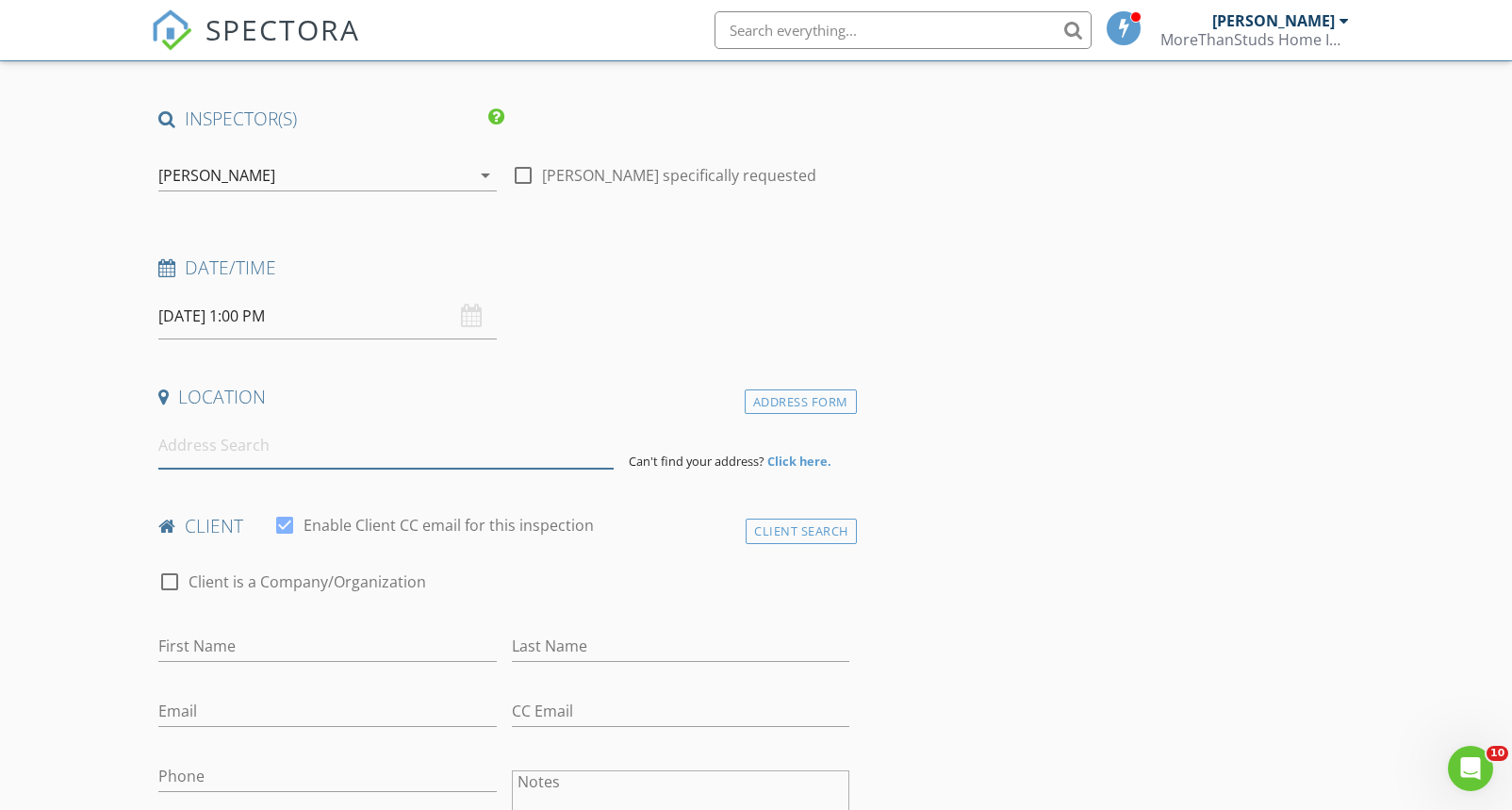
click at [196, 448] on input at bounding box center [386, 445] width 455 height 46
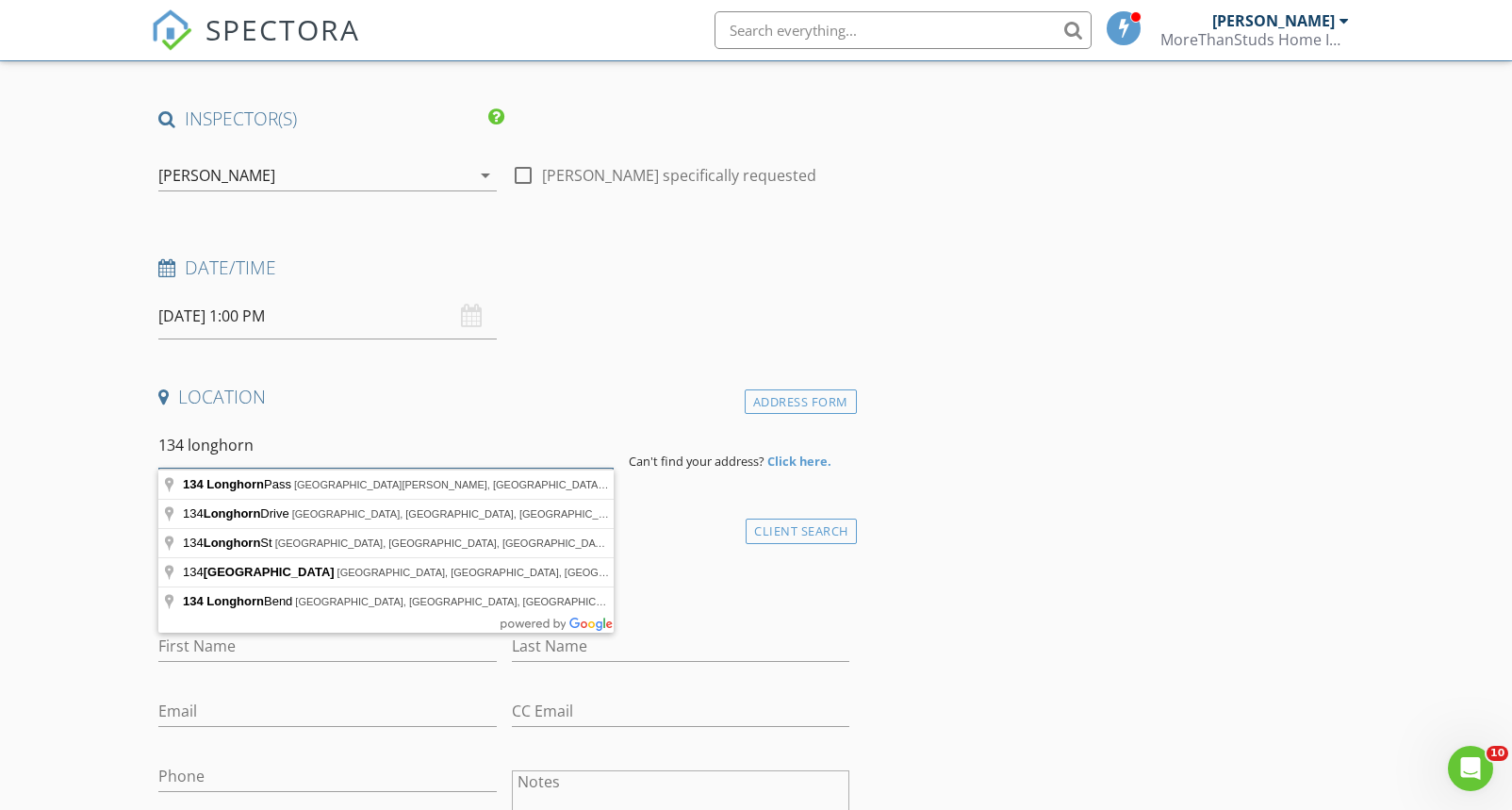
scroll to position [133, 0]
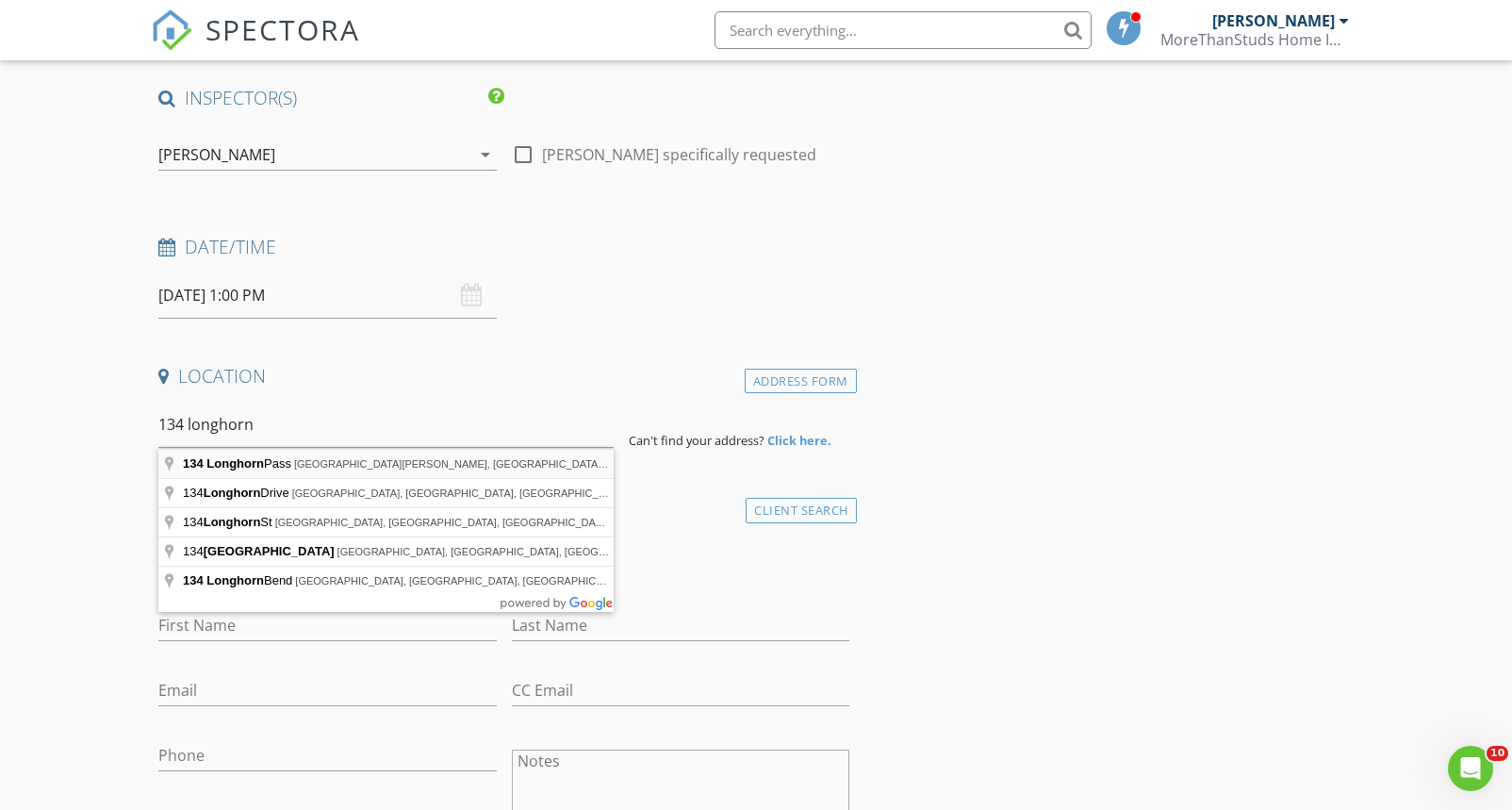
type input "[STREET_ADDRESS][PERSON_NAME]"
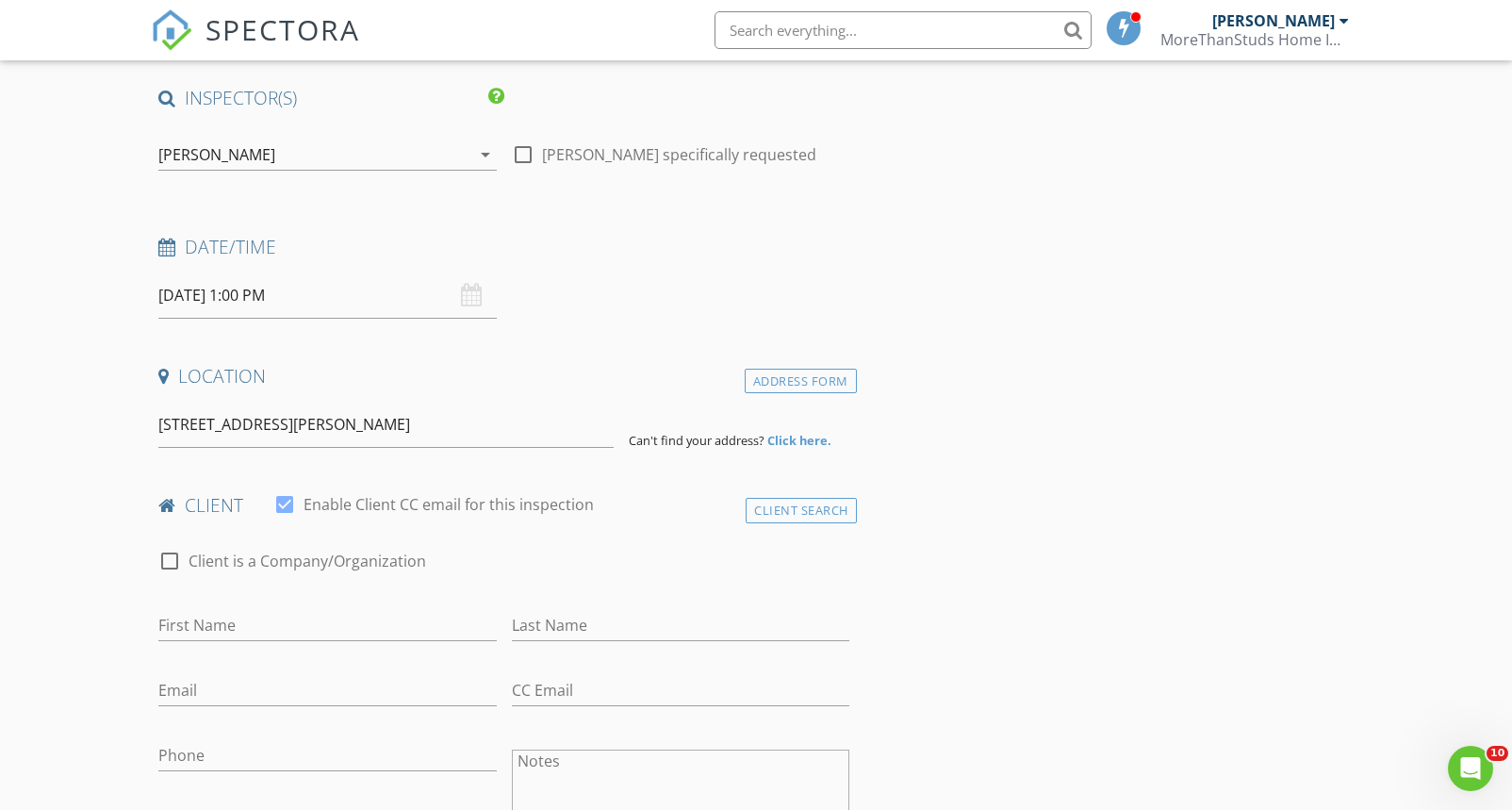
scroll to position [136, 0]
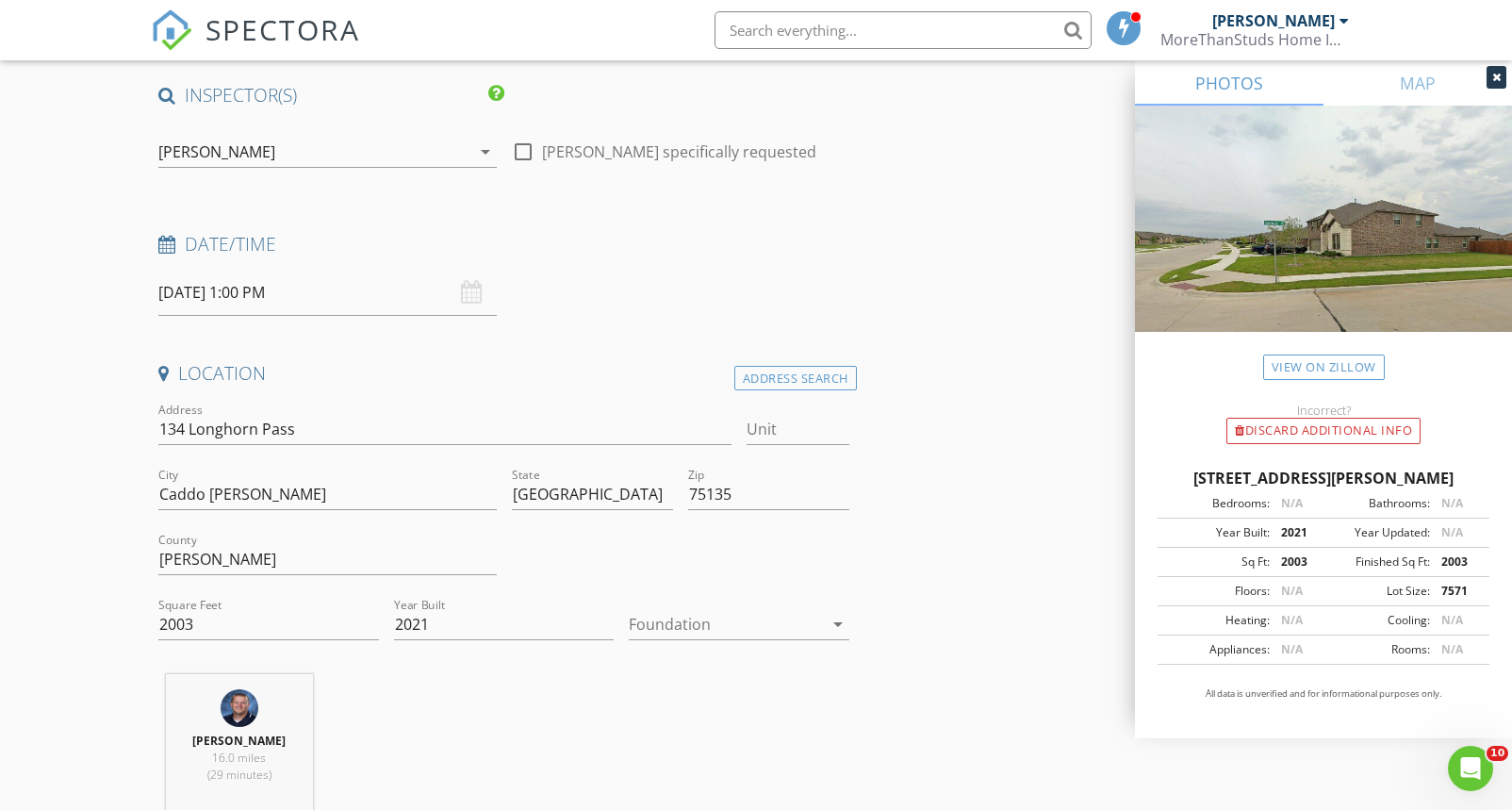
click at [699, 626] on div at bounding box center [726, 624] width 194 height 30
click at [667, 723] on div "Slab" at bounding box center [739, 722] width 191 height 23
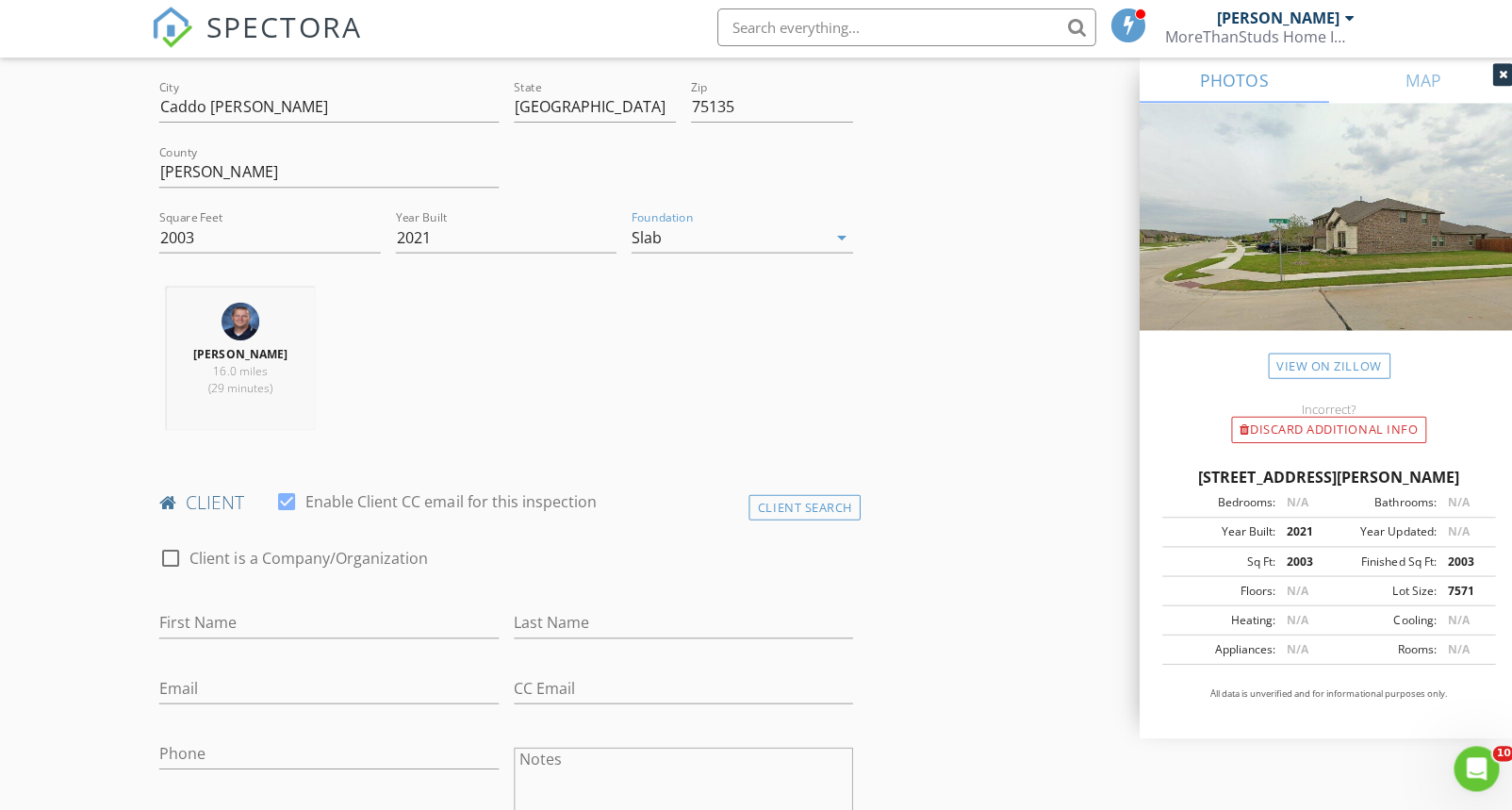
scroll to position [595, 0]
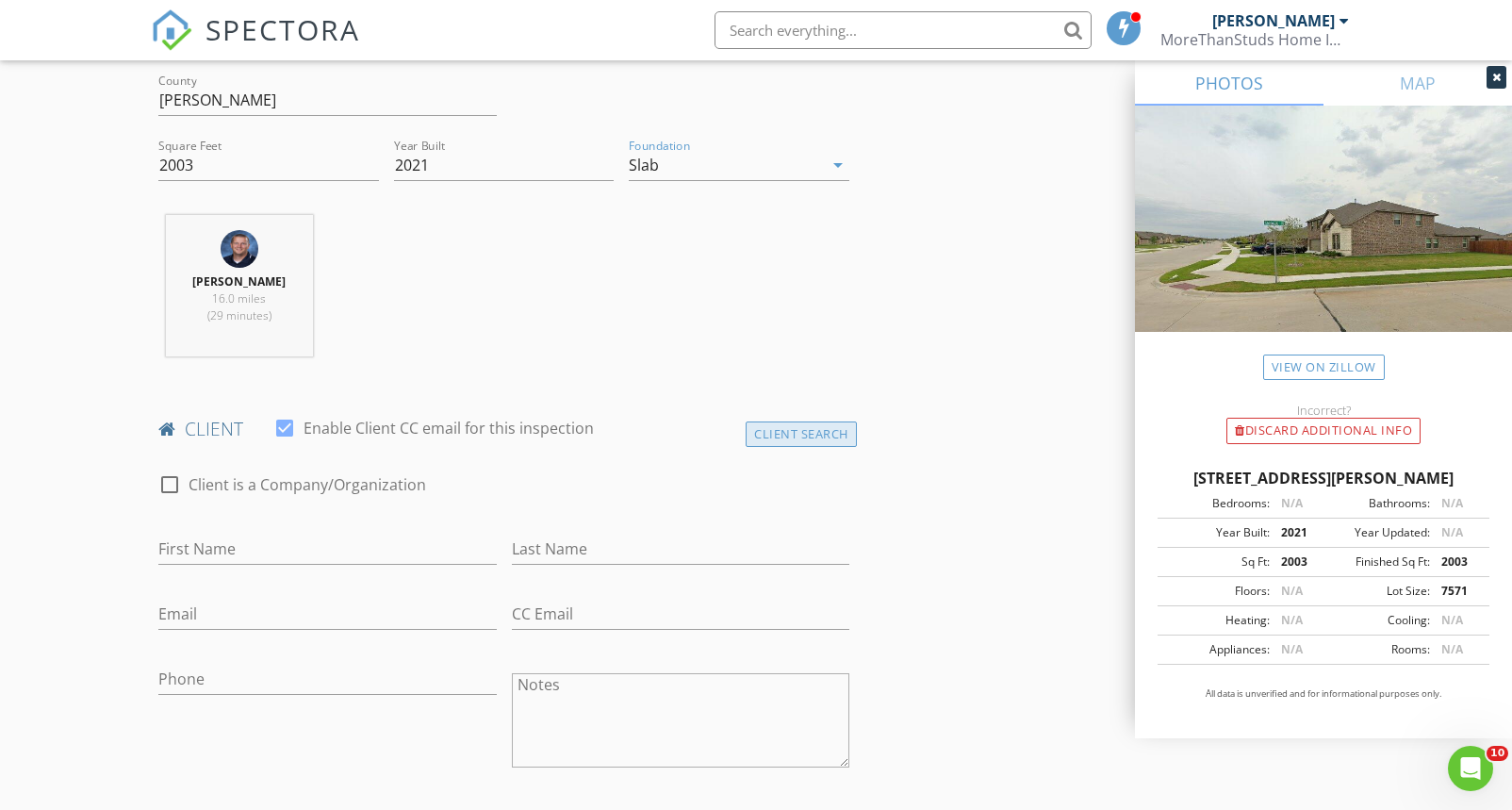
click at [822, 434] on div "Client Search" at bounding box center [801, 433] width 111 height 26
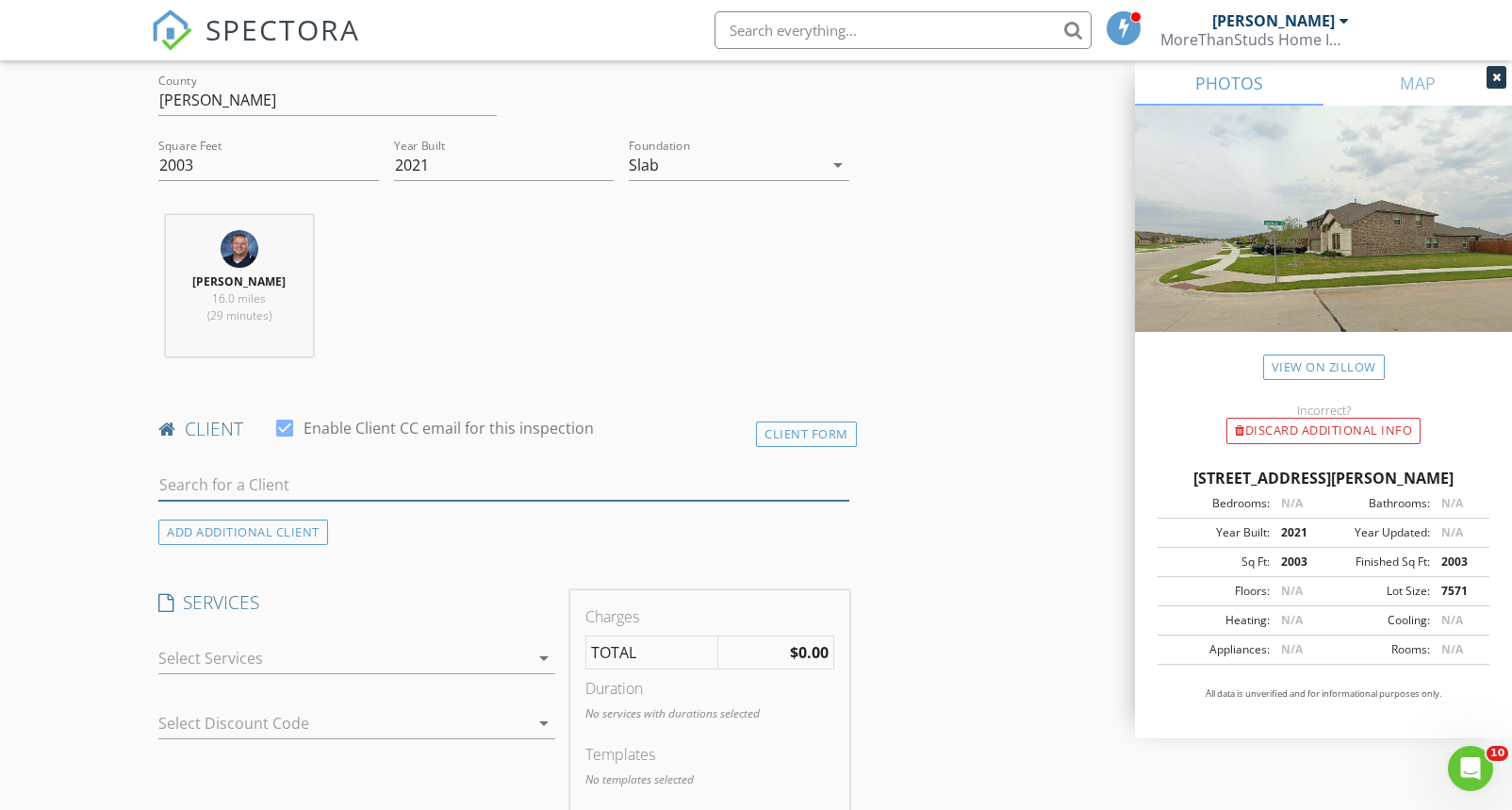
click at [355, 479] on input "text" at bounding box center [504, 485] width 691 height 31
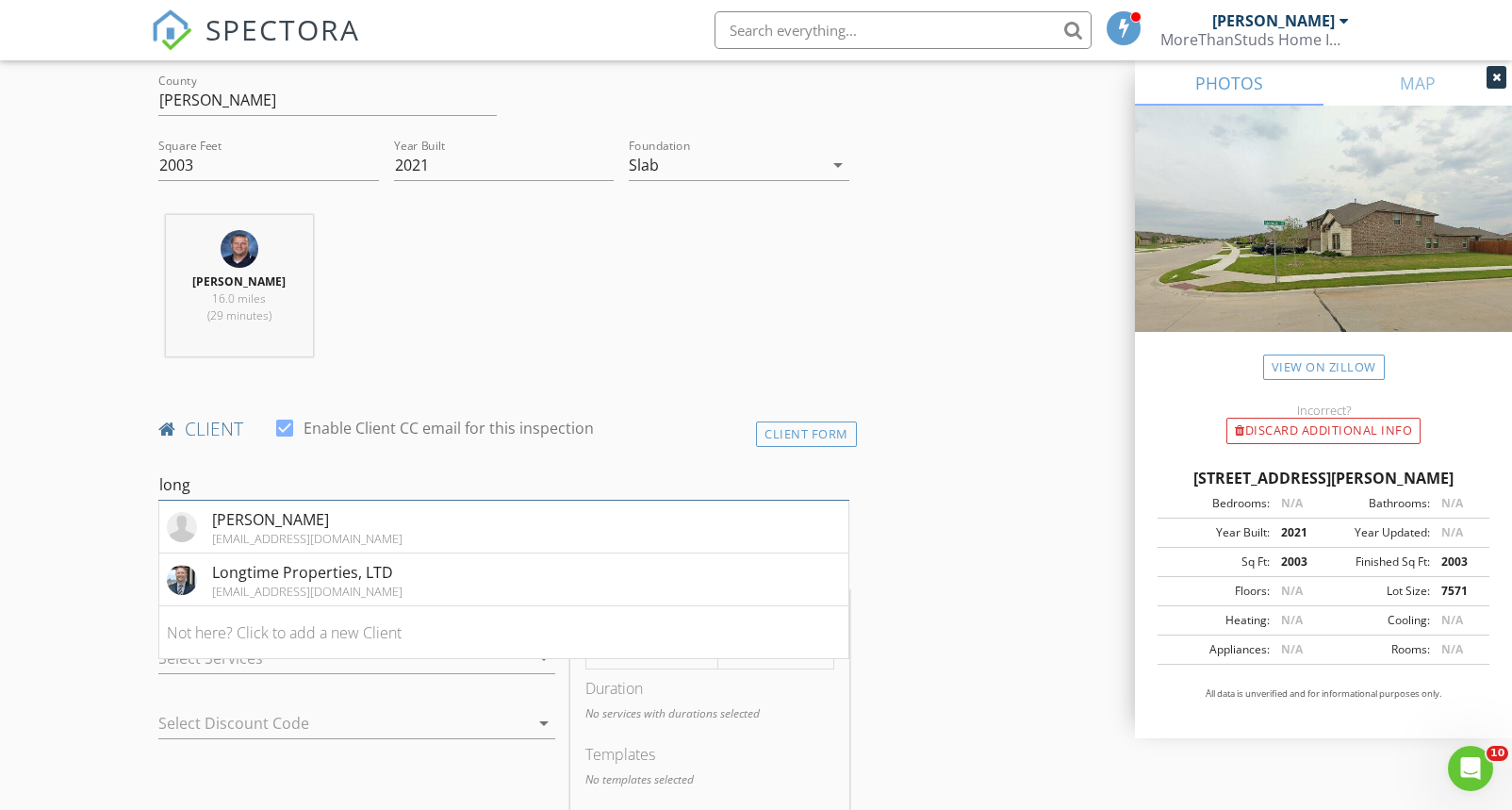
type input "long"
click at [320, 572] on div "Longtime Properties, LTD" at bounding box center [307, 572] width 191 height 23
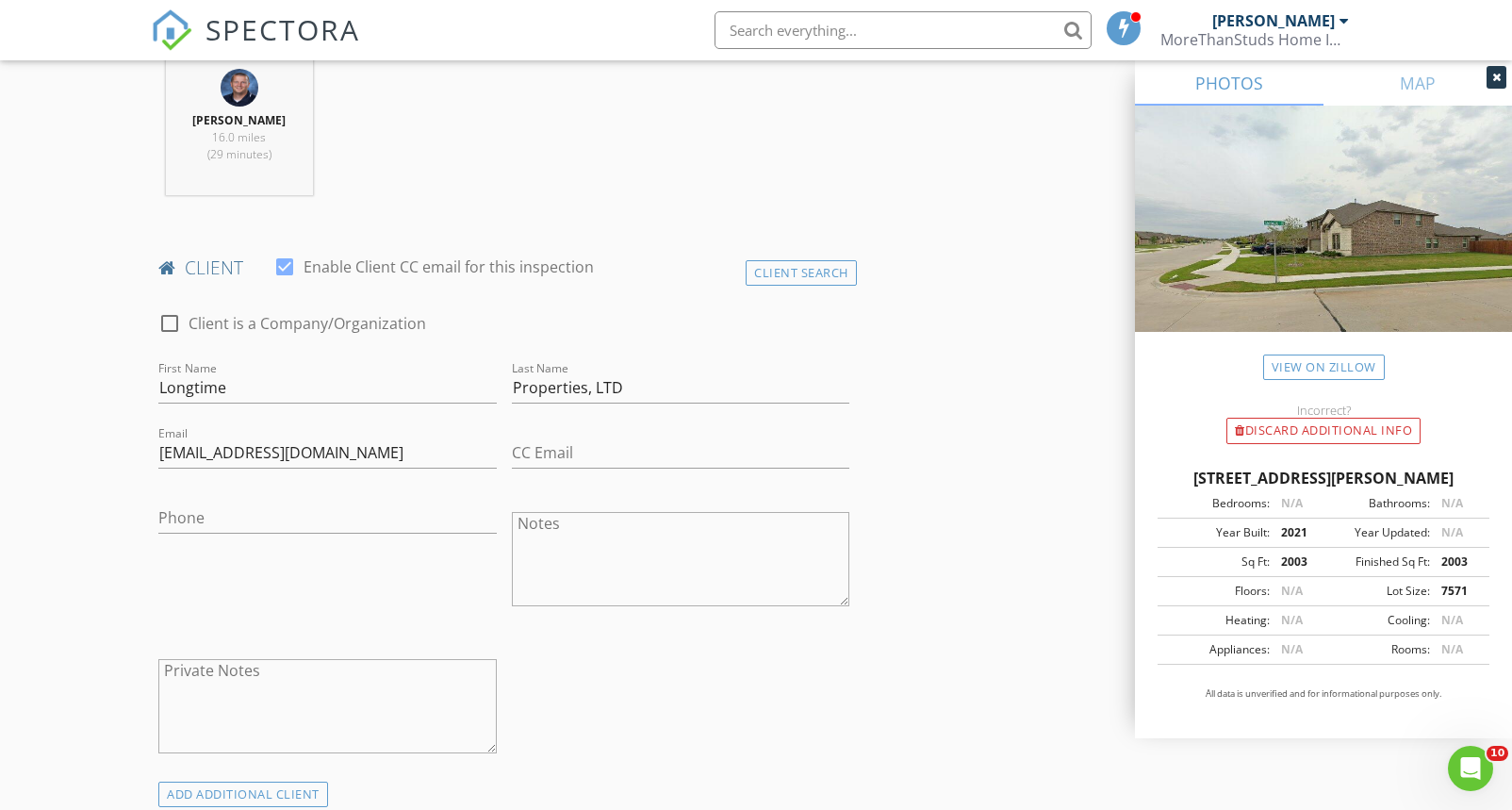
scroll to position [959, 0]
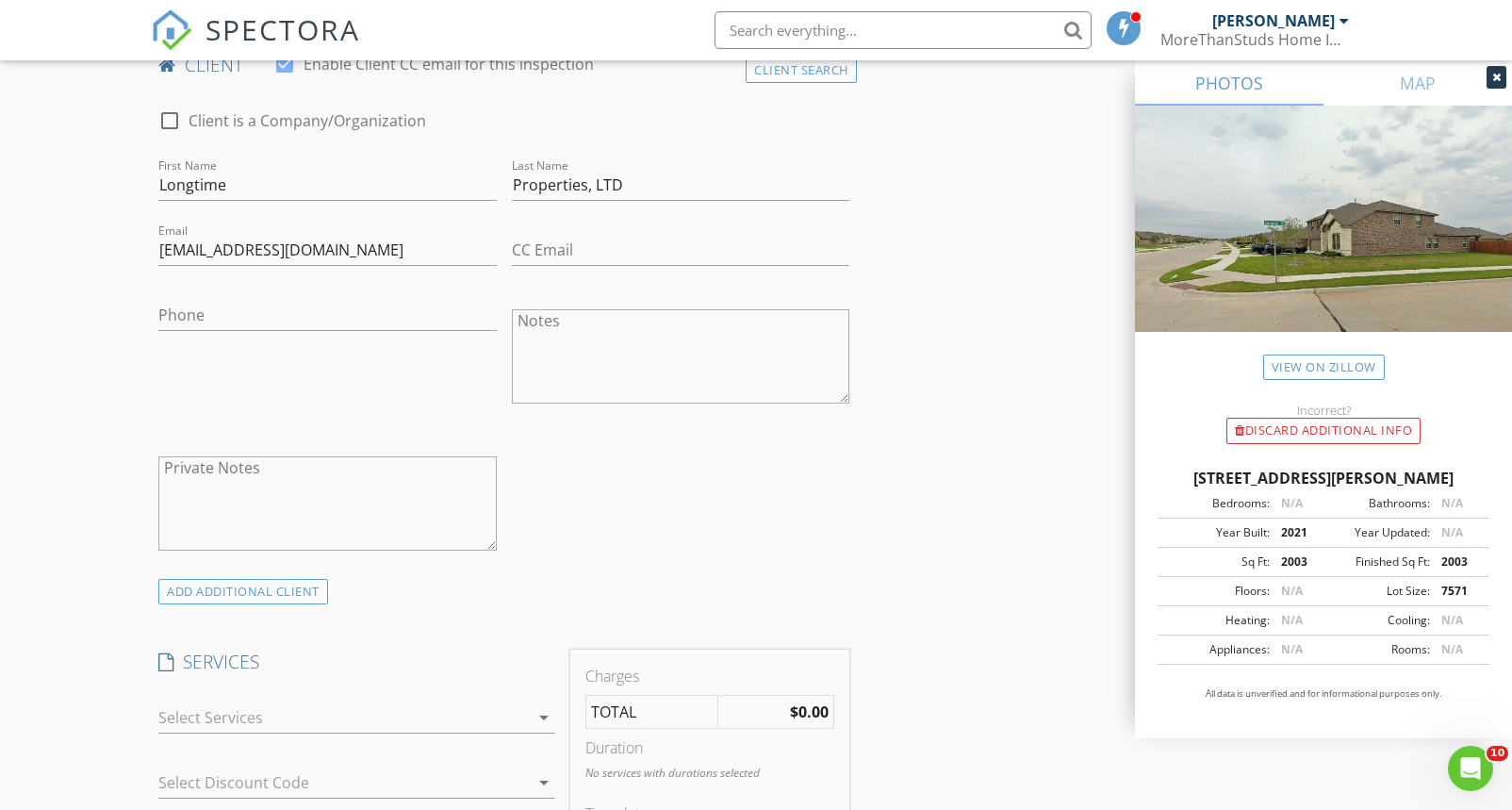
click at [279, 707] on div at bounding box center [343, 717] width 371 height 30
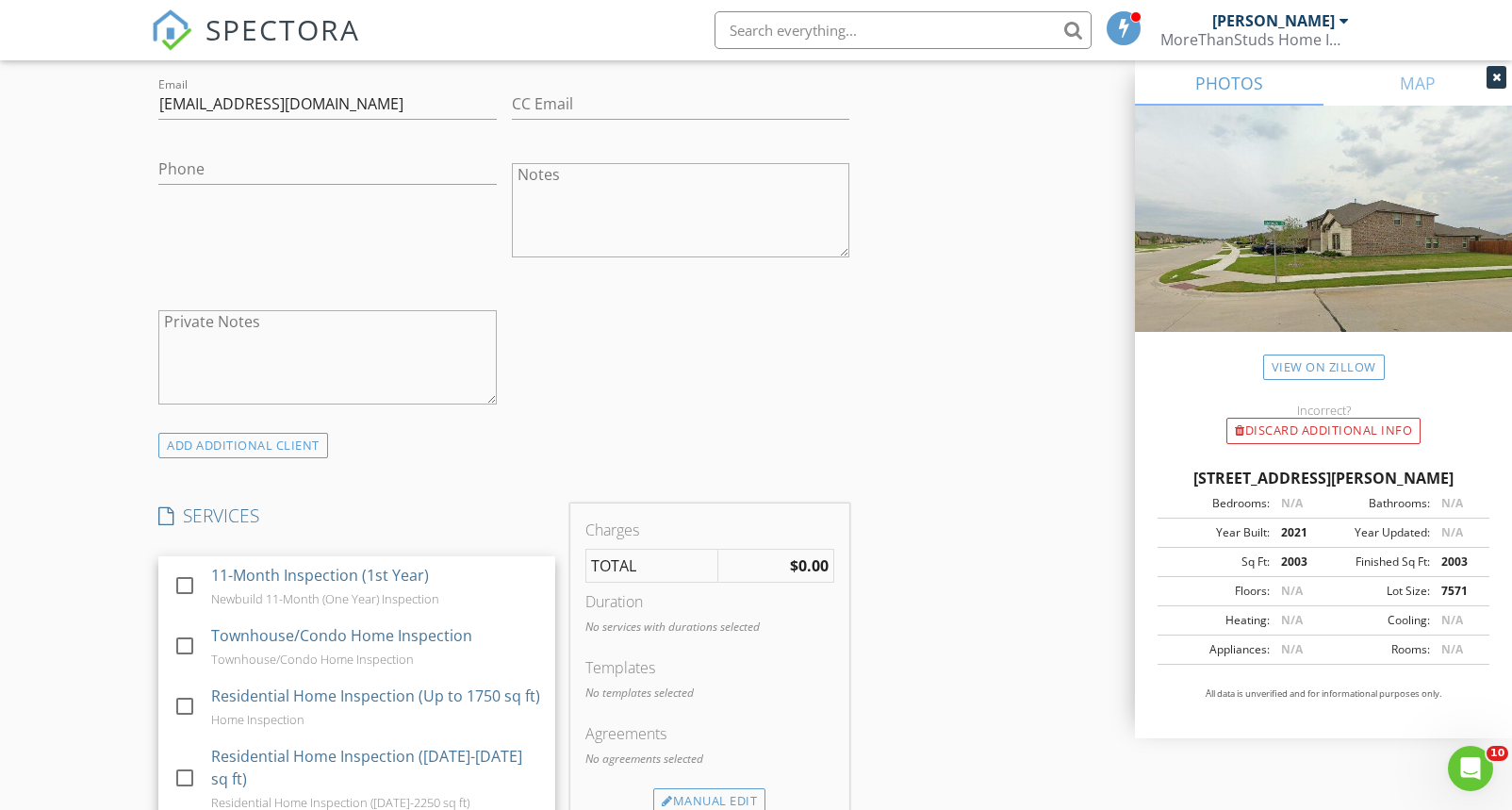
scroll to position [1170, 0]
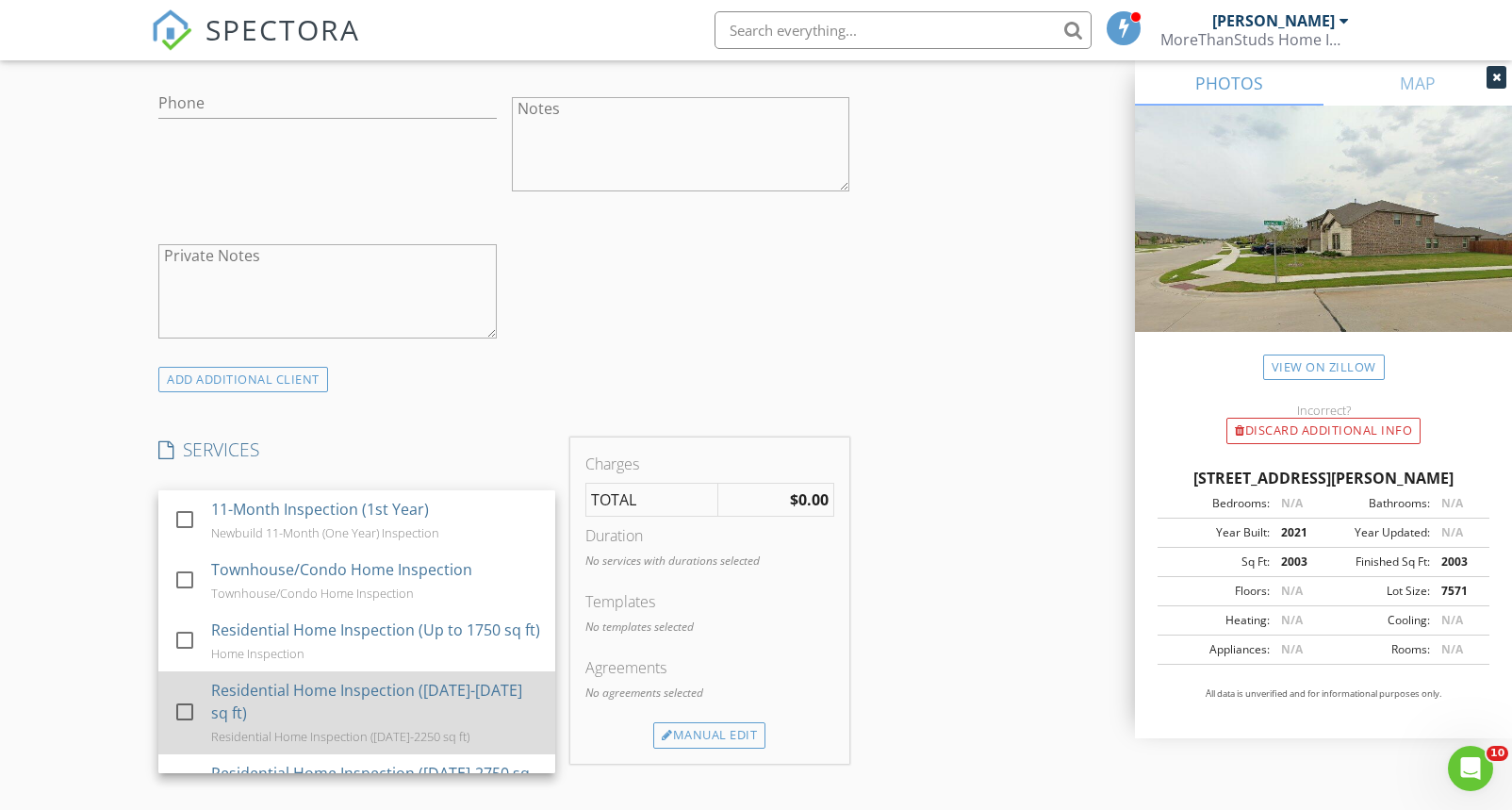
click at [188, 727] on div at bounding box center [185, 712] width 32 height 32
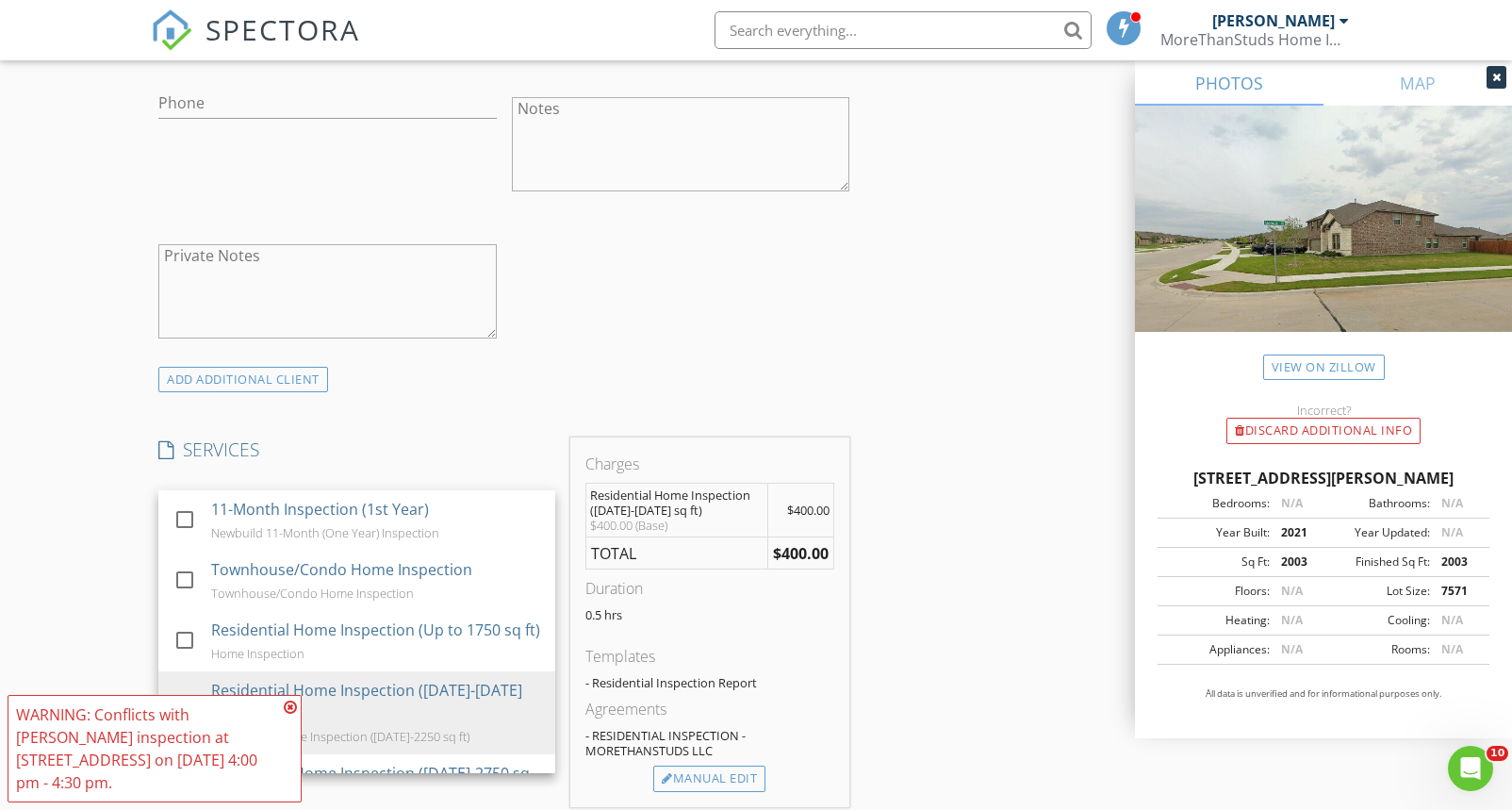
drag, startPoint x: 286, startPoint y: 703, endPoint x: 263, endPoint y: 704, distance: 23.0
click at [285, 703] on icon at bounding box center [290, 707] width 13 height 15
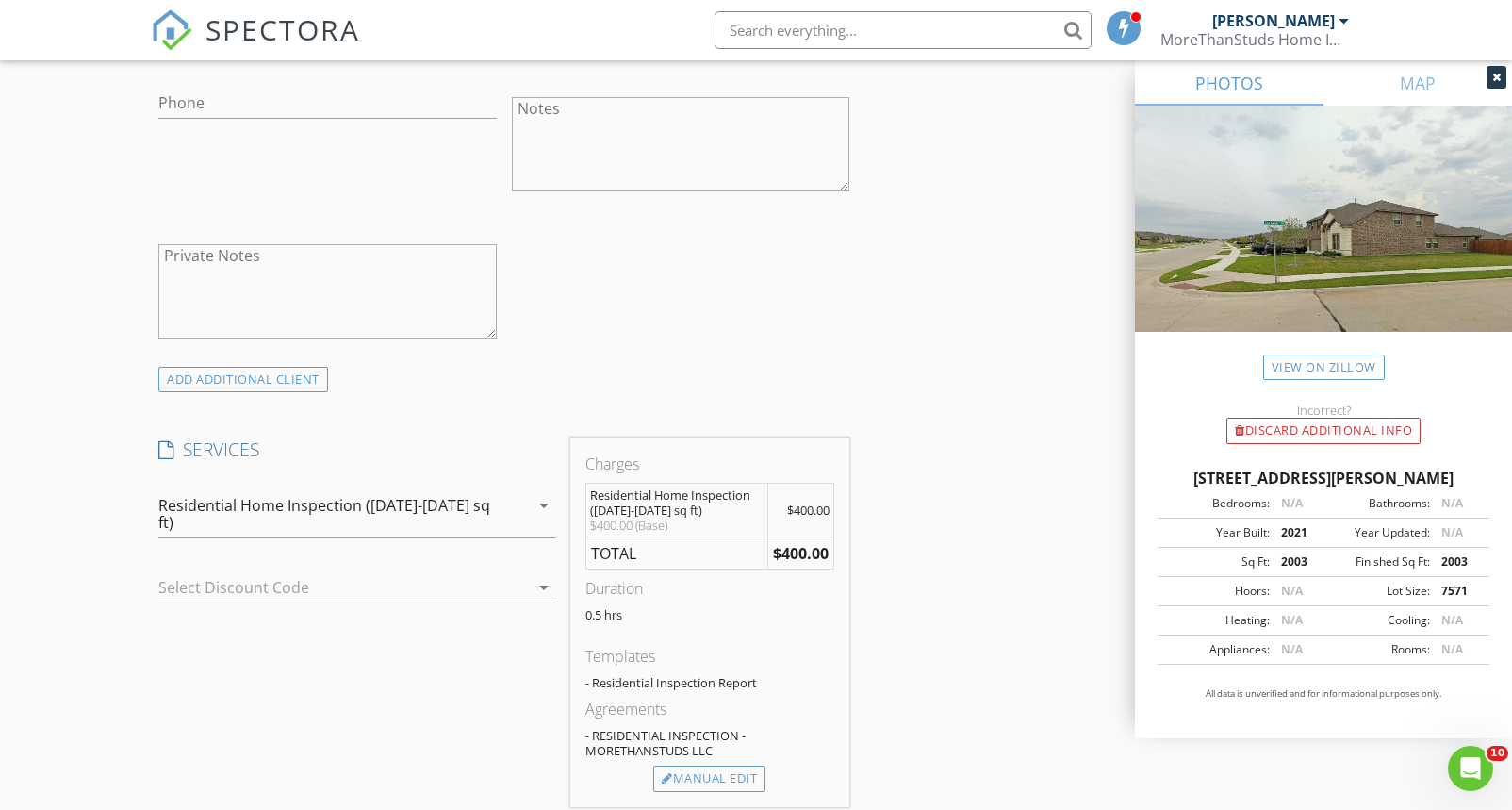
scroll to position [1191, 0]
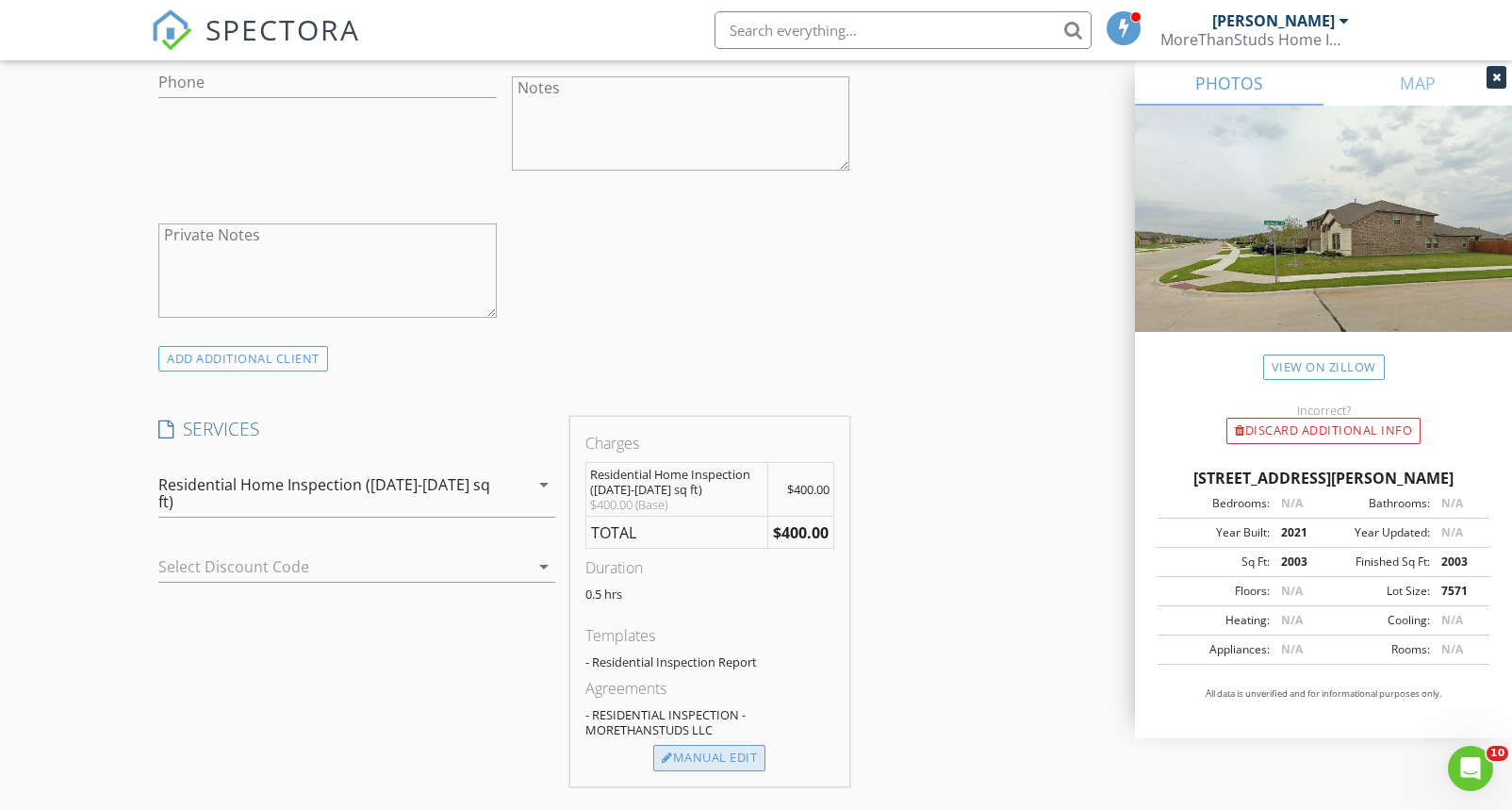
click at [720, 759] on div "Manual Edit" at bounding box center [710, 758] width 112 height 27
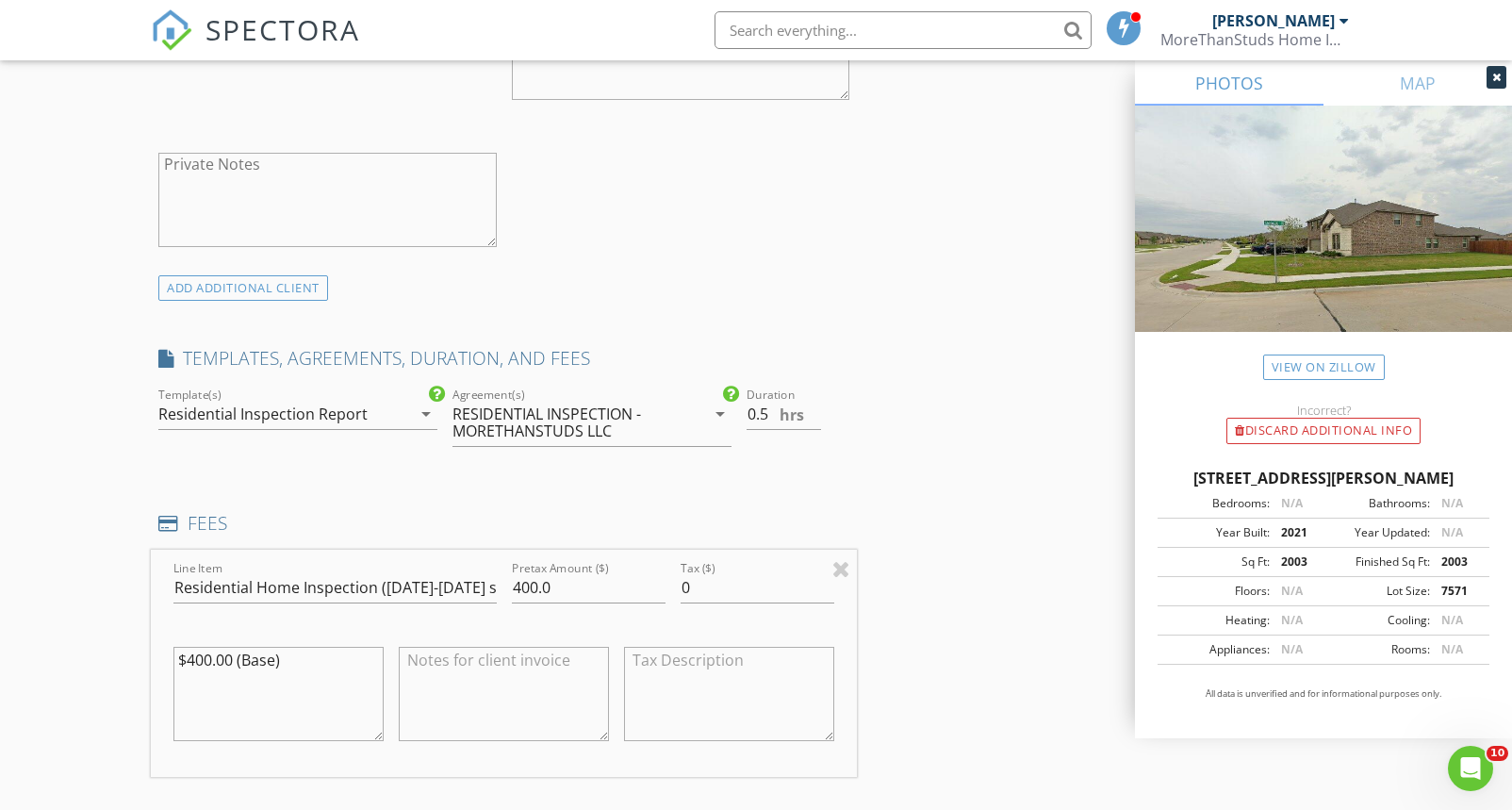
scroll to position [1353, 0]
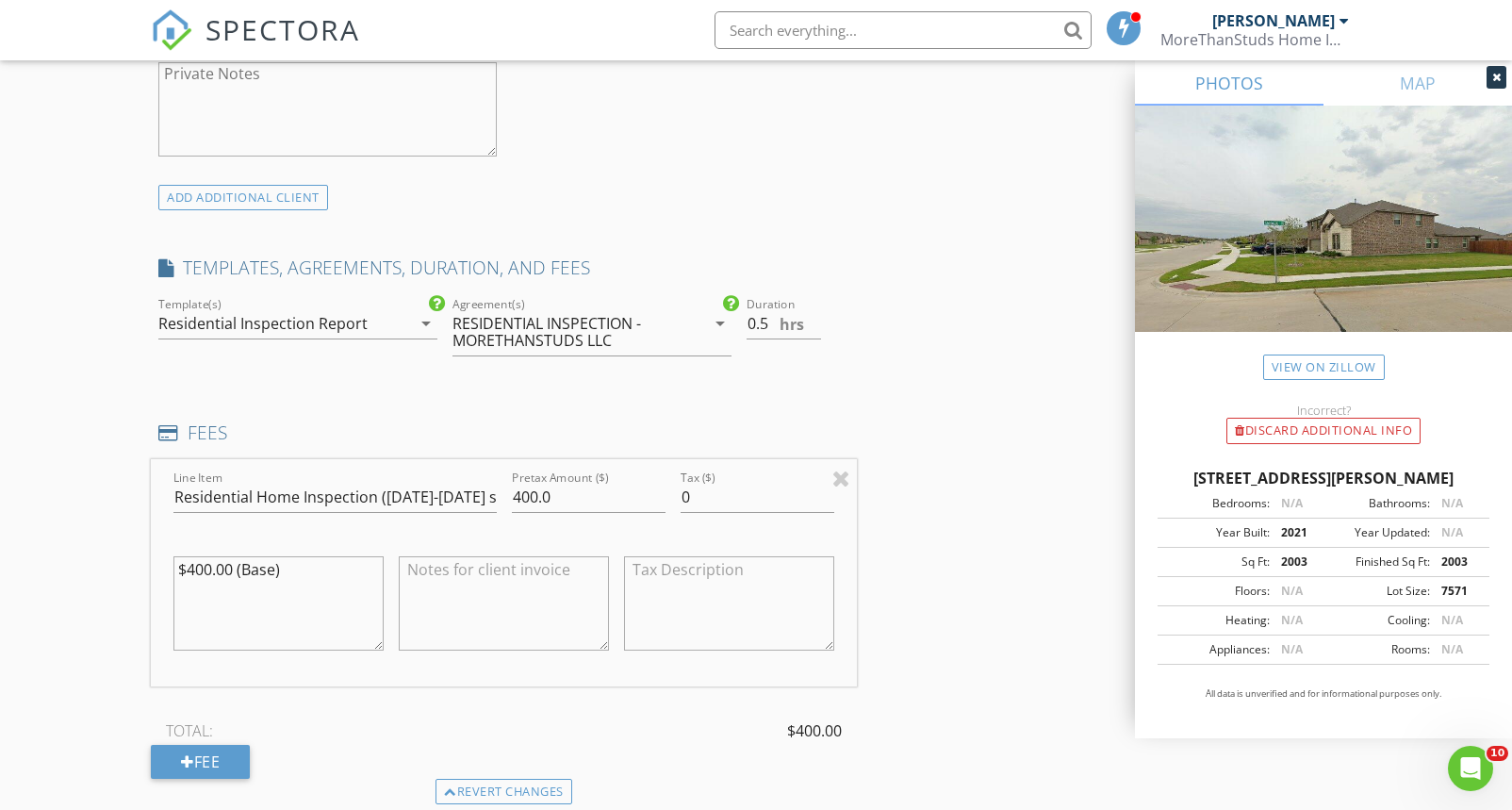
click at [188, 571] on textarea "$400.00 (Base)" at bounding box center [279, 602] width 211 height 94
drag, startPoint x: 202, startPoint y: 568, endPoint x: 191, endPoint y: 569, distance: 11.0
click at [191, 569] on textarea "$400.00 (Base)" at bounding box center [279, 602] width 211 height 94
type textarea "$350.00 (Base)"
click at [151, 617] on div "Line Item Residential Home Inspection (1751-2000 sq ft) Pretax Amount ($) 400.0…" at bounding box center [504, 573] width 706 height 228
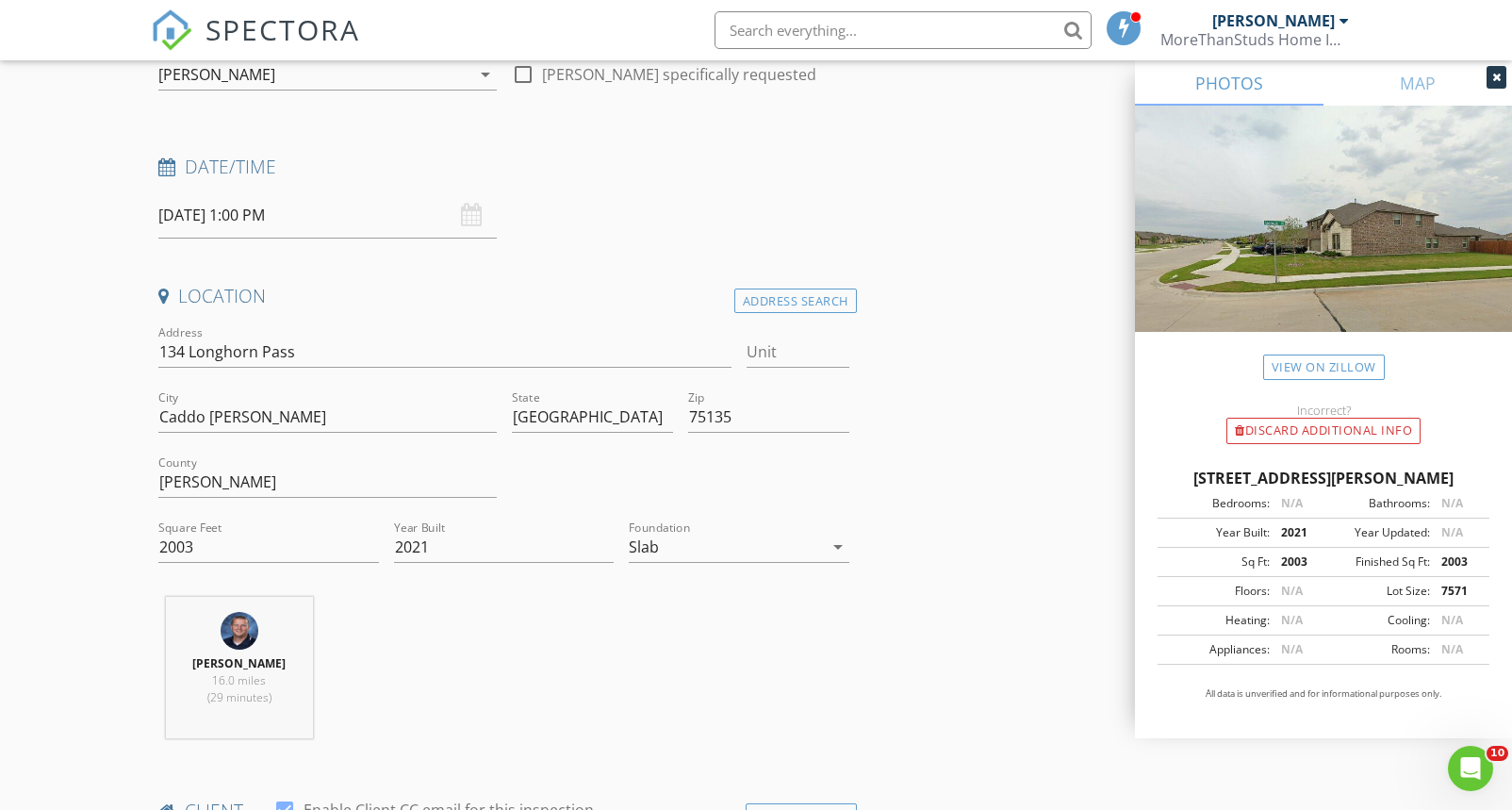
scroll to position [100, 0]
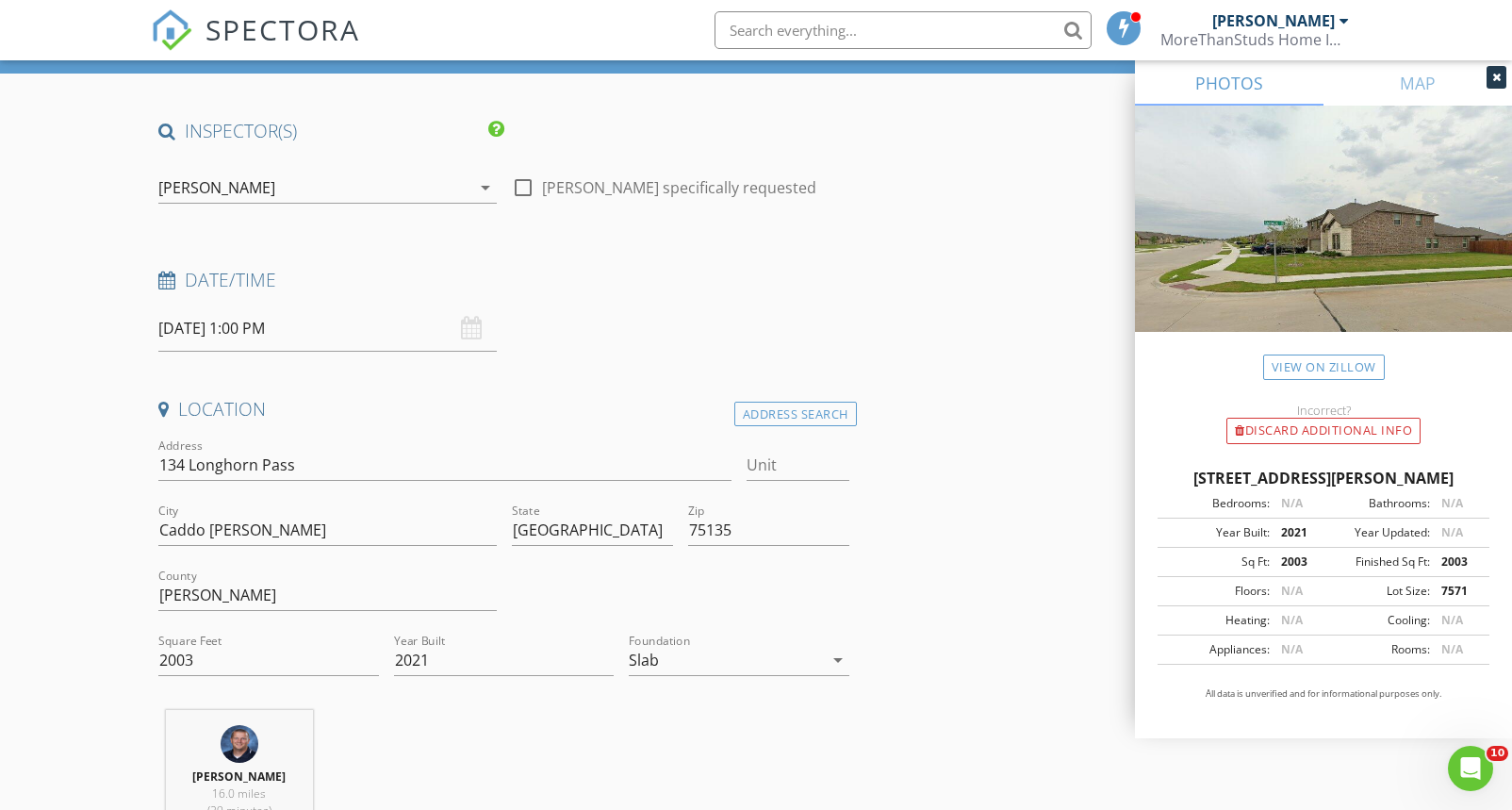
click at [326, 330] on input "[DATE] 1:00 PM" at bounding box center [327, 328] width 338 height 46
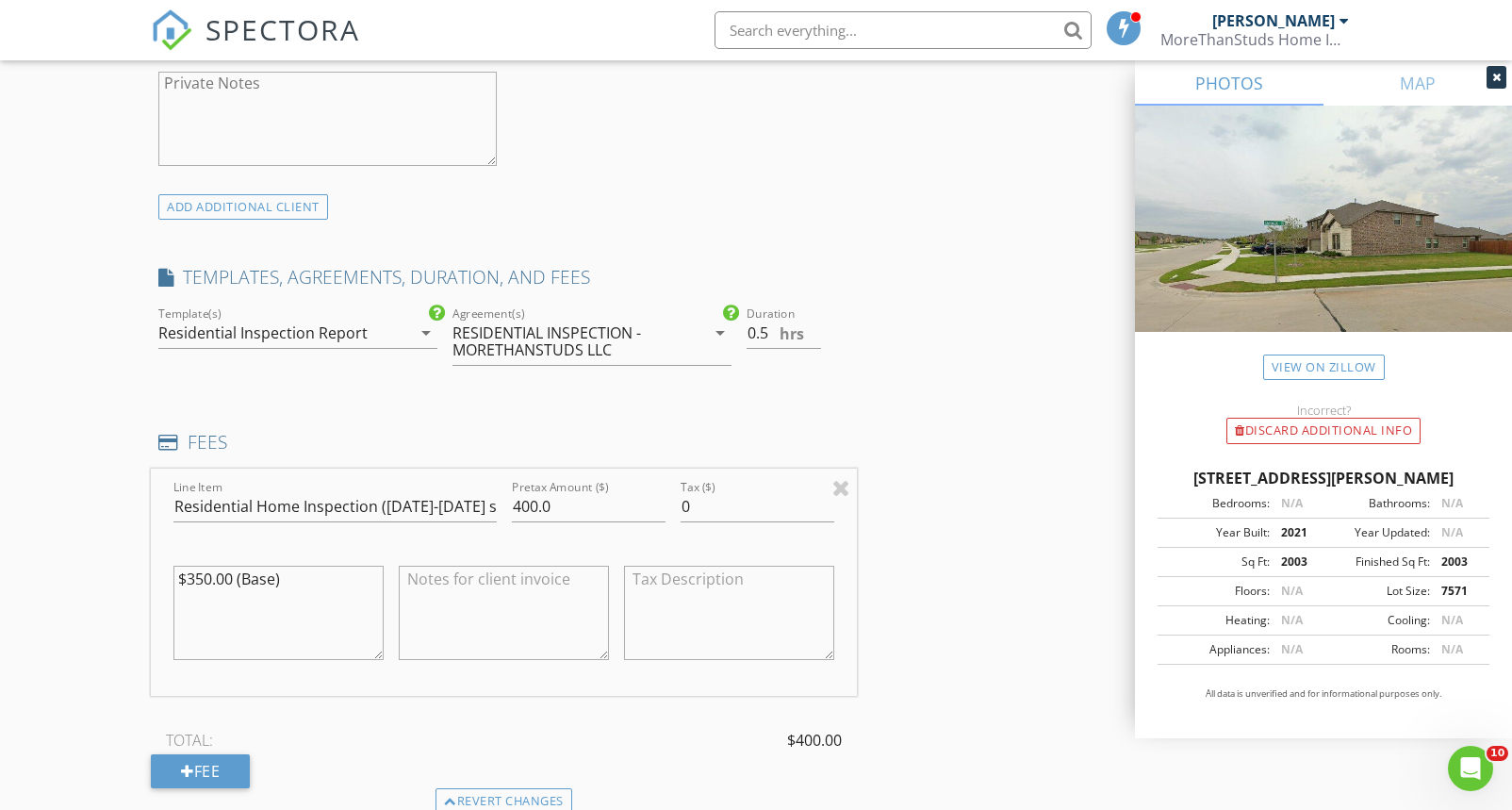
scroll to position [1405, 0]
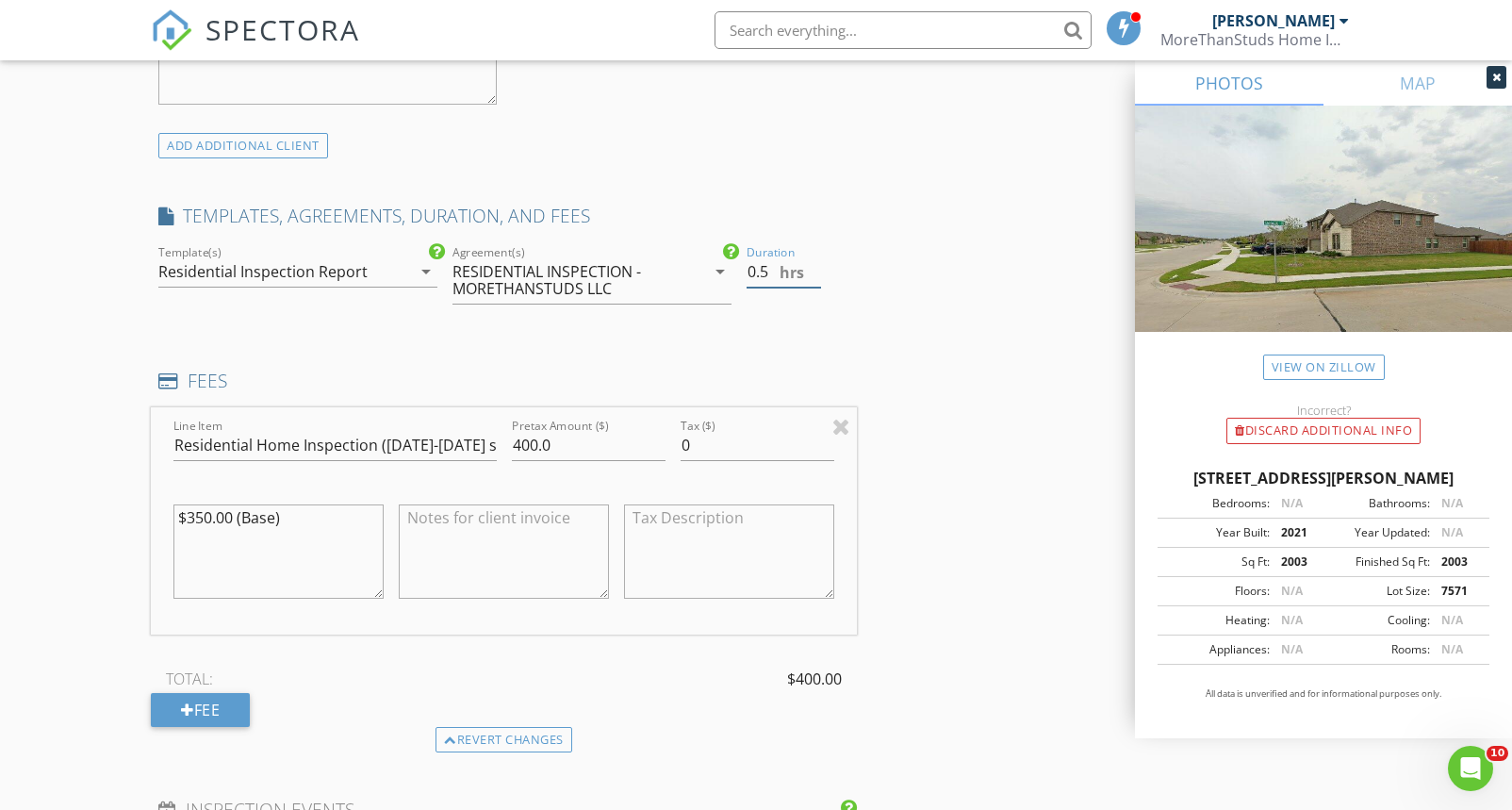
click at [750, 273] on input "0.5" at bounding box center [784, 271] width 75 height 31
type input "1.5"
click at [776, 328] on div "INSPECTOR(S) check_box Jeremy Seeton PRIMARY Jeremy Seeton arrow_drop_down chec…" at bounding box center [504, 415] width 706 height 3203
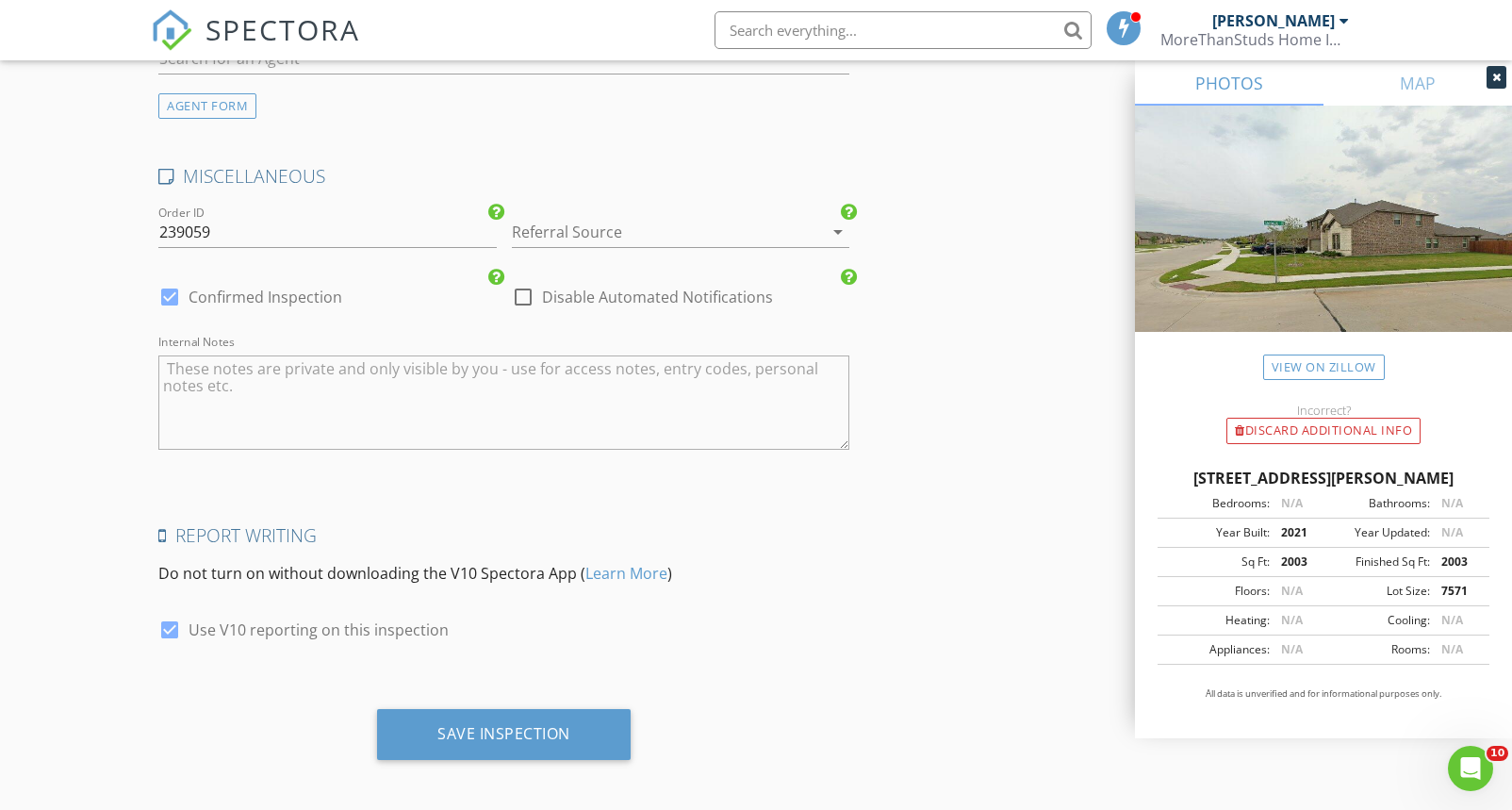
scroll to position [2769, 0]
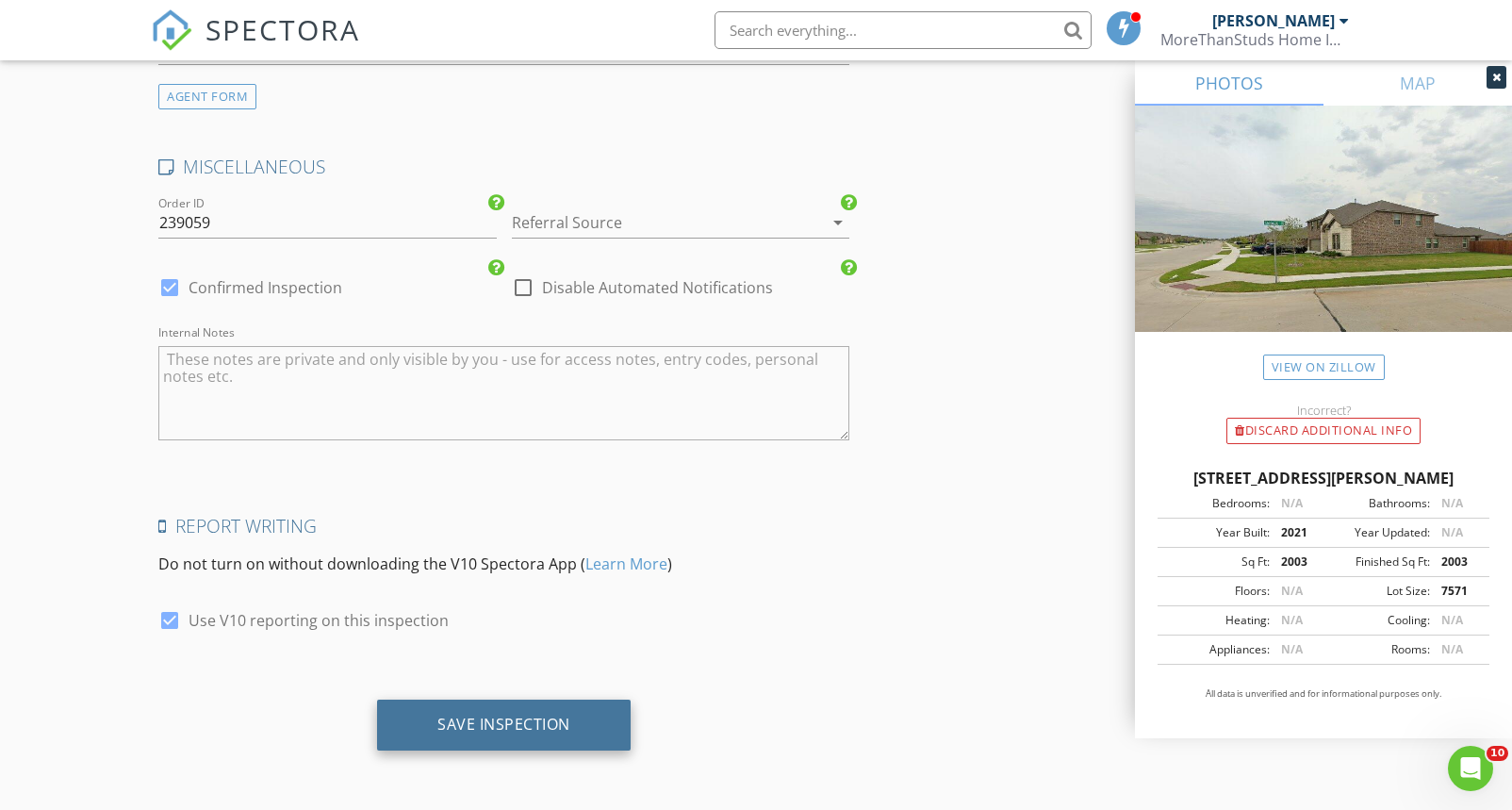
click at [541, 705] on div "Save Inspection" at bounding box center [504, 725] width 253 height 51
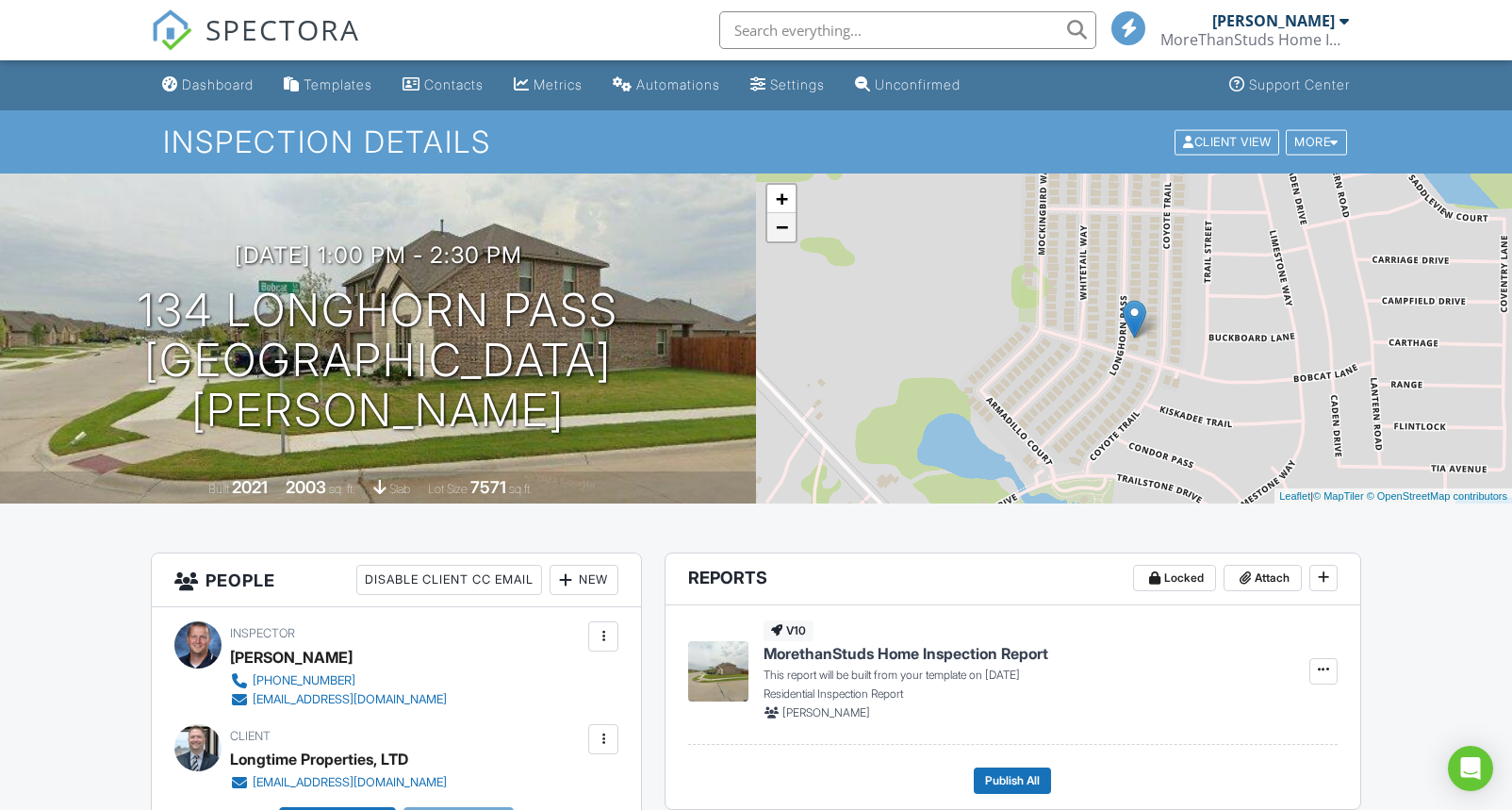
click at [782, 239] on link "−" at bounding box center [782, 228] width 28 height 28
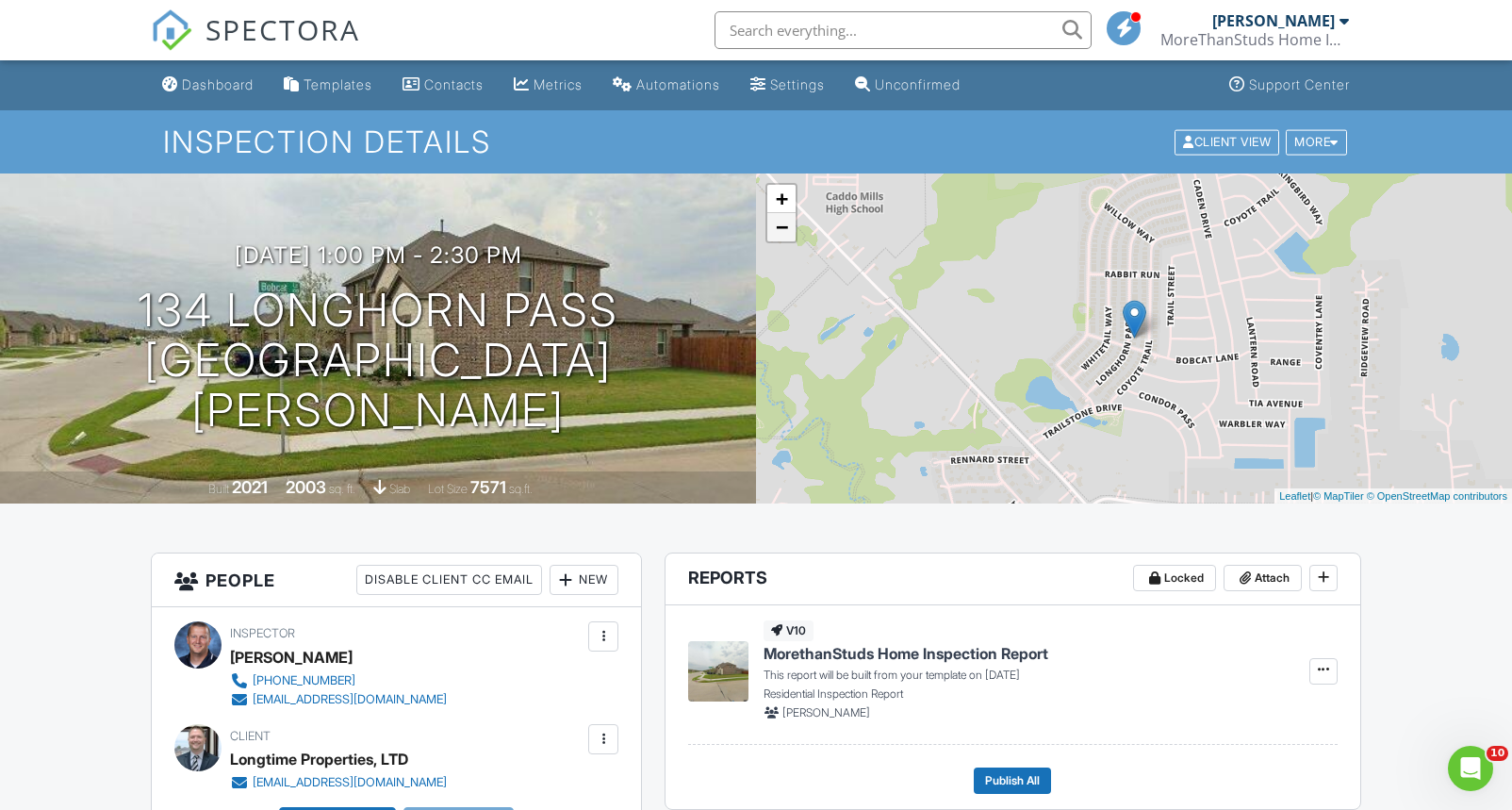
click at [782, 239] on link "−" at bounding box center [782, 228] width 28 height 28
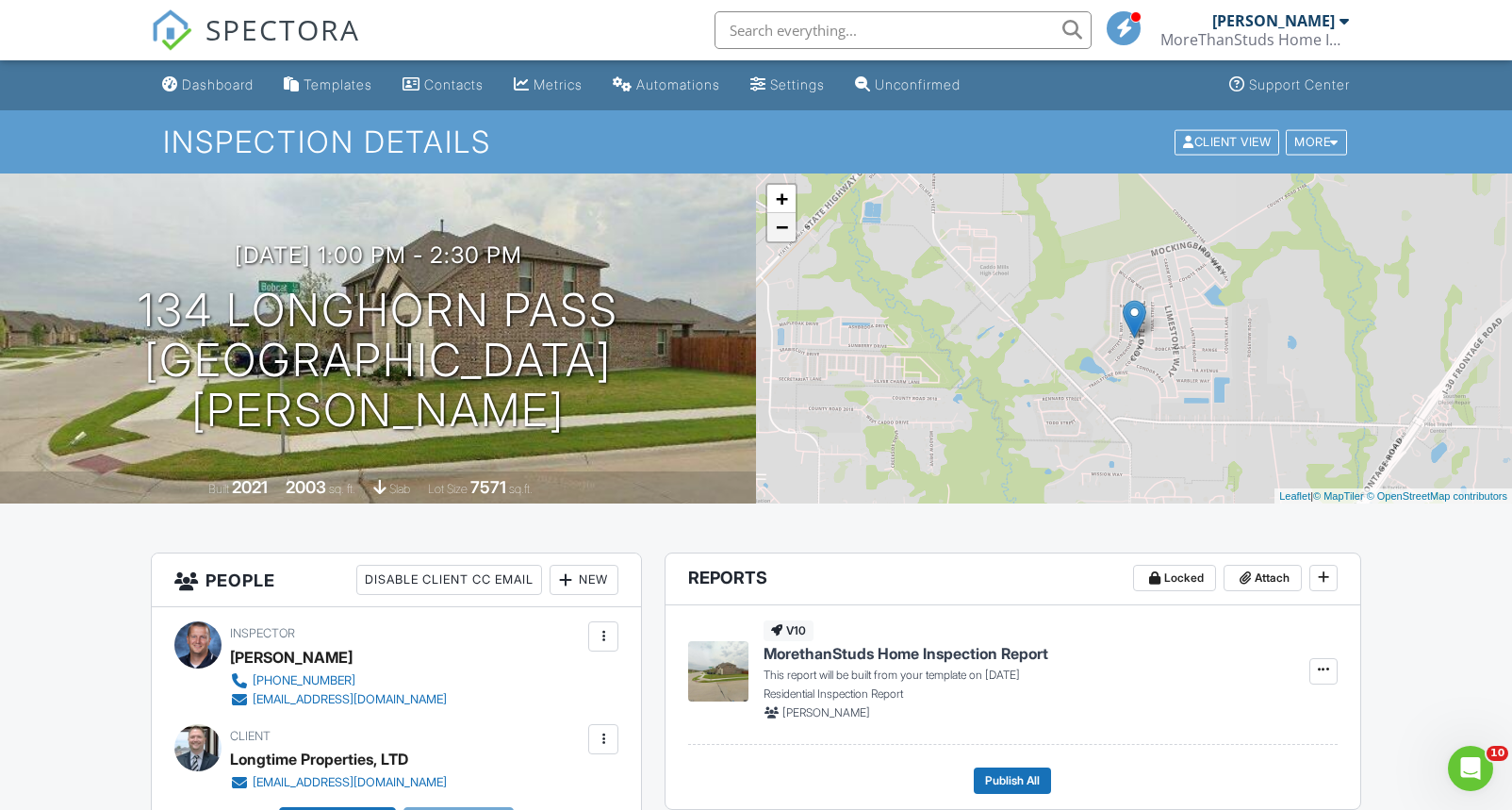
scroll to position [6, 0]
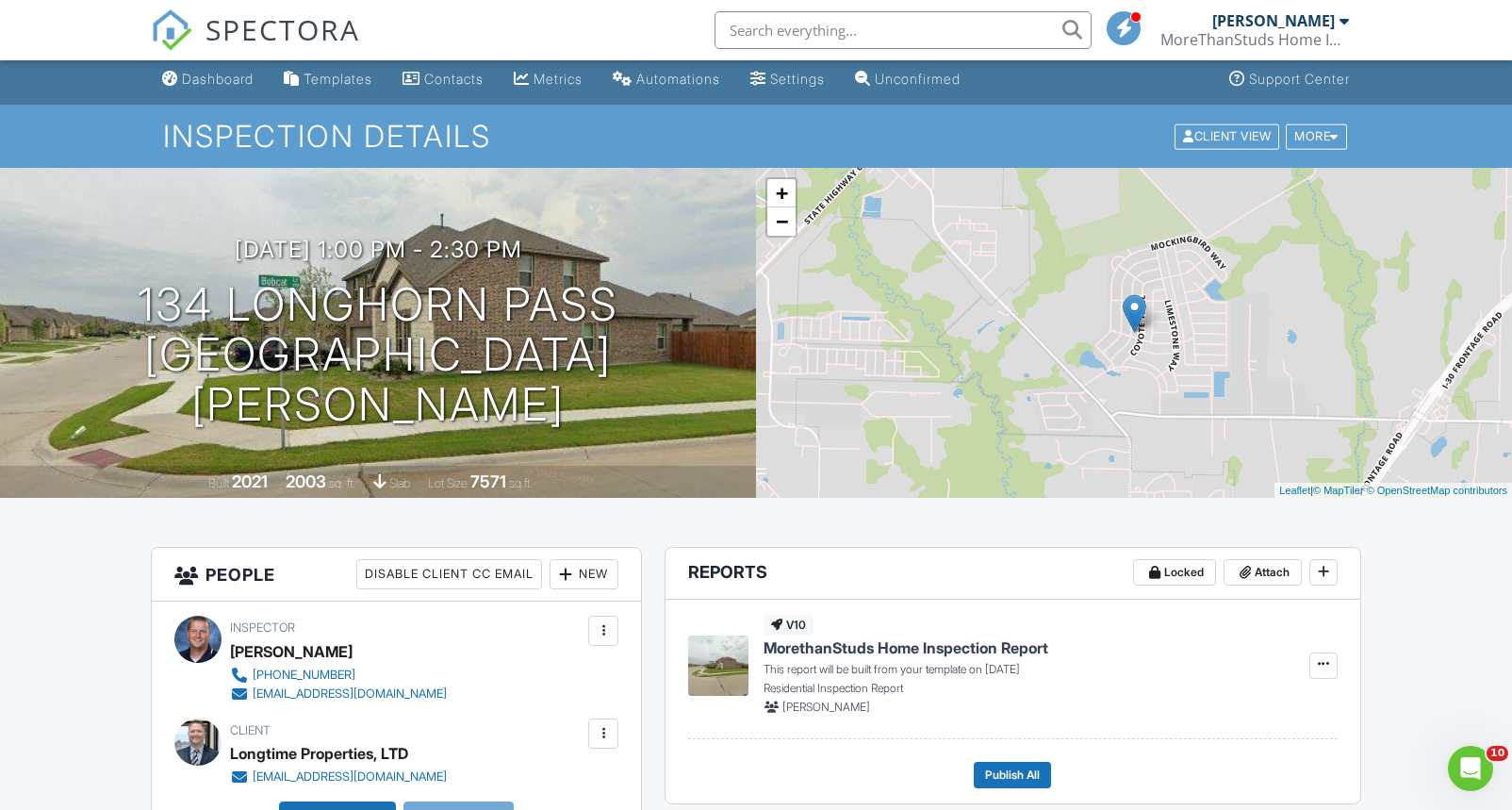
click at [780, 241] on div "+ − Leaflet | © MapTiler © OpenStreetMap contributors" at bounding box center [1134, 333] width 756 height 330
click at [788, 239] on div "+ − Leaflet | © MapTiler © OpenStreetMap contributors" at bounding box center [1134, 333] width 756 height 330
click at [783, 221] on link "−" at bounding box center [782, 222] width 28 height 28
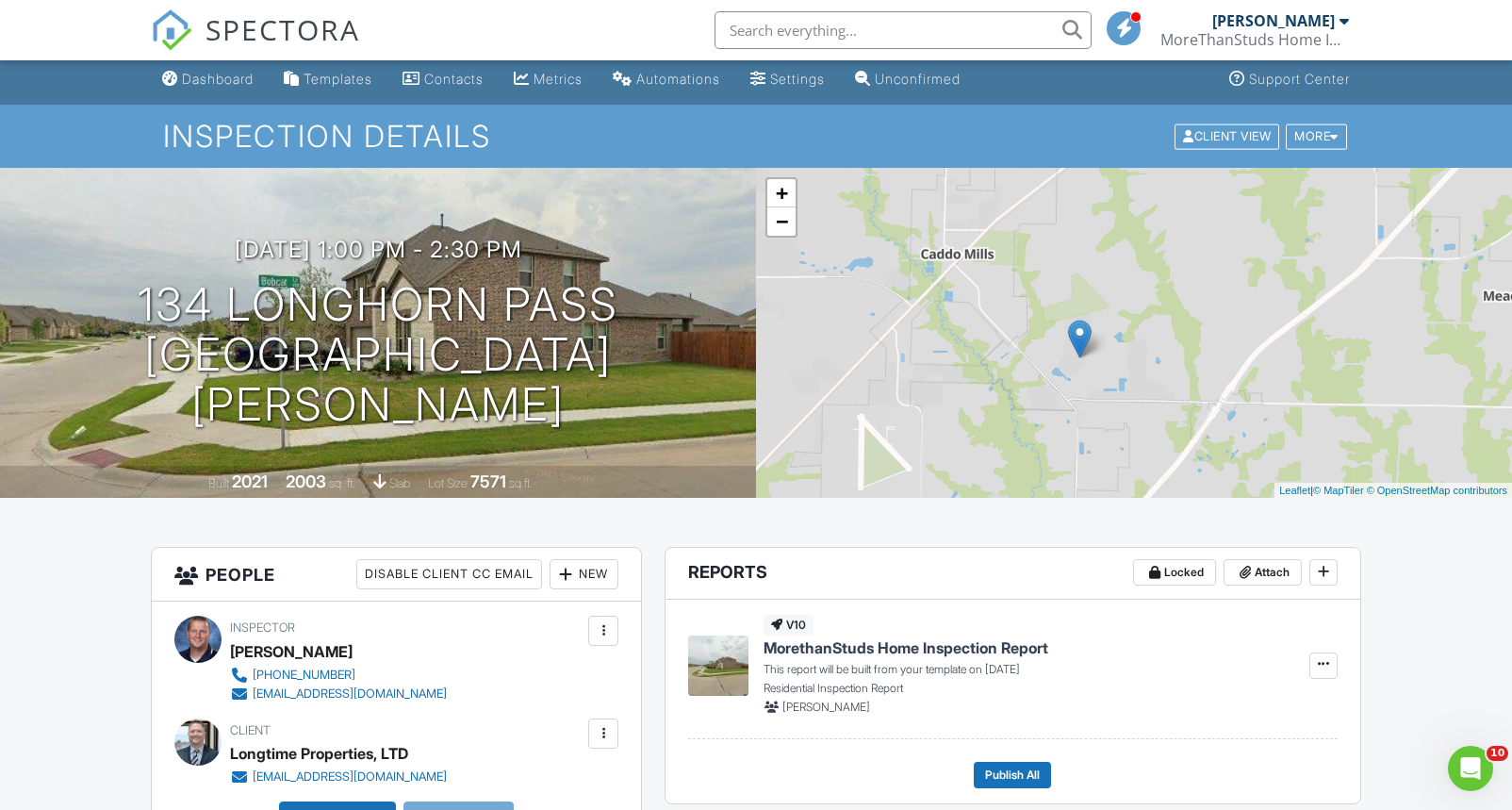
drag, startPoint x: 1072, startPoint y: 367, endPoint x: 1014, endPoint y: 393, distance: 63.6
click at [1014, 393] on div "+ − Leaflet | © MapTiler © OpenStreetMap contributors" at bounding box center [1134, 333] width 756 height 330
click at [778, 193] on link "+" at bounding box center [782, 193] width 28 height 28
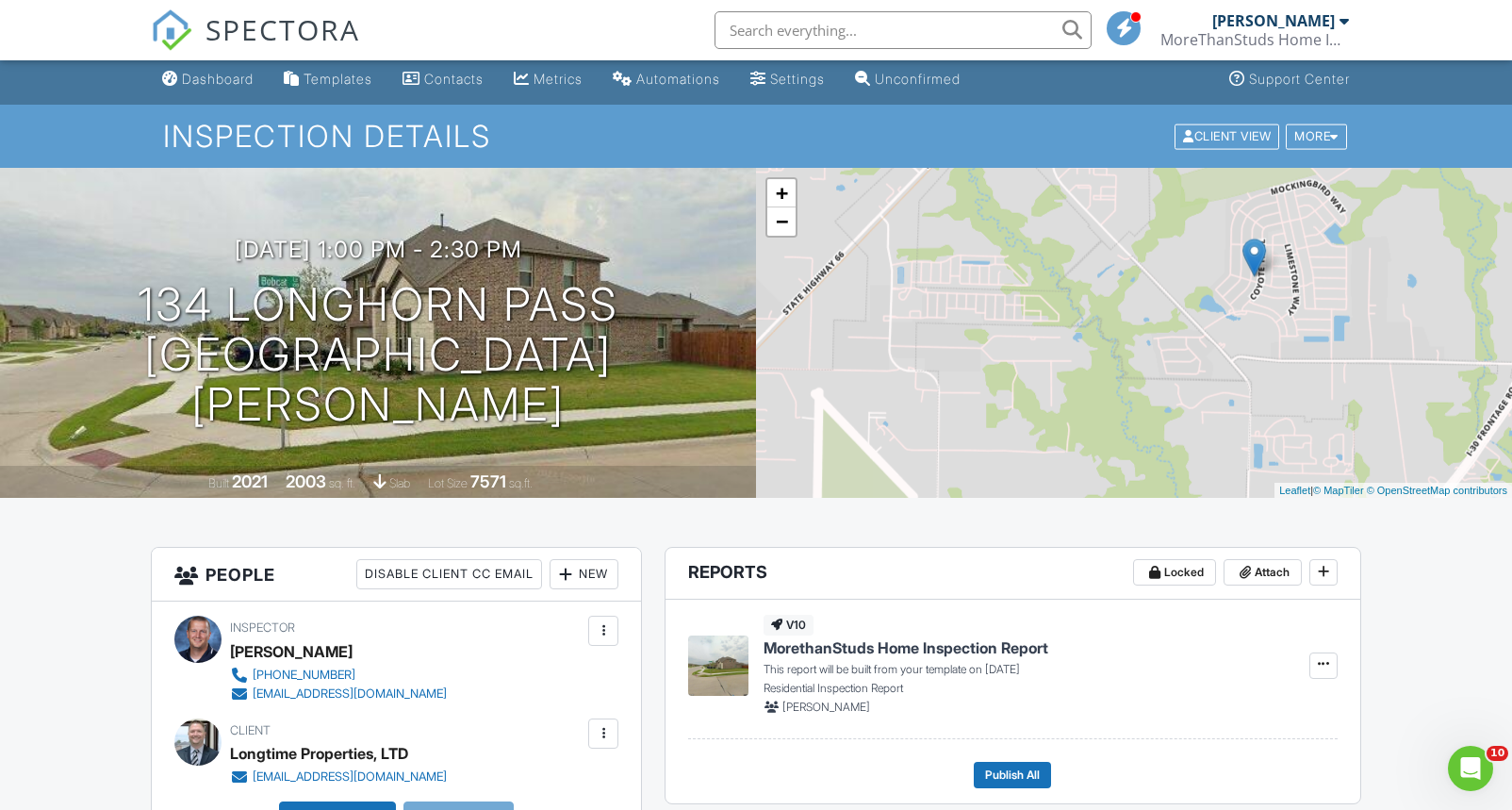
drag, startPoint x: 983, startPoint y: 409, endPoint x: 1185, endPoint y: 308, distance: 225.8
click at [1187, 310] on div "+ − Leaflet | © MapTiler © OpenStreetMap contributors" at bounding box center [1134, 333] width 756 height 330
click at [788, 231] on link "−" at bounding box center [782, 222] width 28 height 28
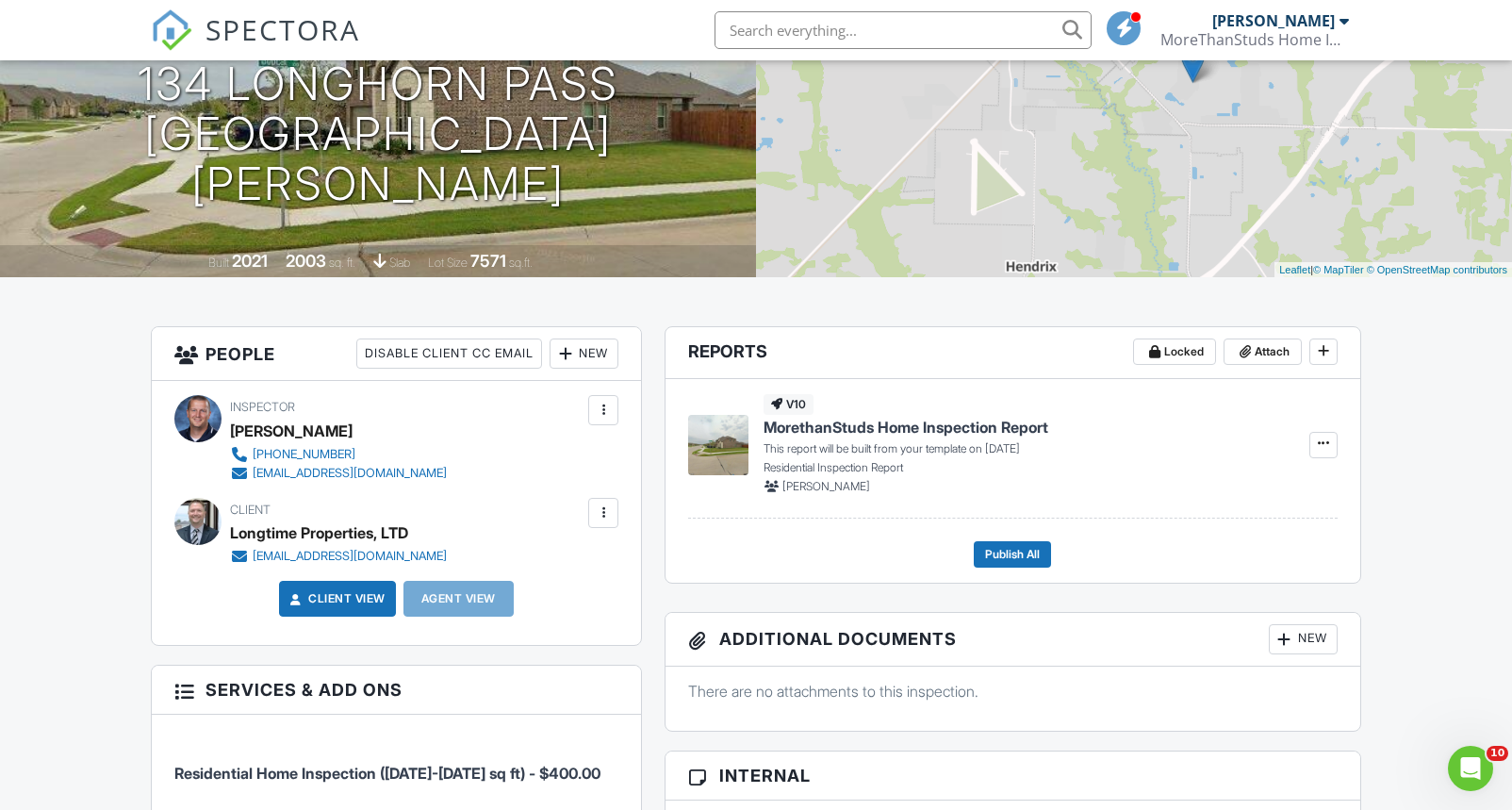
scroll to position [226, 0]
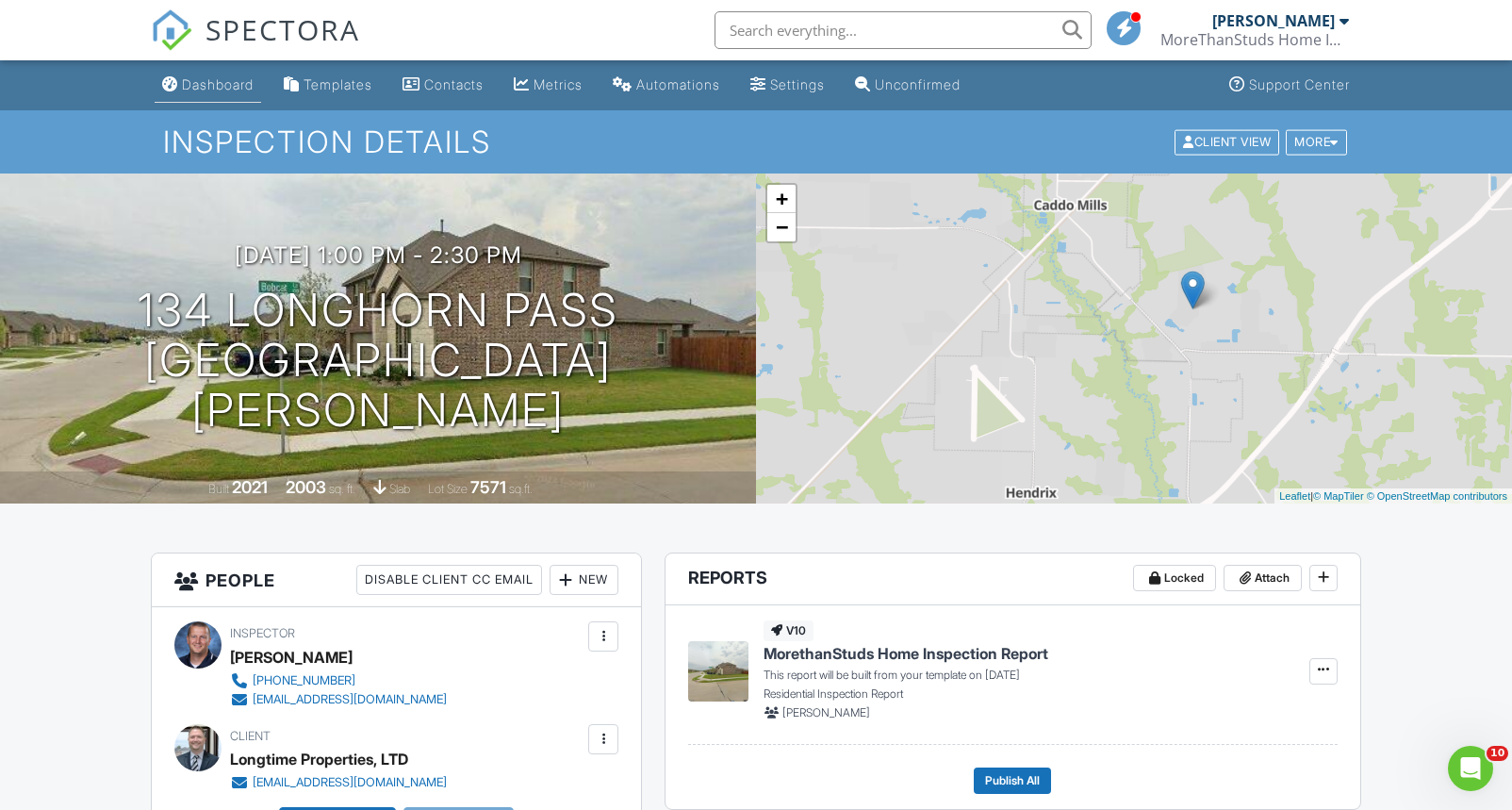
click at [197, 88] on div "Dashboard" at bounding box center [218, 84] width 72 height 16
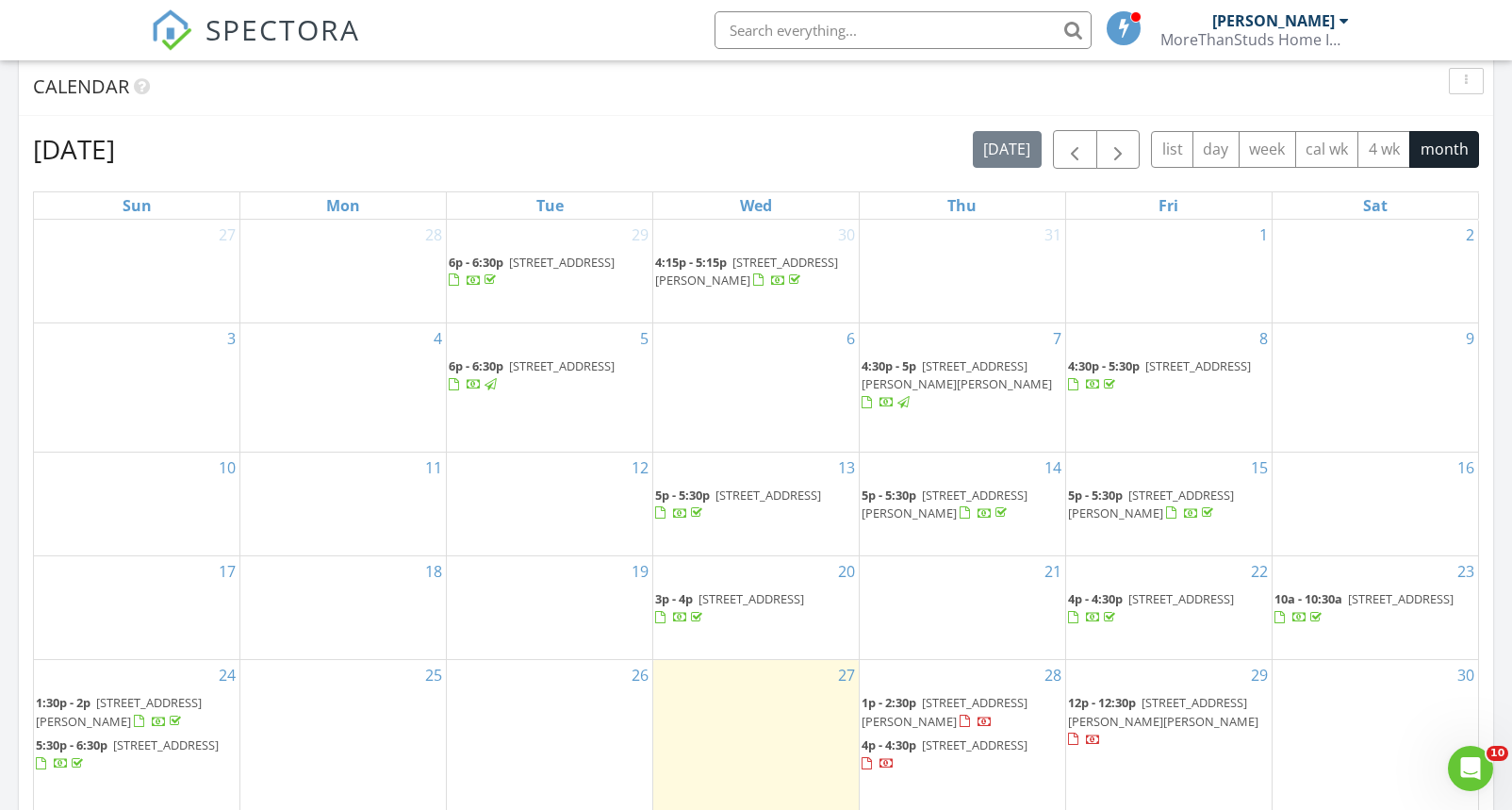
scroll to position [1104, 0]
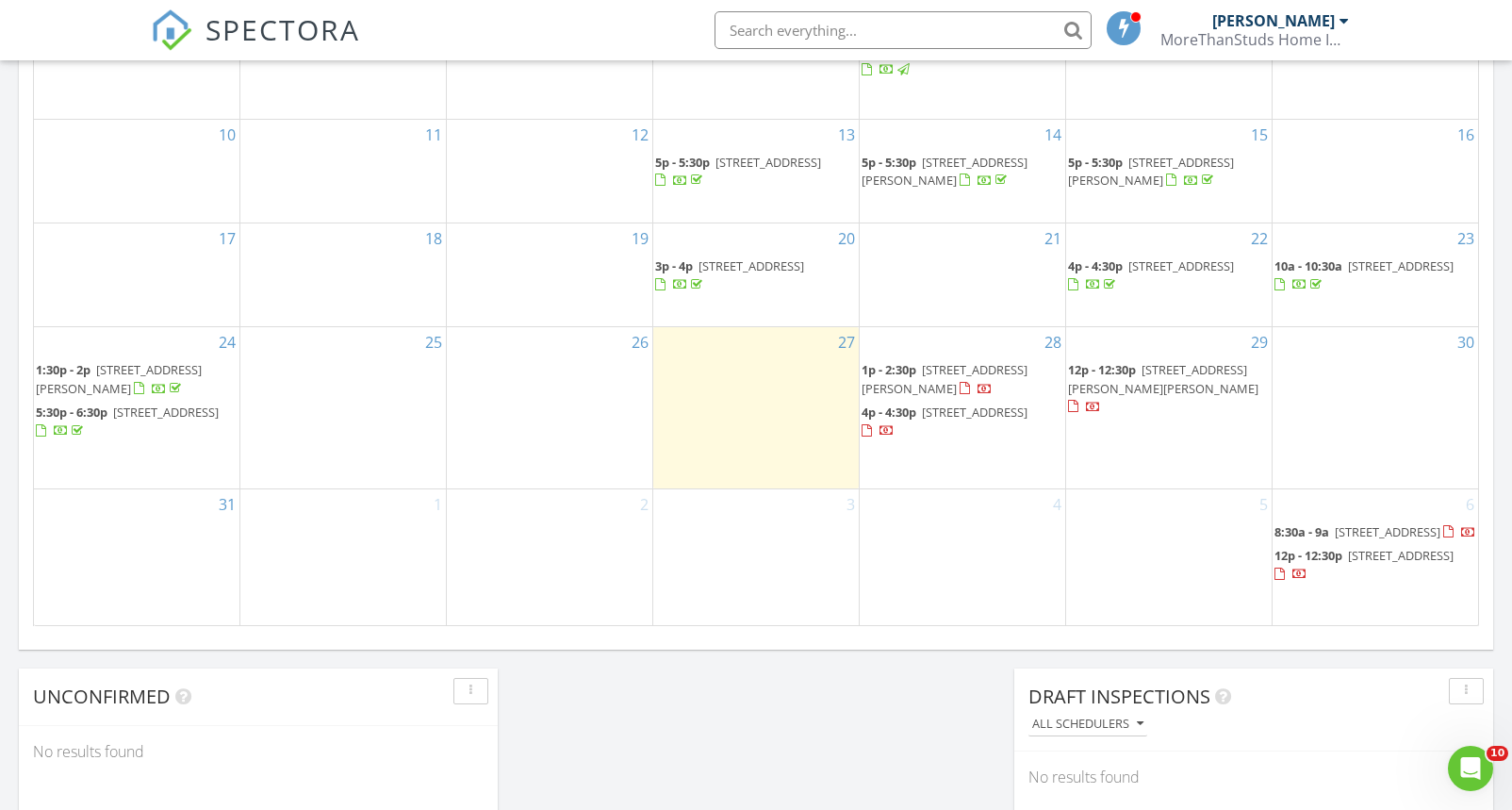
click at [595, 34] on div "SPECTORA Jeremy Seeton MoreThanStuds Home Inspections Role: Inspector Change Ro…" at bounding box center [755, 30] width 1209 height 61
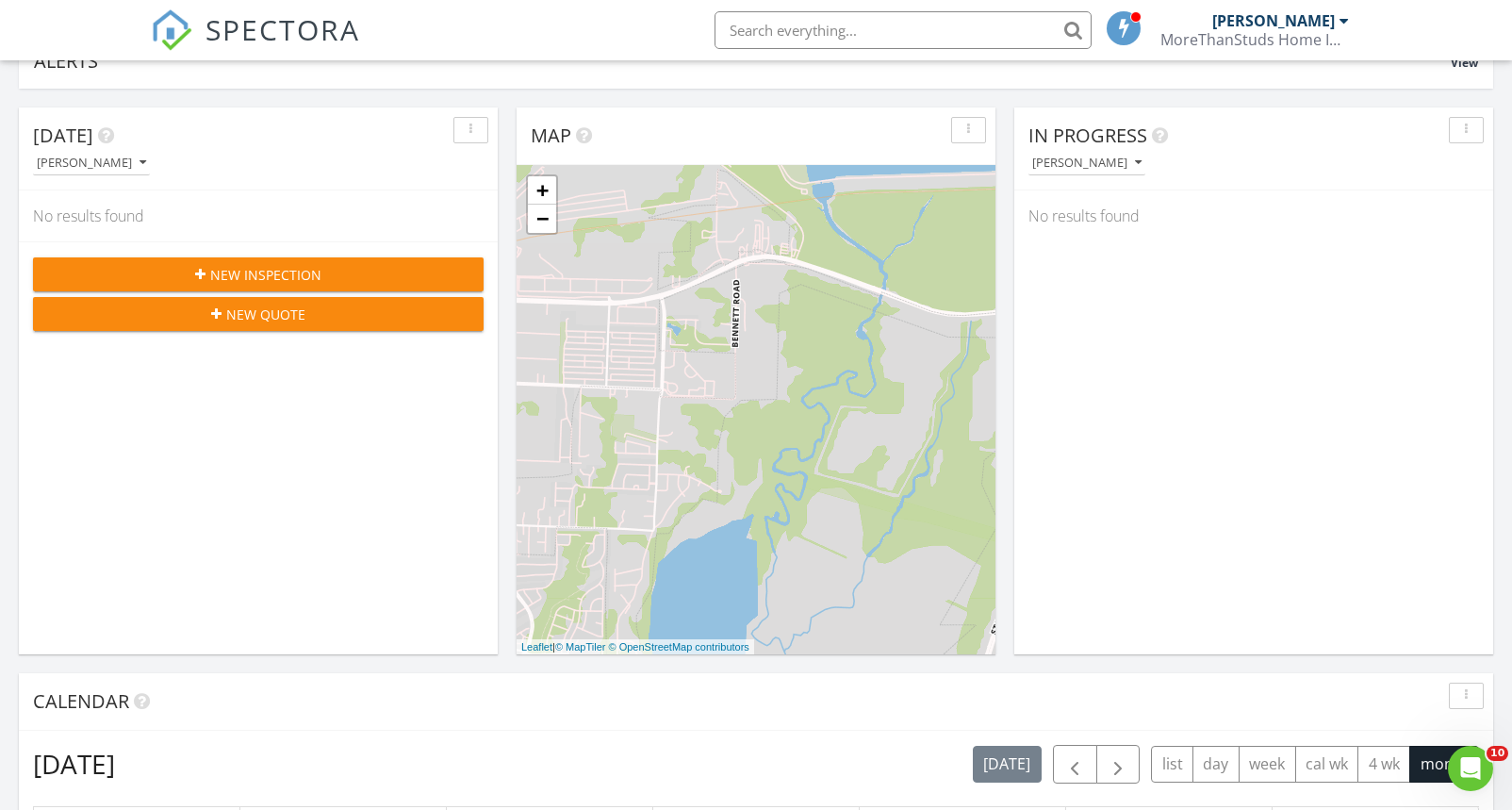
scroll to position [0, 0]
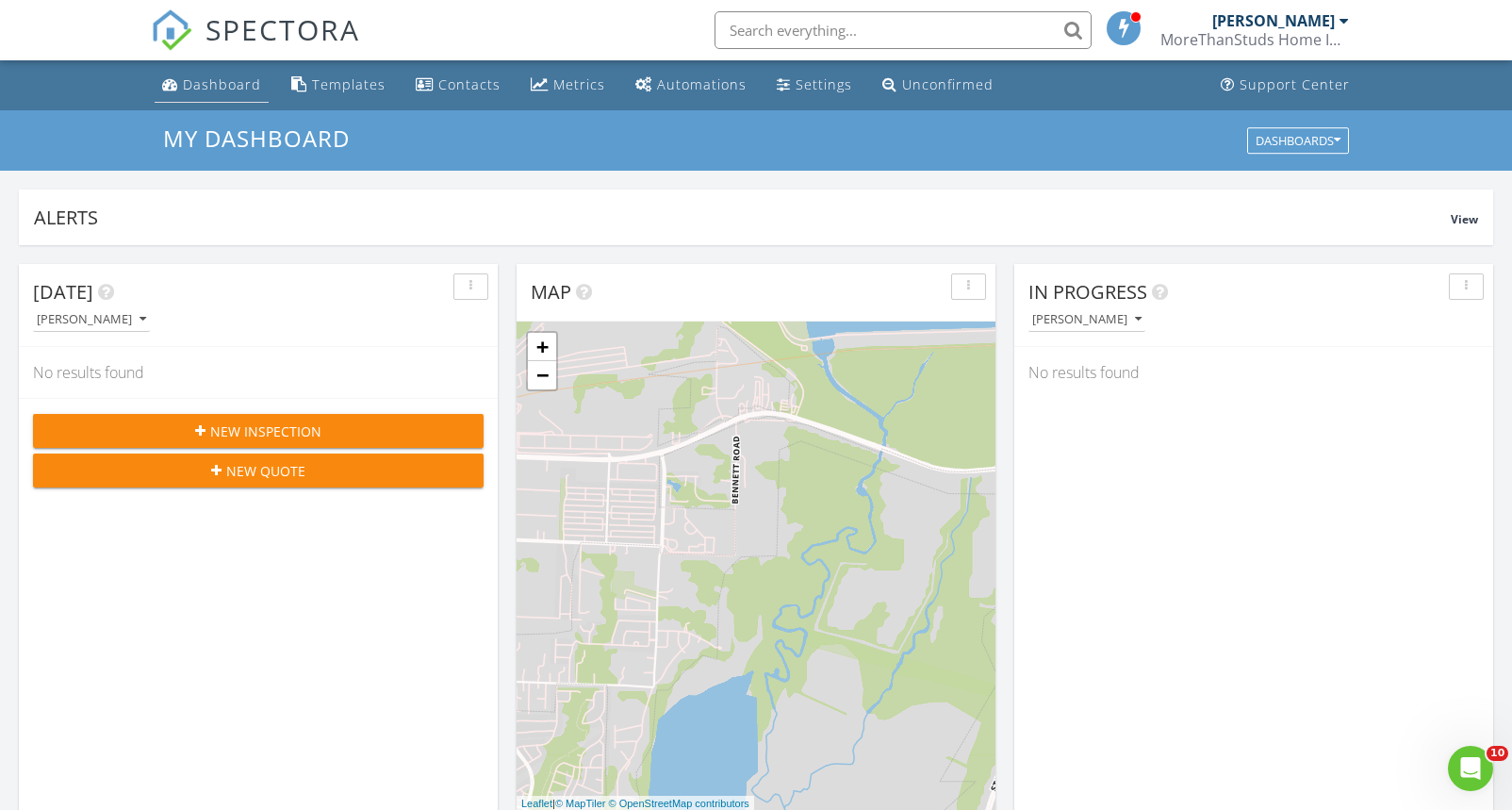
click at [219, 86] on div "Dashboard" at bounding box center [222, 84] width 78 height 18
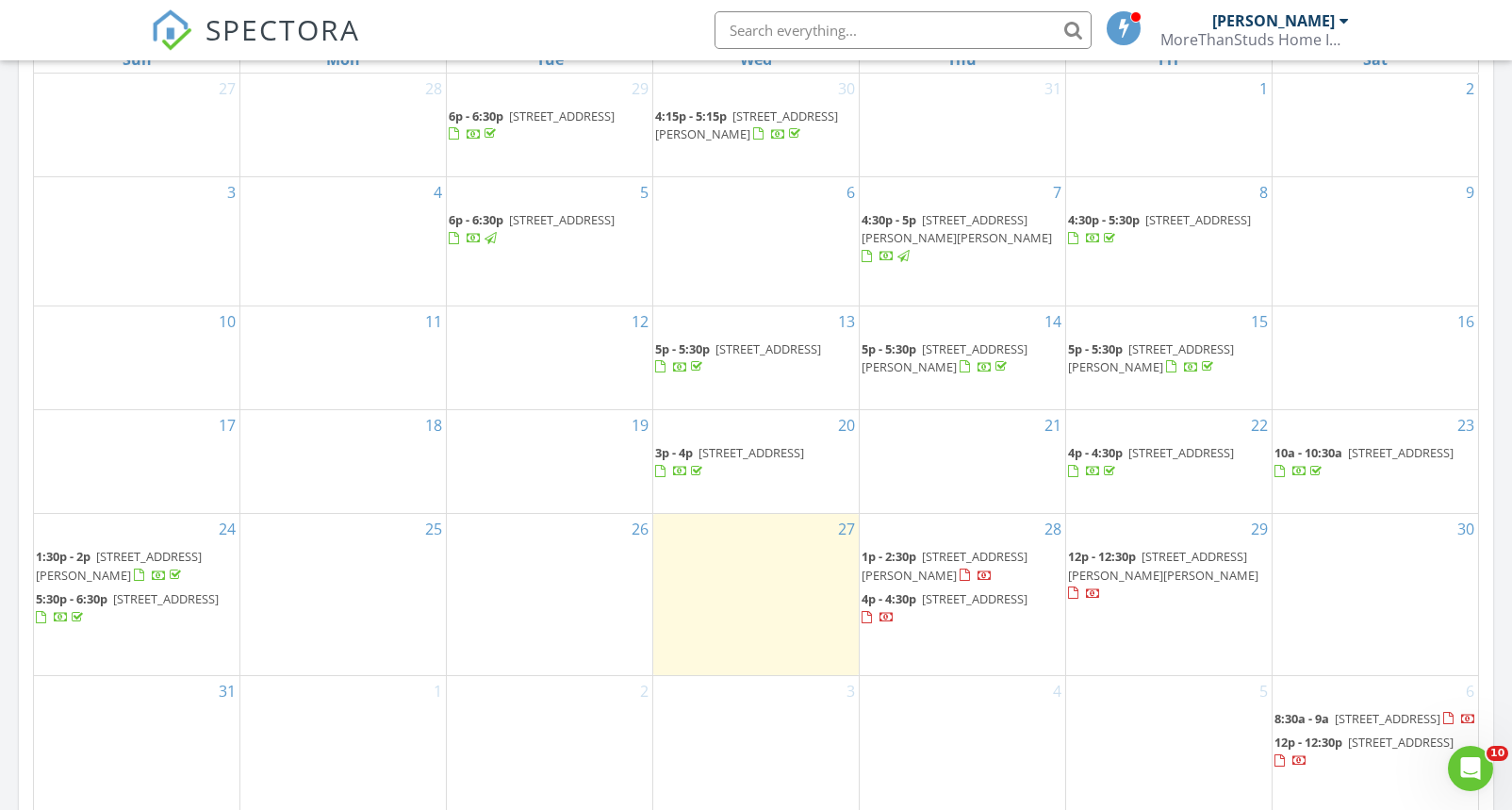
scroll to position [924, 0]
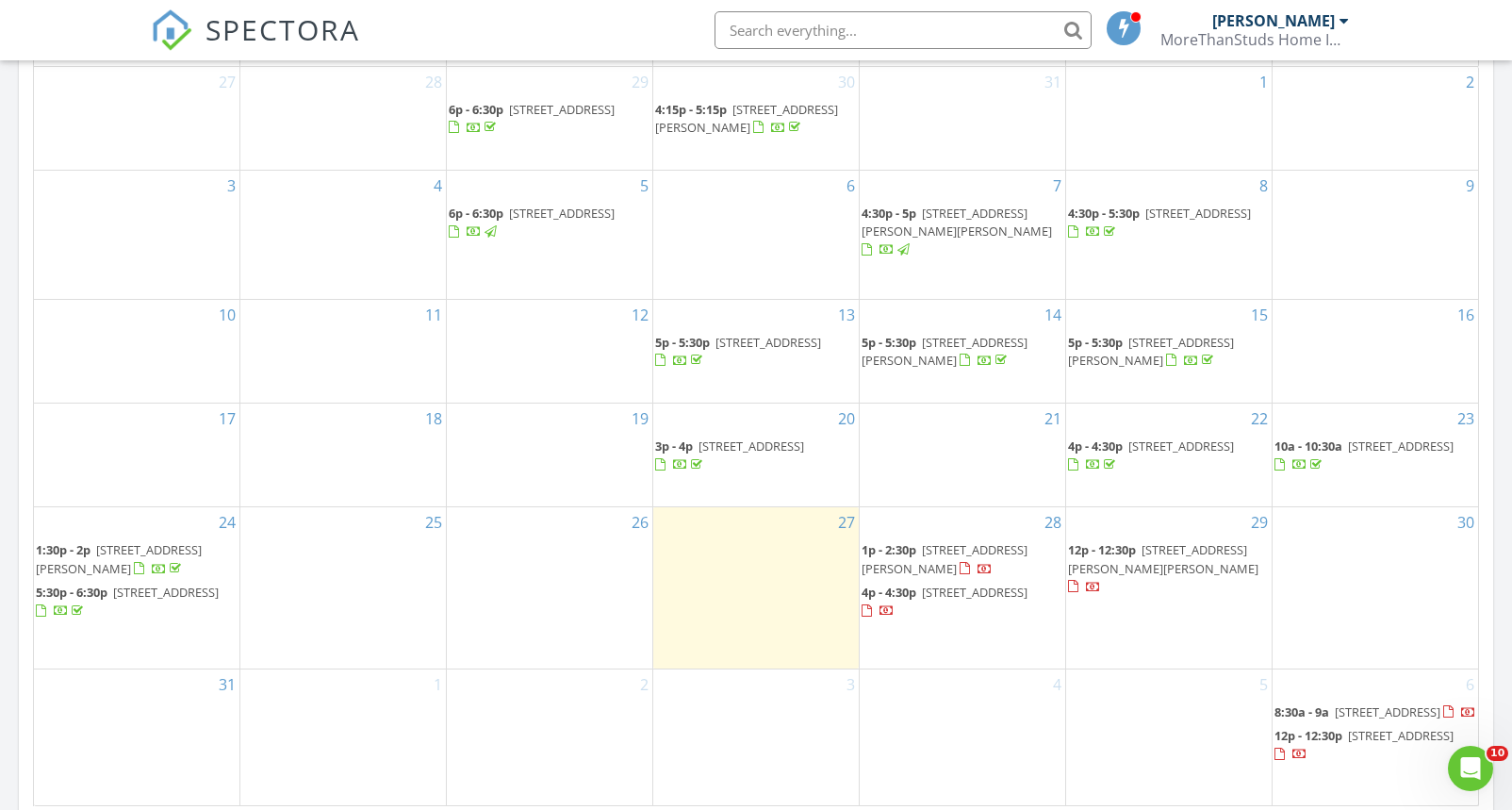
click at [8, 201] on div "[DATE] [PERSON_NAME] No results found New Inspection New Quote Map + − Leaflet …" at bounding box center [756, 178] width 1512 height 1716
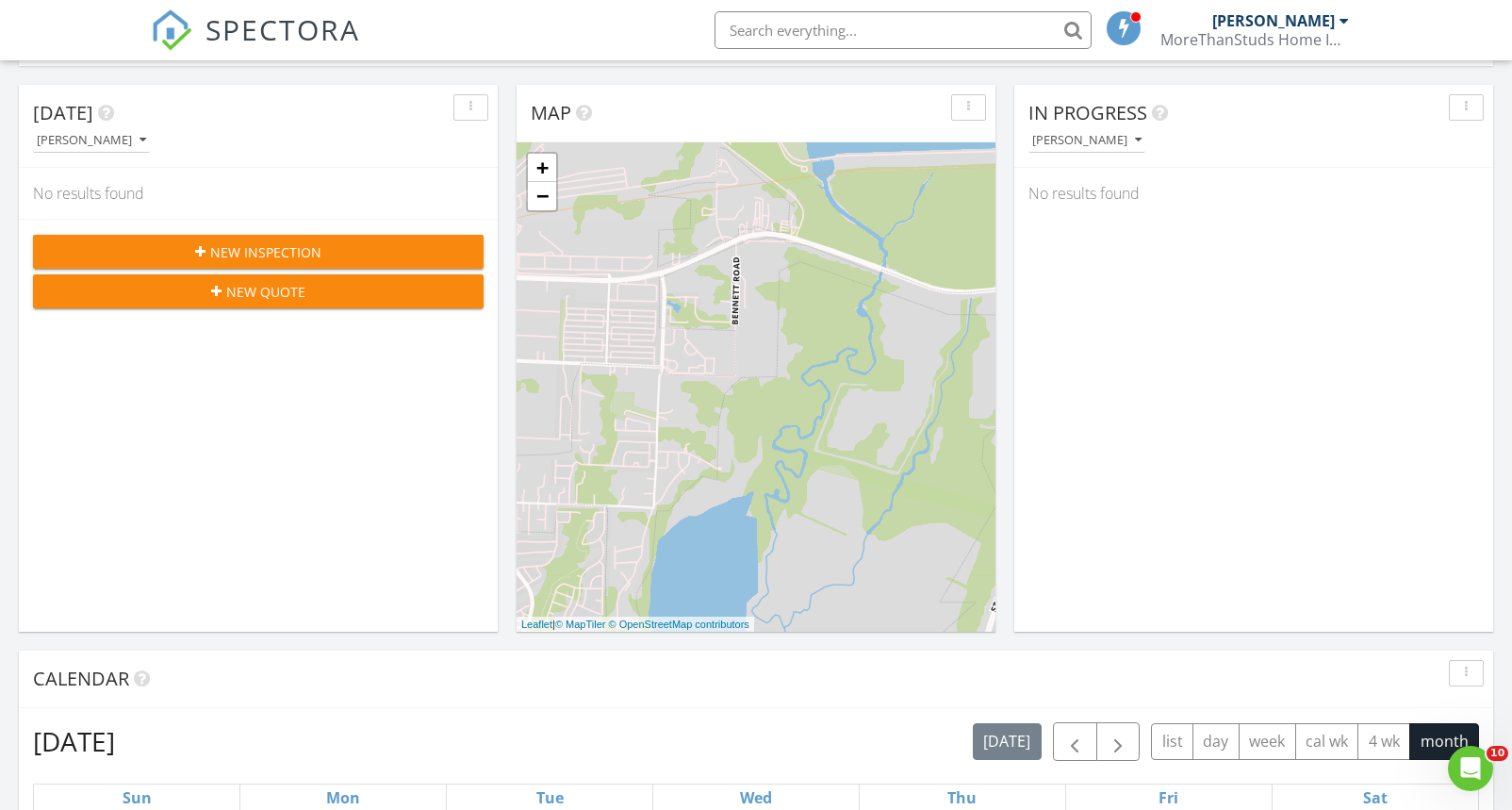
scroll to position [0, 0]
